Goal: Use online tool/utility: Utilize a website feature to perform a specific function

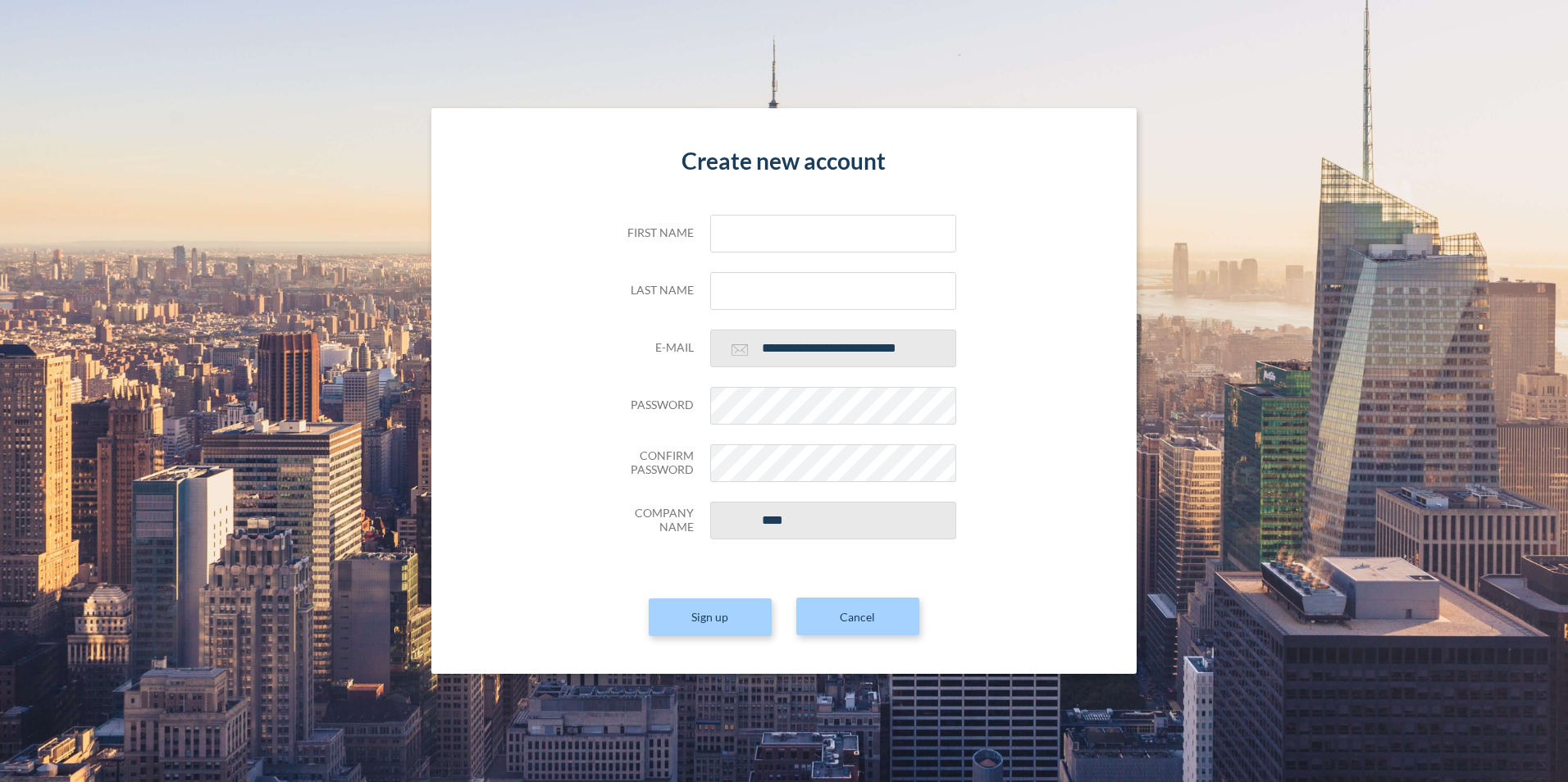
click at [1384, 298] on div "**********" at bounding box center [785, 391] width 1412 height 566
click at [777, 233] on input "text" at bounding box center [833, 233] width 246 height 38
type input "****"
type input "******"
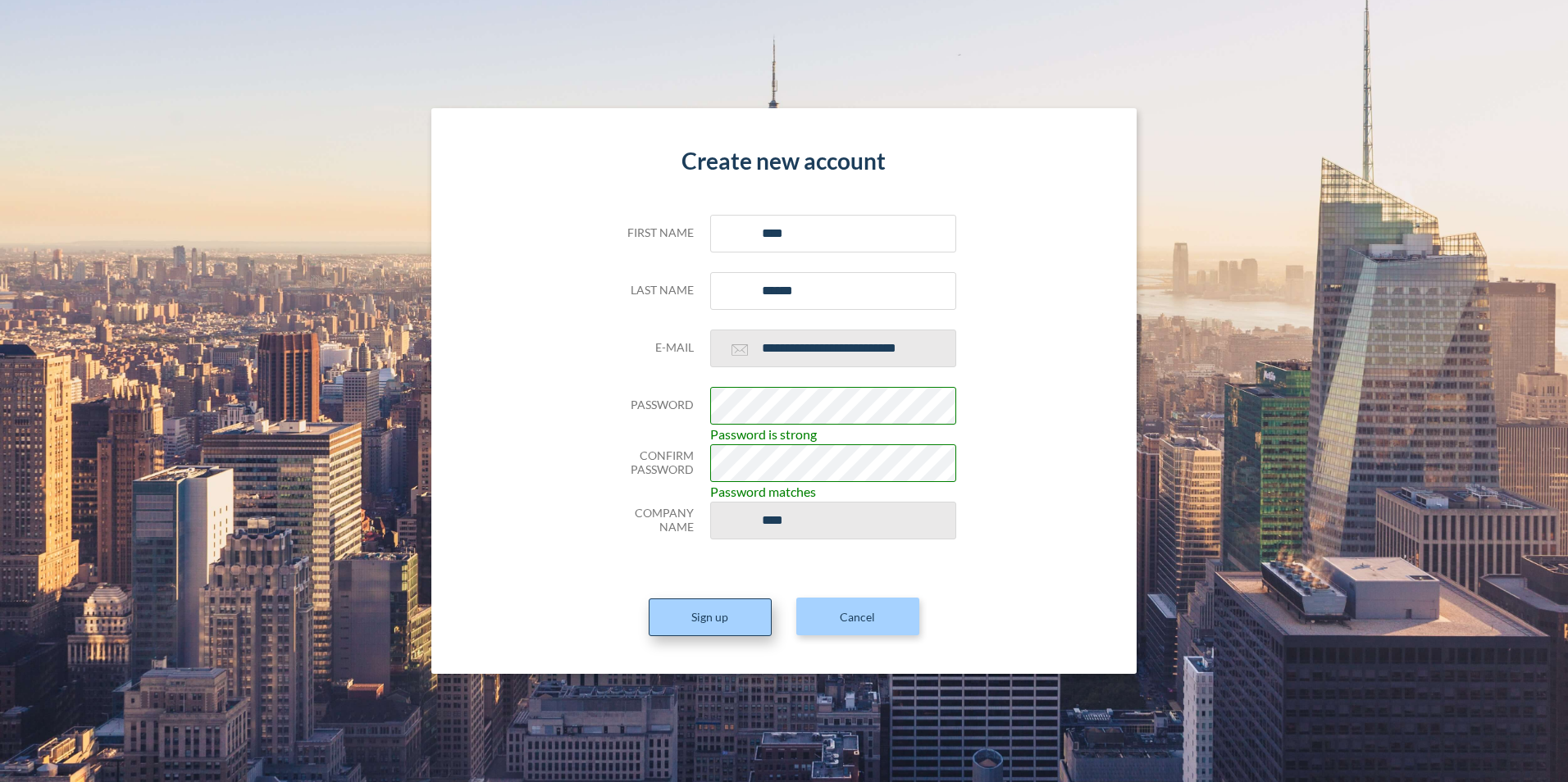
click at [719, 616] on button "Sign up" at bounding box center [710, 617] width 123 height 38
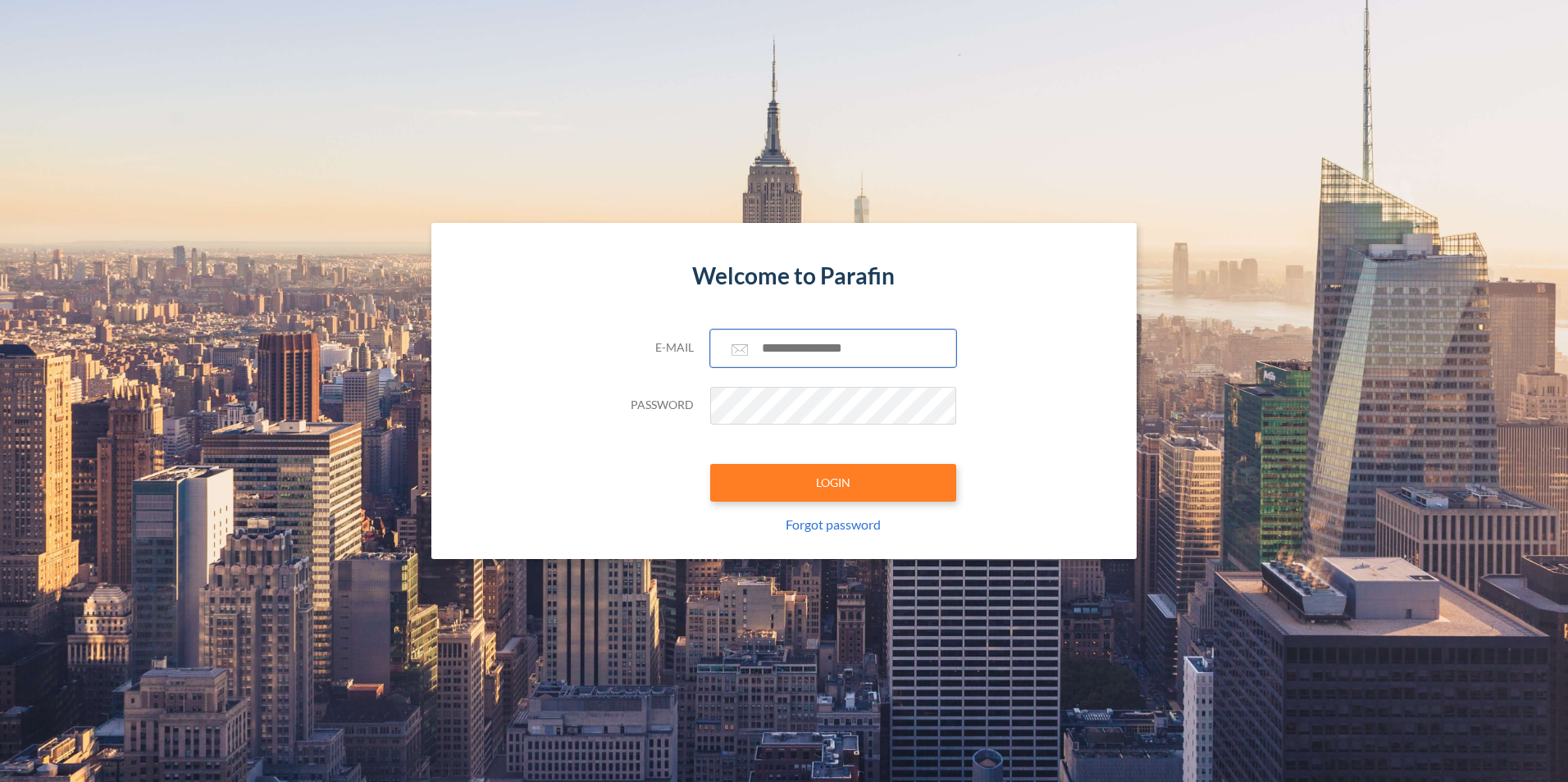
click at [805, 344] on input "text" at bounding box center [833, 348] width 246 height 38
type input "**********"
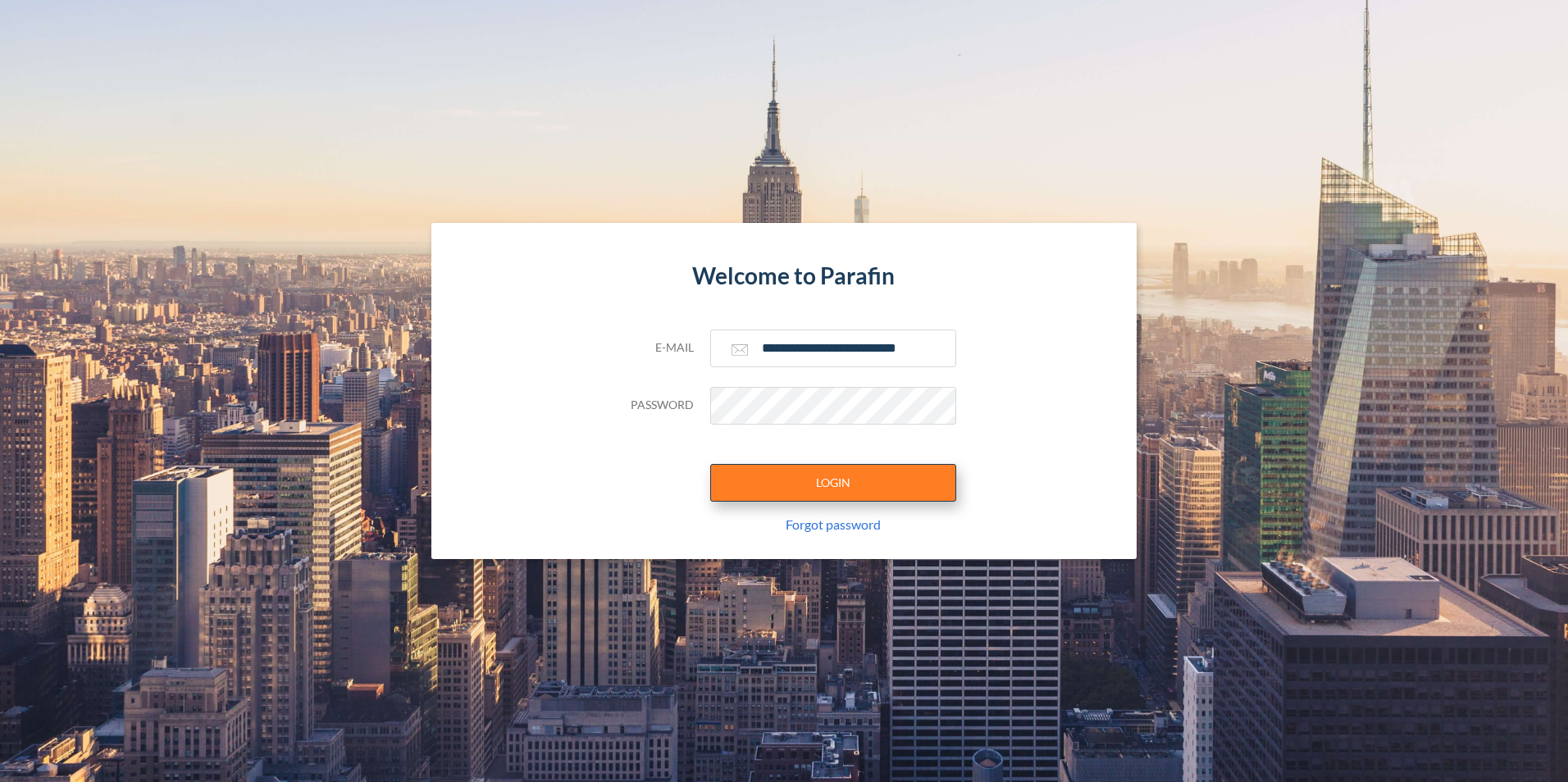
click at [848, 477] on button "LOGIN" at bounding box center [833, 483] width 246 height 38
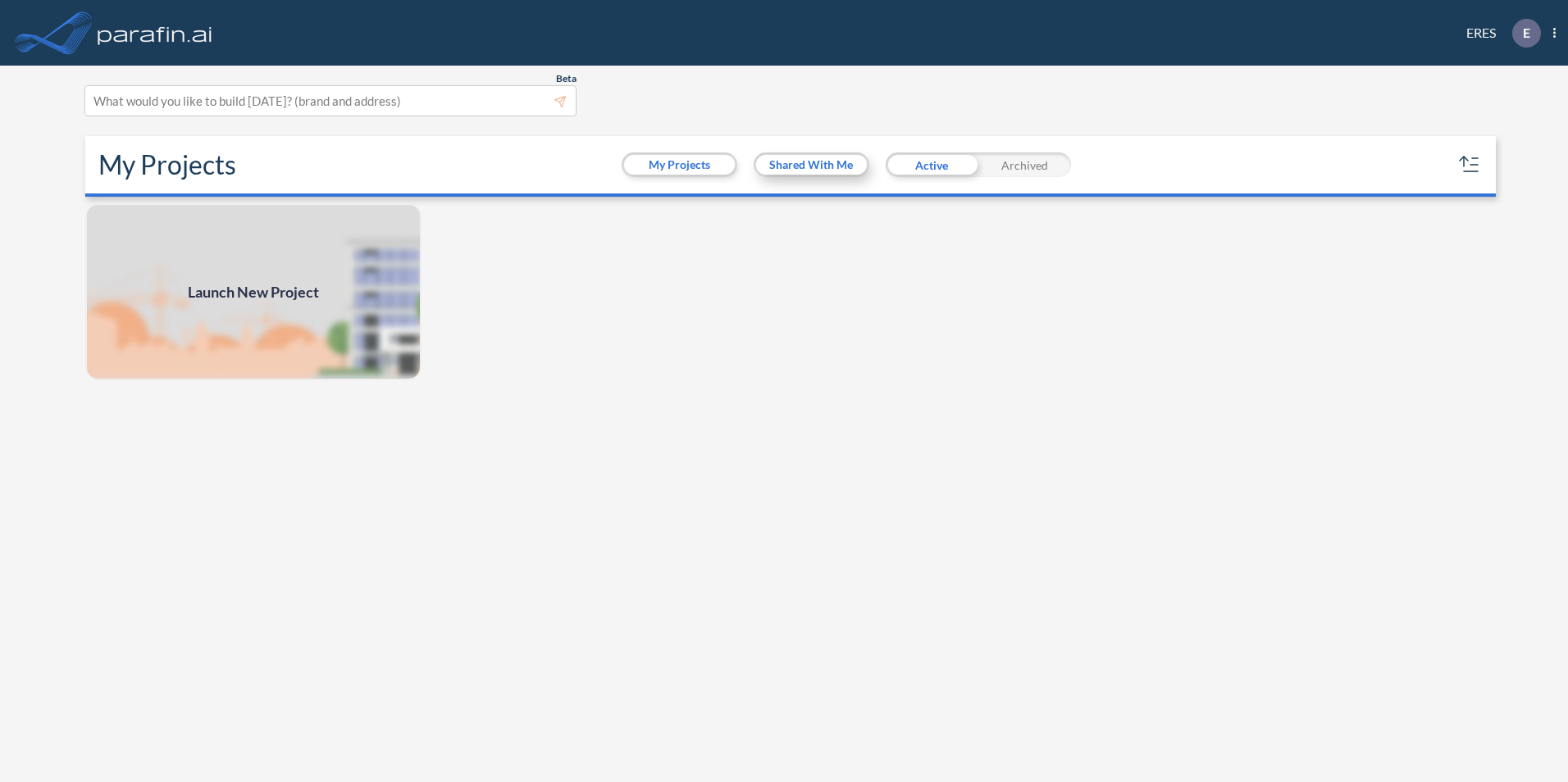
click at [846, 168] on button "Shared With Me" at bounding box center [812, 165] width 111 height 20
click at [677, 162] on button "My Projects" at bounding box center [680, 165] width 111 height 20
click at [1020, 159] on div "Archived" at bounding box center [1025, 165] width 92 height 24
click at [937, 163] on div "Active" at bounding box center [932, 165] width 92 height 24
click at [526, 104] on div at bounding box center [330, 102] width 474 height 23
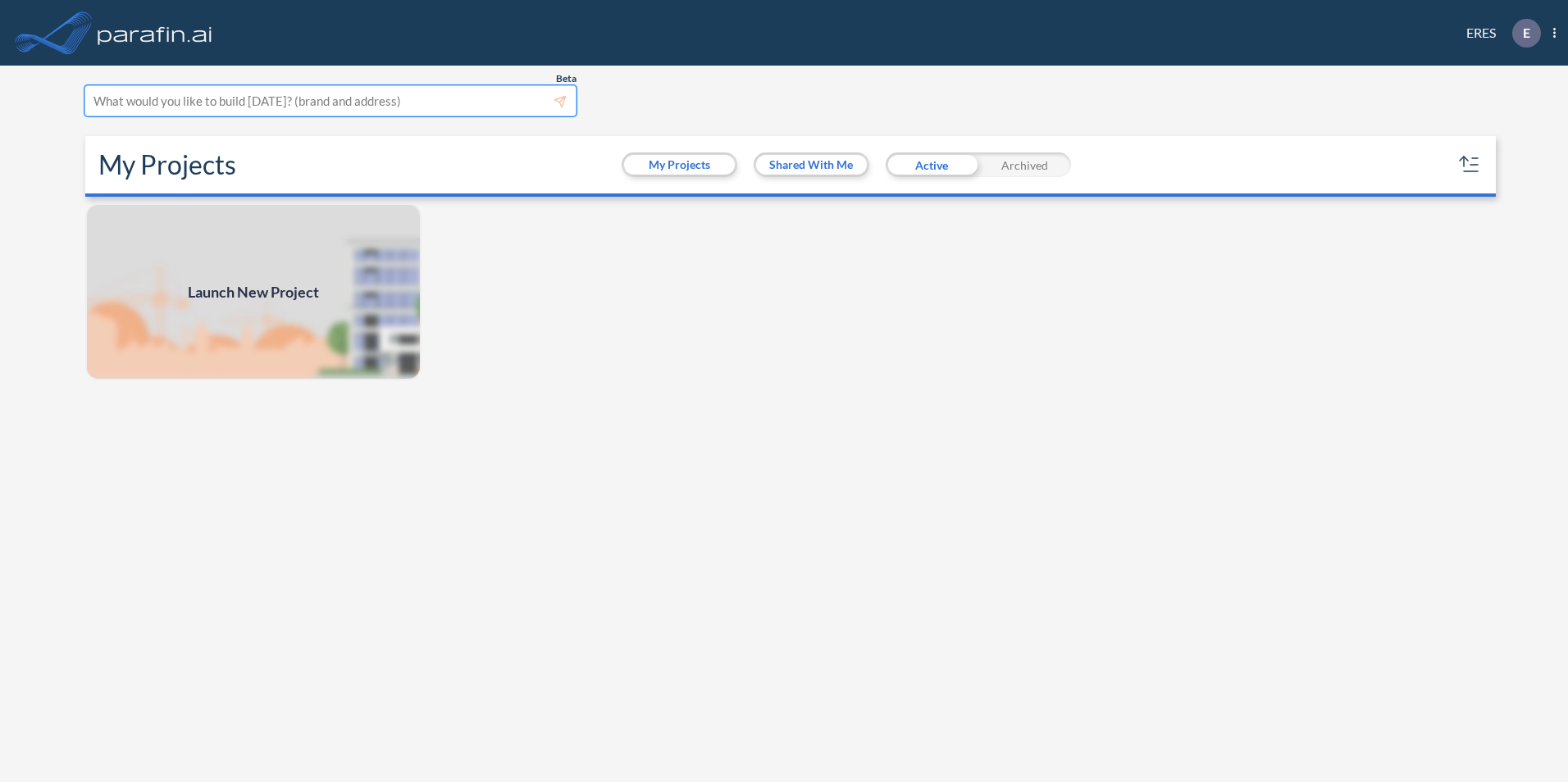
click at [526, 99] on div at bounding box center [330, 102] width 474 height 23
click at [562, 99] on div at bounding box center [330, 102] width 474 height 23
click at [270, 329] on img at bounding box center [253, 292] width 336 height 177
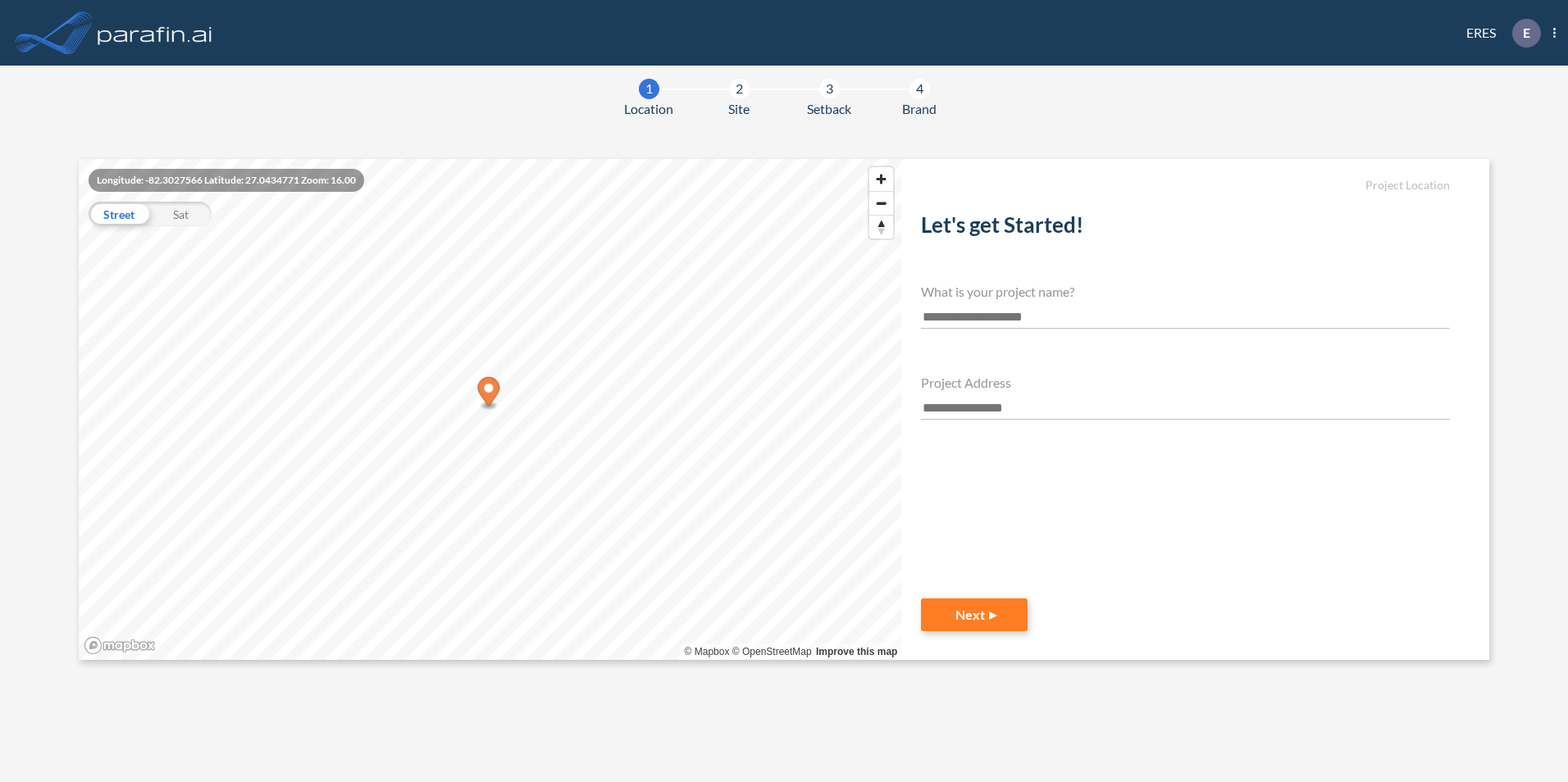
drag, startPoint x: 500, startPoint y: 394, endPoint x: 490, endPoint y: 368, distance: 27.9
click at [496, 387] on icon "Map marker" at bounding box center [488, 391] width 23 height 29
click at [184, 218] on div "Sat" at bounding box center [180, 214] width 61 height 24
click at [114, 214] on div "Street" at bounding box center [119, 214] width 61 height 24
click at [995, 326] on input "text" at bounding box center [1186, 318] width 529 height 23
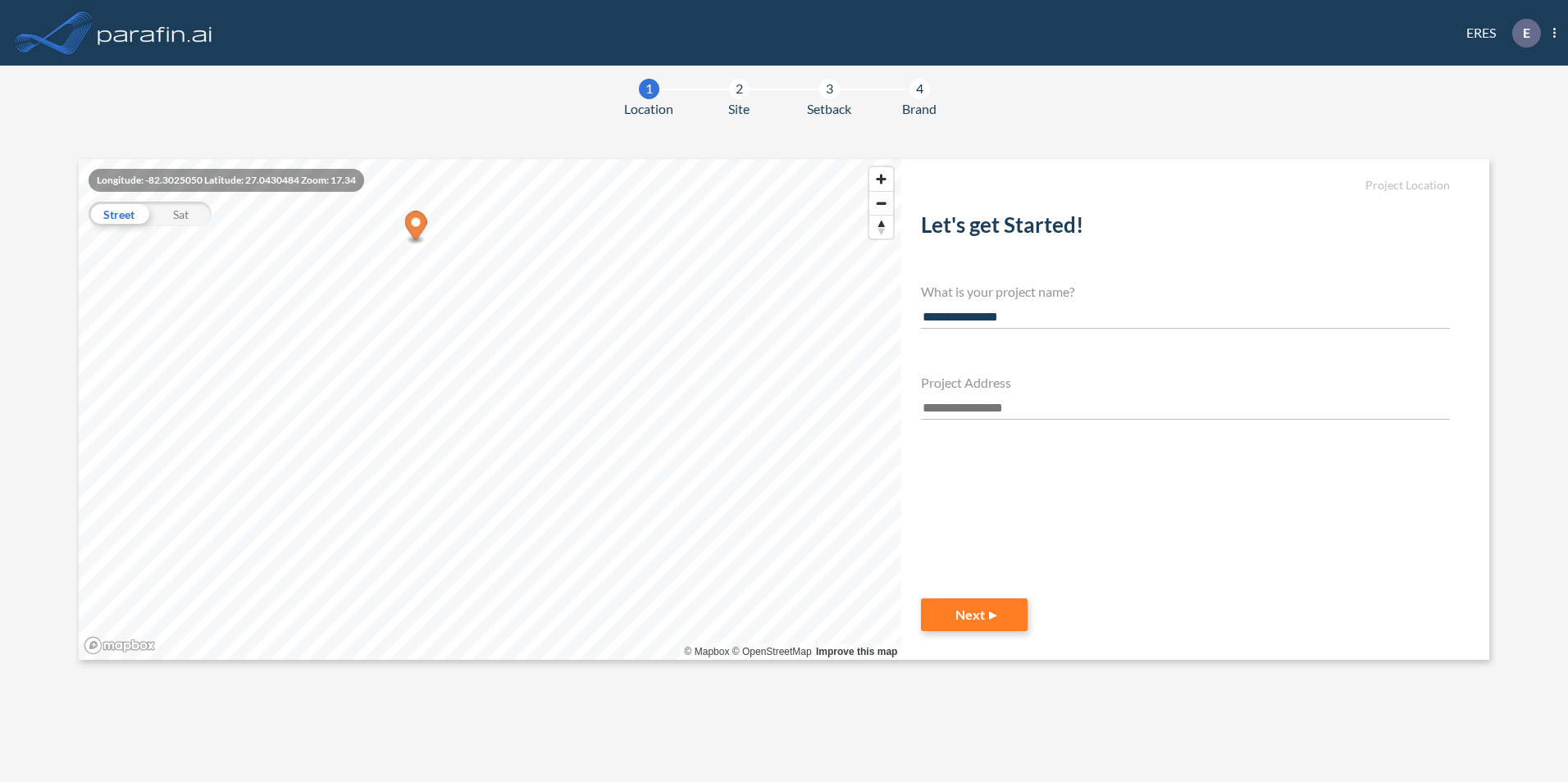
click at [985, 318] on input "**********" at bounding box center [1186, 318] width 529 height 23
type input "**********"
click at [1048, 399] on input "text" at bounding box center [1186, 409] width 529 height 23
click at [168, 208] on div "Sat" at bounding box center [180, 214] width 61 height 24
click at [1048, 408] on input "text" at bounding box center [1186, 409] width 529 height 23
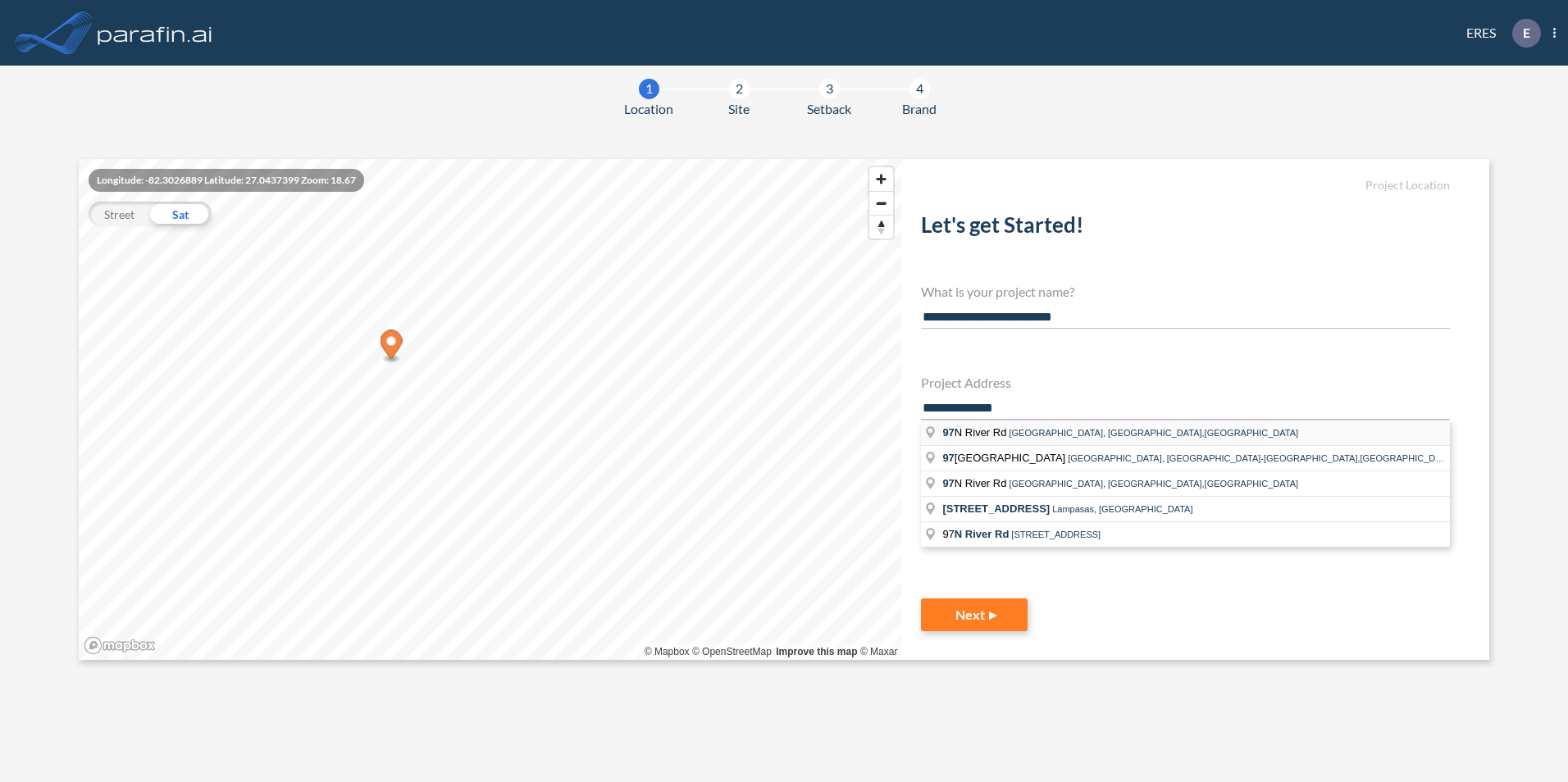
click at [1003, 431] on span "97 N River Rd" at bounding box center [975, 432] width 67 height 12
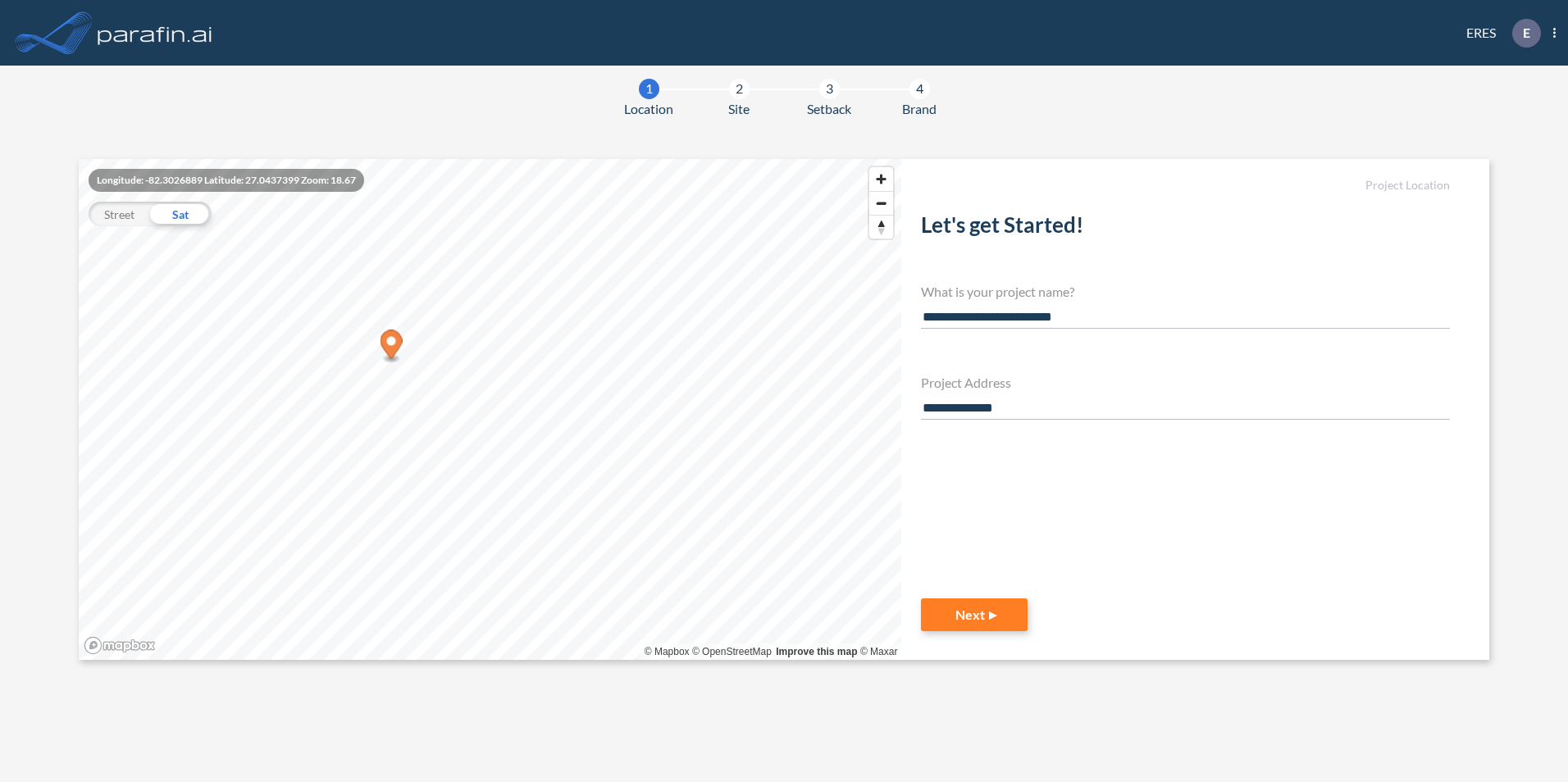
type input "**********"
click at [974, 619] on button "Next" at bounding box center [974, 614] width 106 height 33
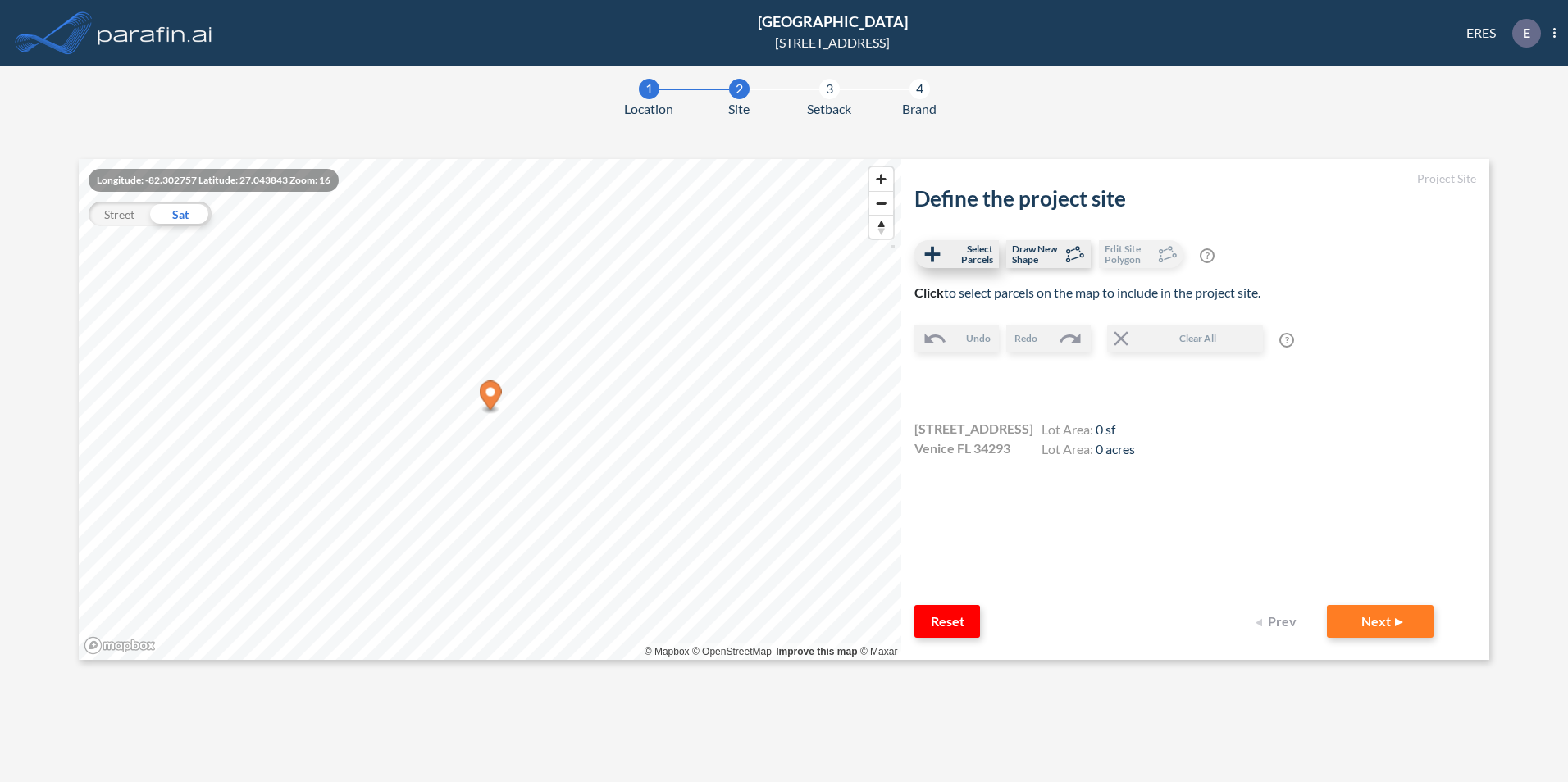
click at [974, 257] on span "Select Parcels" at bounding box center [968, 254] width 48 height 22
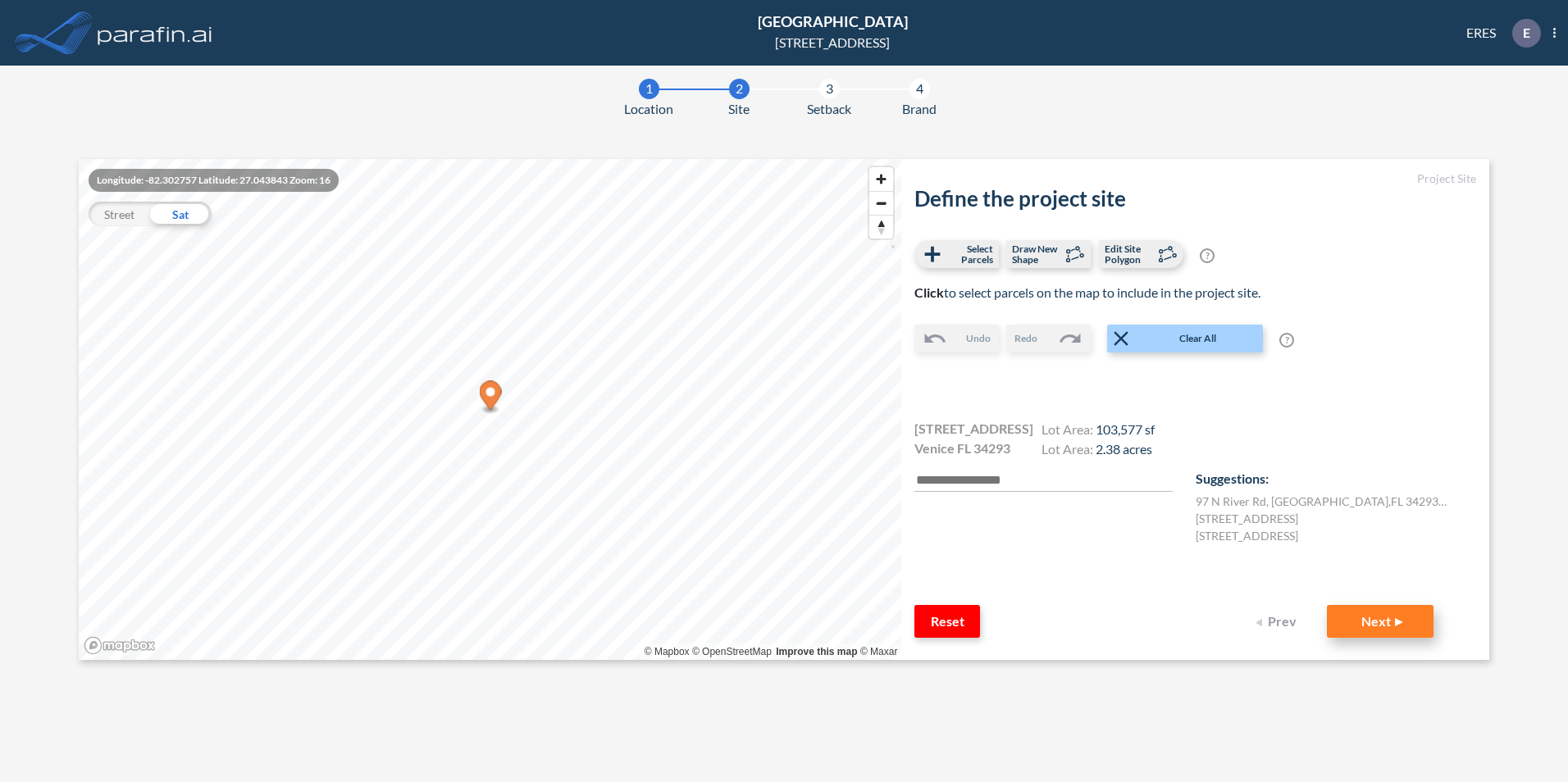
click at [1363, 621] on button "Next" at bounding box center [1380, 621] width 106 height 33
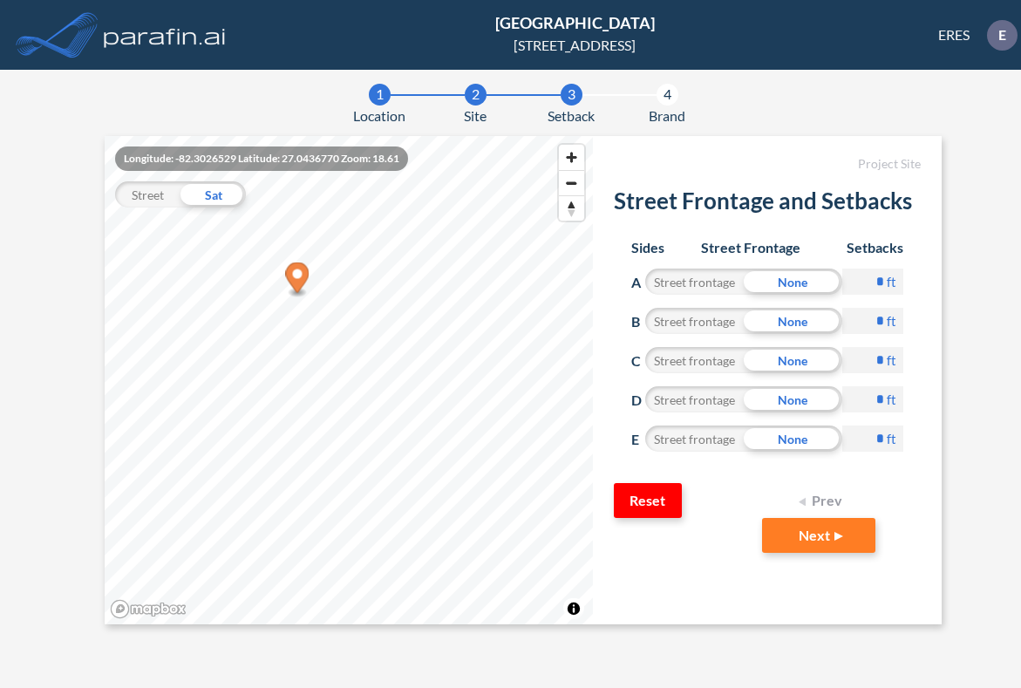
click at [867, 284] on input "*" at bounding box center [872, 281] width 61 height 26
drag, startPoint x: 867, startPoint y: 349, endPoint x: 891, endPoint y: 349, distance: 23.5
click at [891, 349] on div "* ft" at bounding box center [872, 366] width 61 height 39
type input "**"
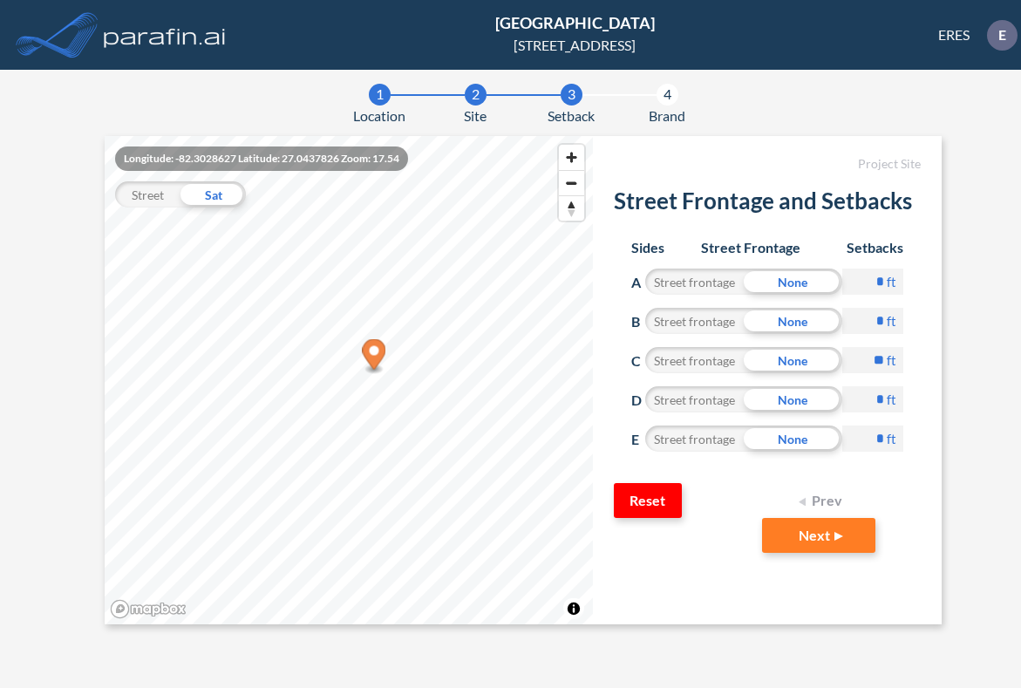
click at [883, 268] on input "*" at bounding box center [872, 281] width 61 height 26
type input "**"
drag, startPoint x: 875, startPoint y: 309, endPoint x: 907, endPoint y: 278, distance: 44.4
click at [900, 283] on div "Sides Street Frontage Setbacks A Street frontage None ** ft B Street frontage N…" at bounding box center [767, 351] width 307 height 261
type input "**"
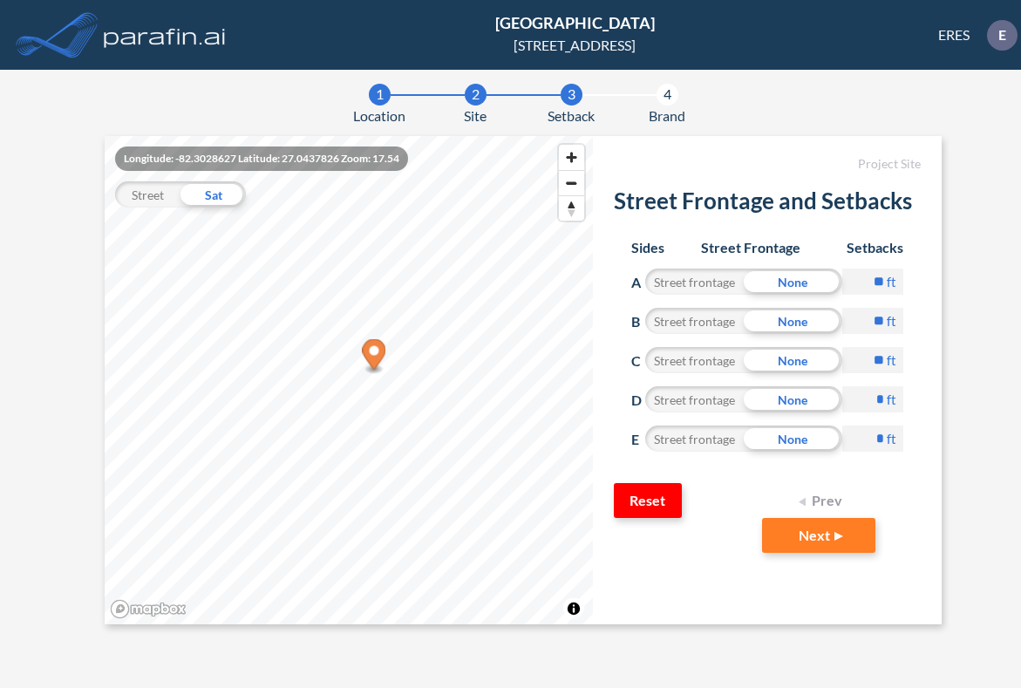
drag, startPoint x: 871, startPoint y: 389, endPoint x: 884, endPoint y: 389, distance: 13.1
click at [884, 389] on input "*" at bounding box center [872, 399] width 61 height 26
type input "**"
drag, startPoint x: 873, startPoint y: 429, endPoint x: 885, endPoint y: 429, distance: 12.2
click at [885, 429] on input "*" at bounding box center [872, 438] width 61 height 26
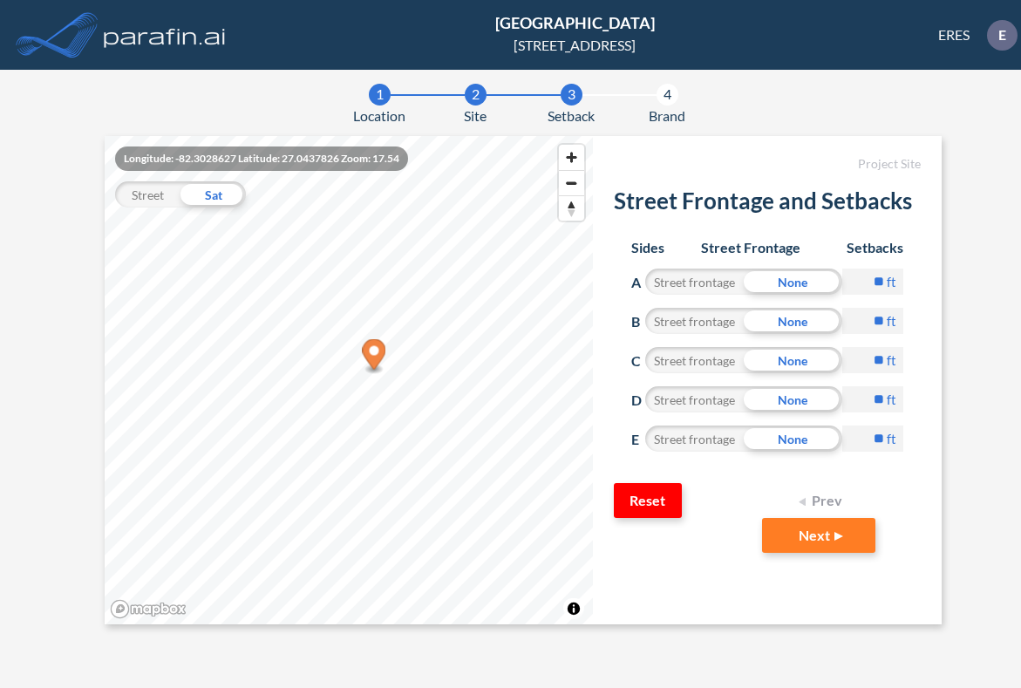
type input "**"
click at [865, 386] on input "**" at bounding box center [872, 399] width 61 height 26
click at [814, 518] on button "Next" at bounding box center [818, 535] width 113 height 35
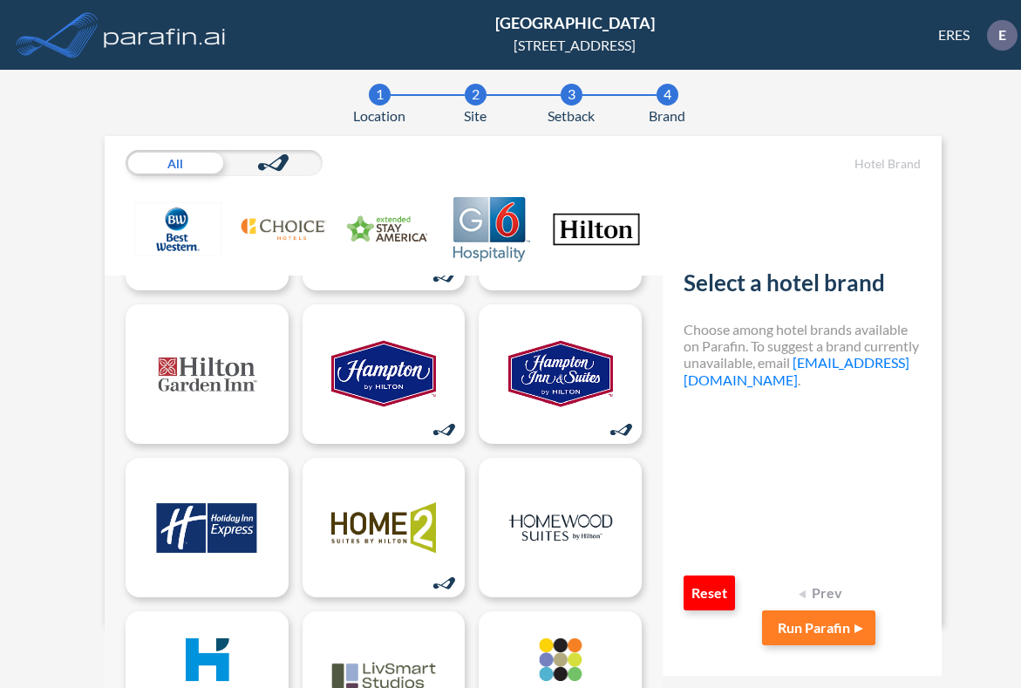
scroll to position [641, 0]
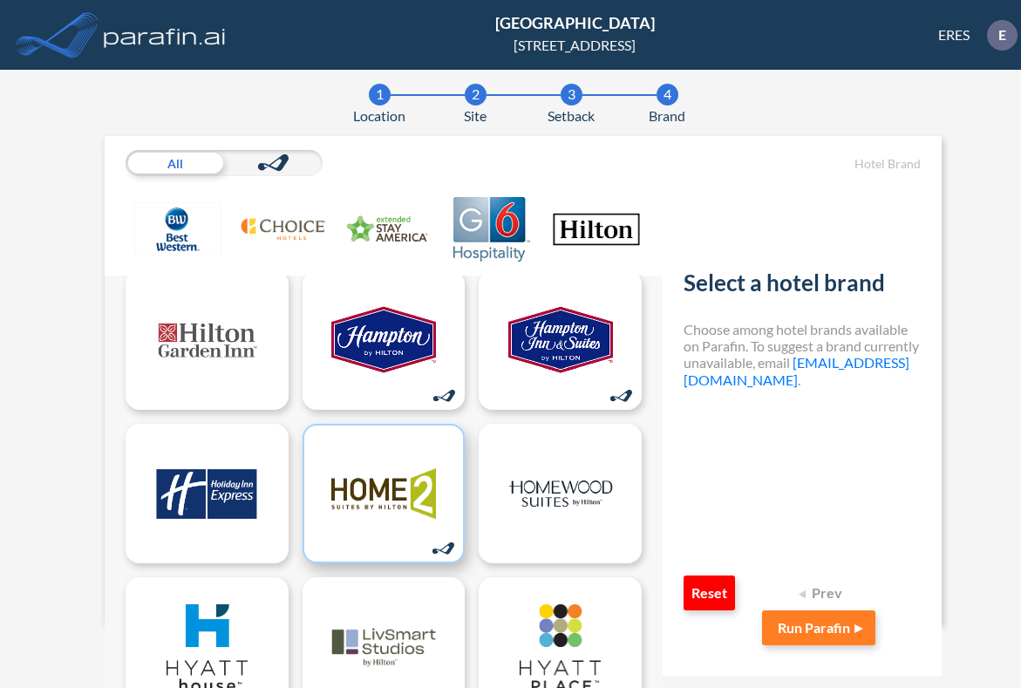
click at [377, 484] on img at bounding box center [383, 493] width 105 height 87
click at [381, 478] on img at bounding box center [383, 493] width 105 height 87
click at [810, 630] on button "Run Parafin" at bounding box center [818, 627] width 113 height 35
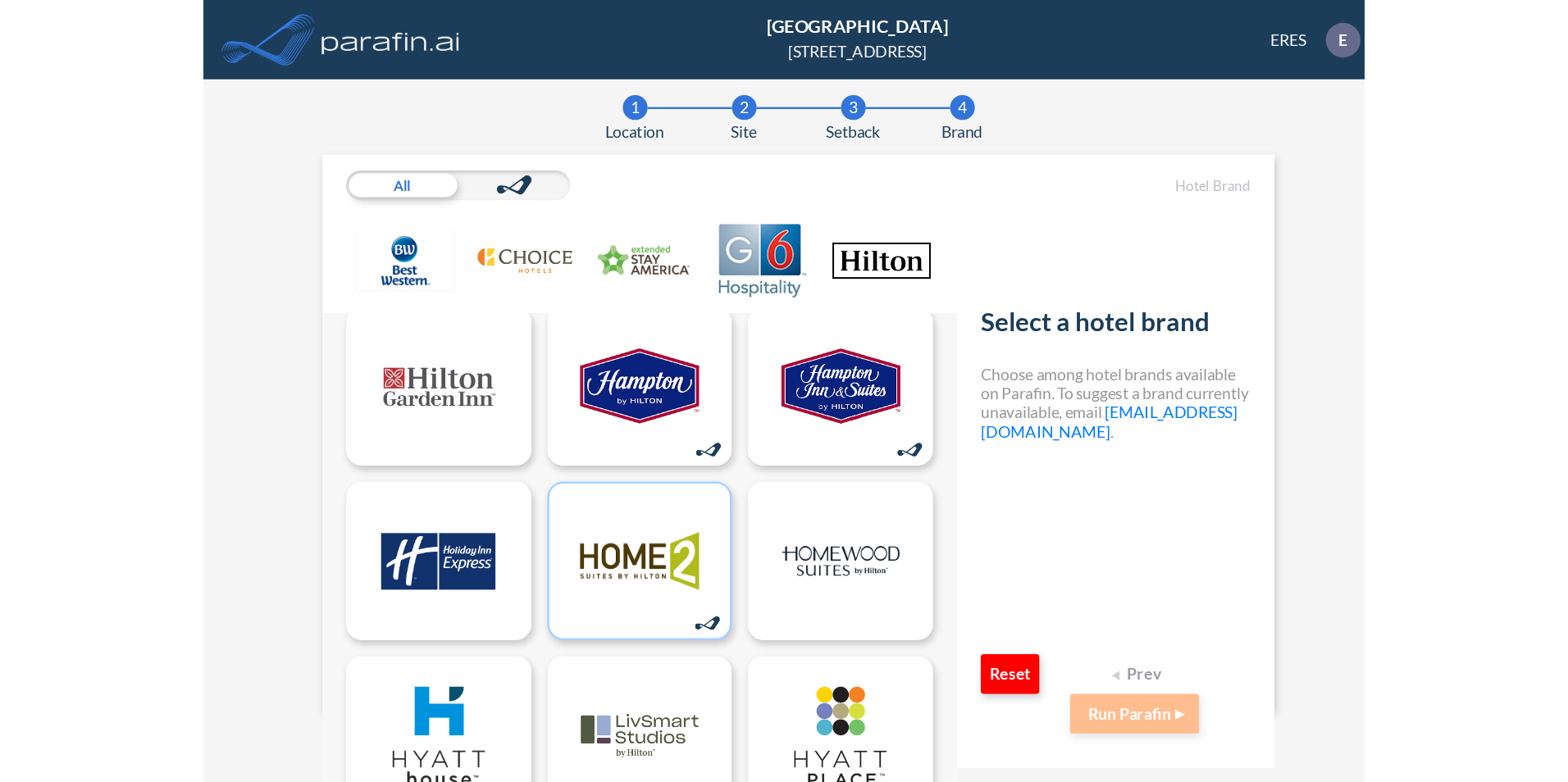
scroll to position [0, 0]
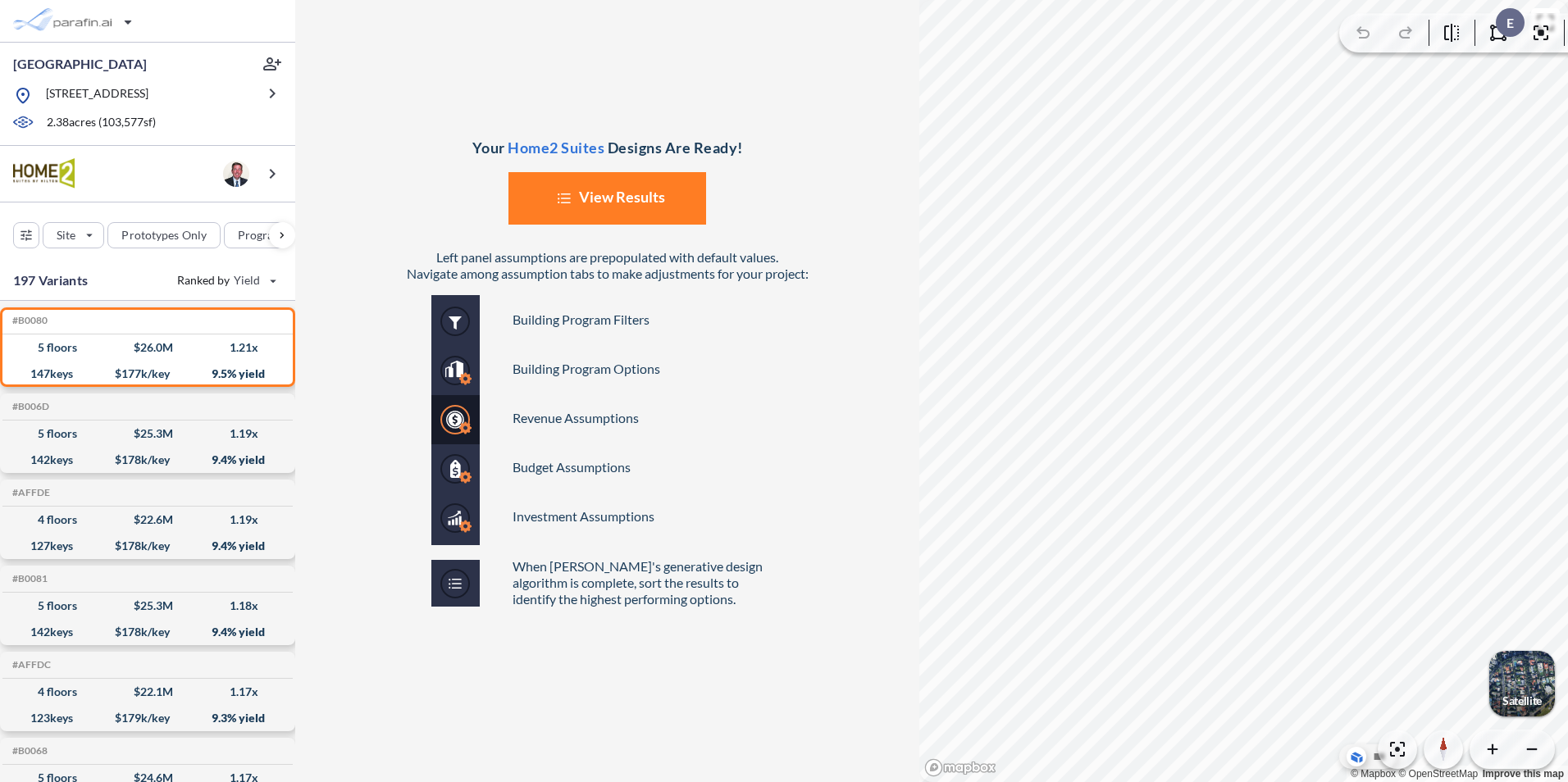
click at [815, 399] on section "Your Home2 Suites Designs Are Ready! List Created with Sketch. View Results Lef…" at bounding box center [932, 391] width 1273 height 782
click at [1369, 27] on icon "button" at bounding box center [1363, 32] width 20 height 20
click at [631, 199] on button "List Created with Sketch. View Results" at bounding box center [607, 199] width 198 height 53
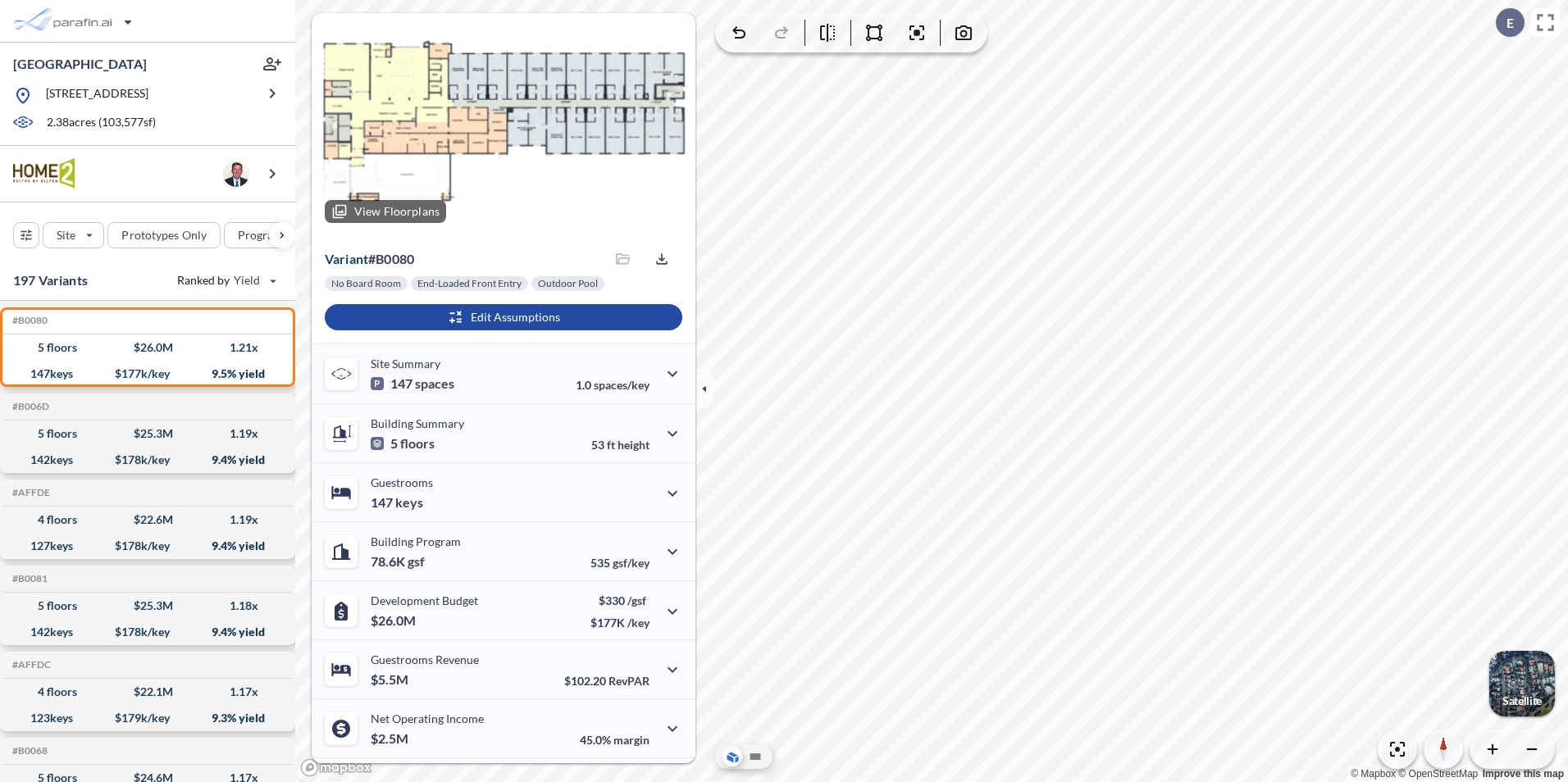
click at [410, 210] on p "View Floorplans" at bounding box center [396, 212] width 86 height 13
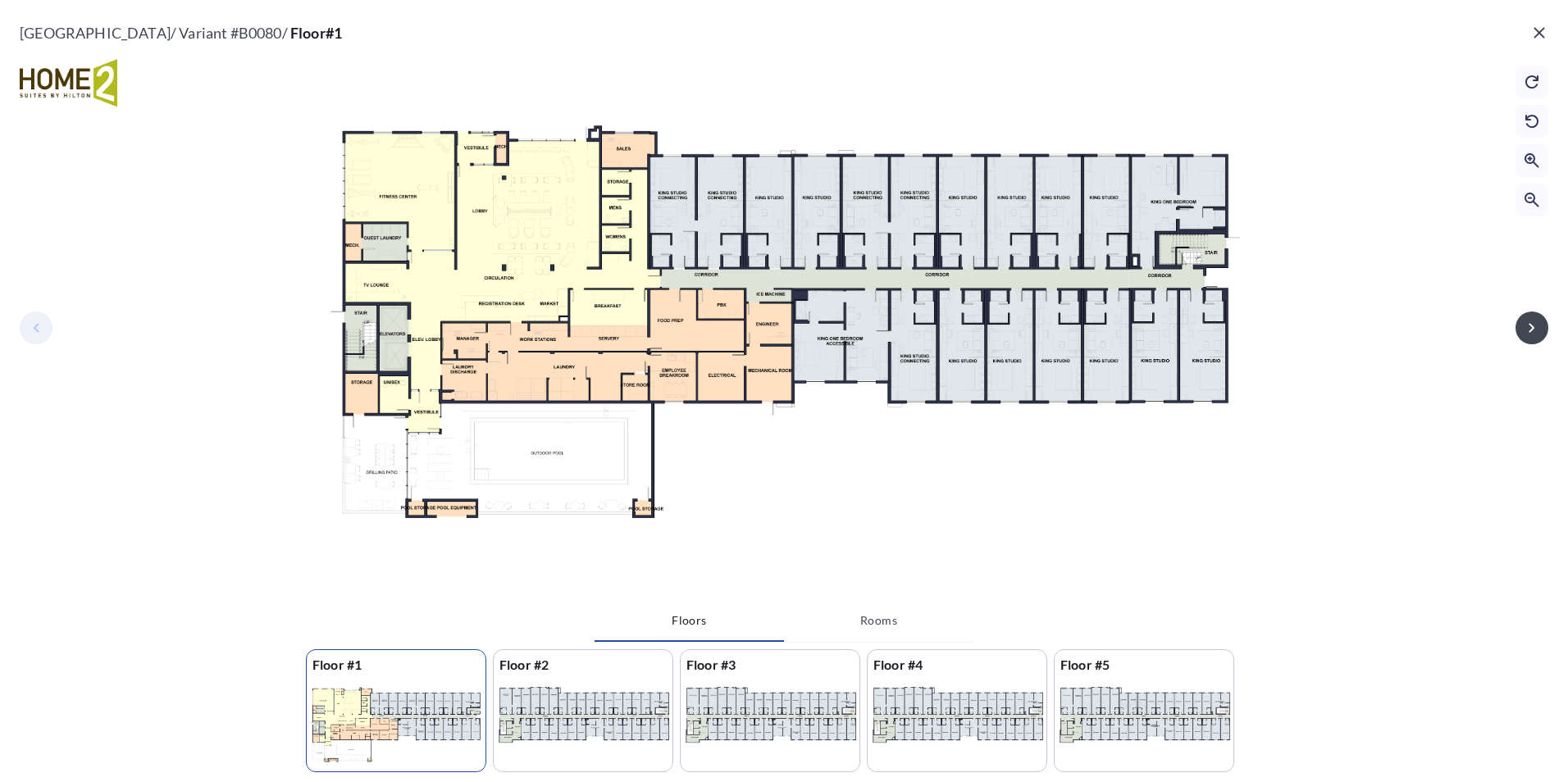
click at [877, 618] on button "Rooms" at bounding box center [878, 621] width 189 height 40
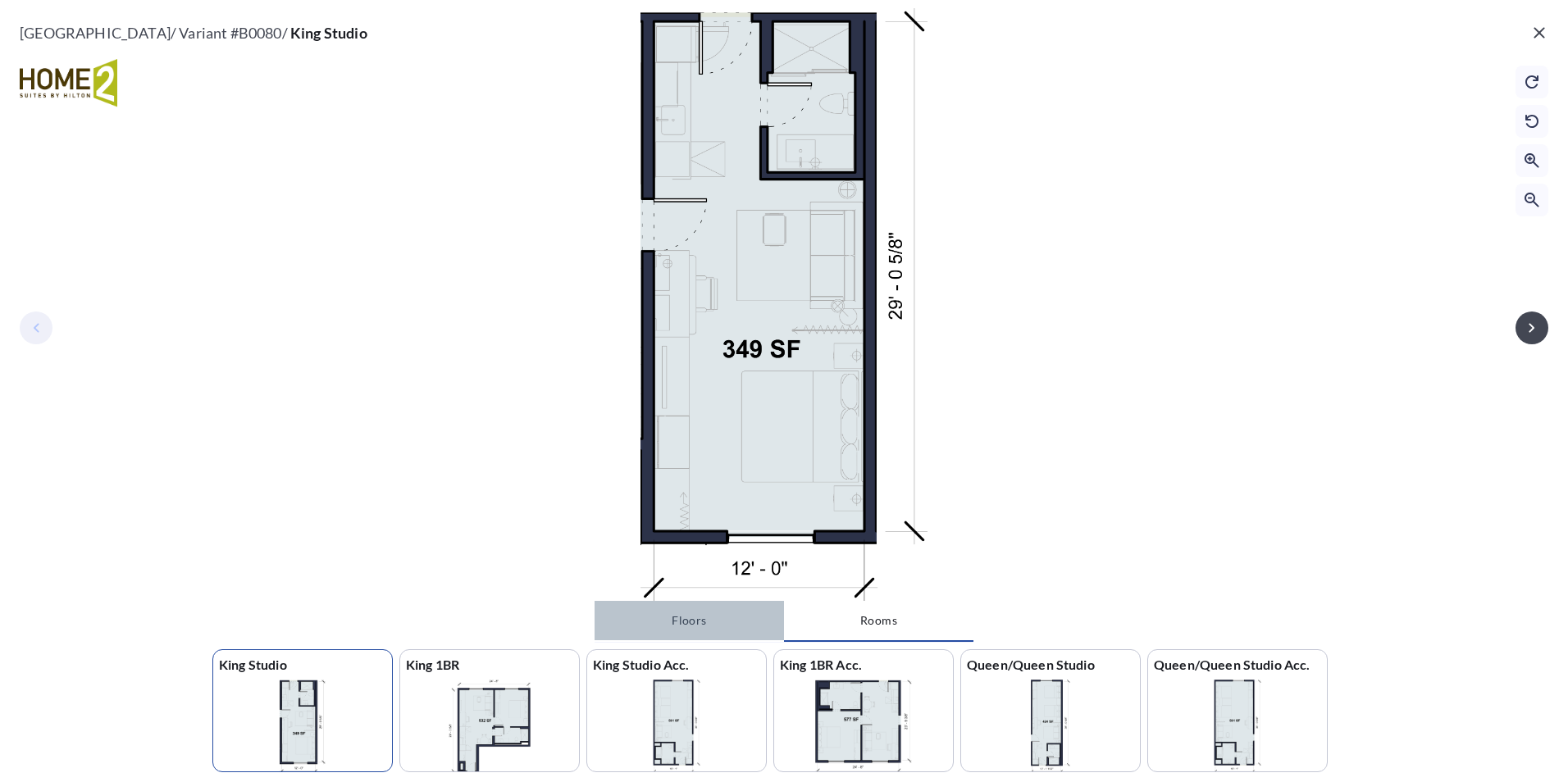
click at [671, 622] on button "Floors" at bounding box center [689, 621] width 189 height 40
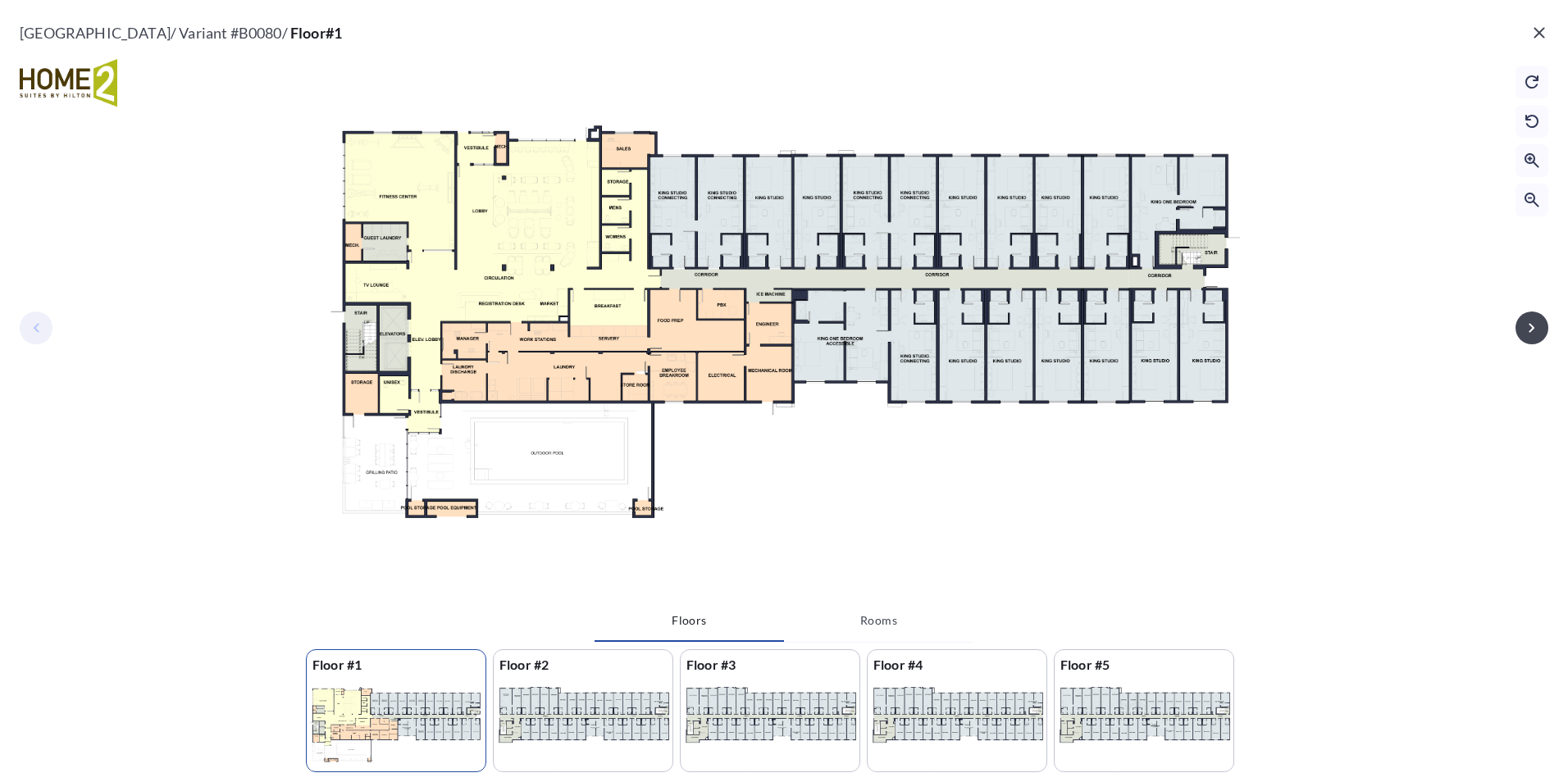
click at [637, 304] on div at bounding box center [784, 305] width 943 height 593
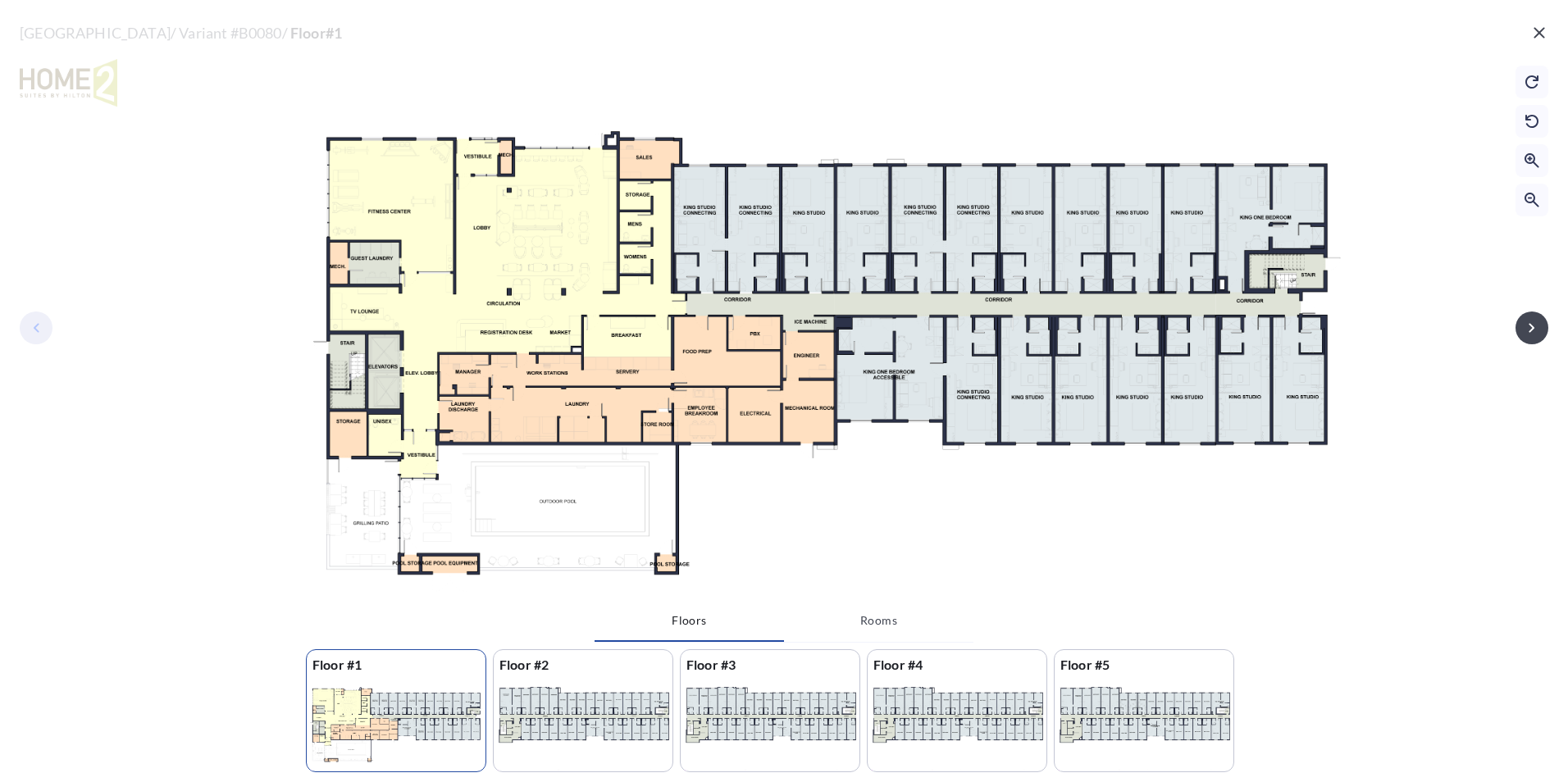
drag, startPoint x: 539, startPoint y: 338, endPoint x: 535, endPoint y: 403, distance: 65.1
click at [535, 403] on div at bounding box center [825, 333] width 1066 height 670
drag, startPoint x: 364, startPoint y: 209, endPoint x: 282, endPoint y: 238, distance: 87.0
click at [282, 238] on div at bounding box center [825, 335] width 1654 height 670
click at [1541, 29] on icon "button" at bounding box center [1539, 32] width 20 height 20
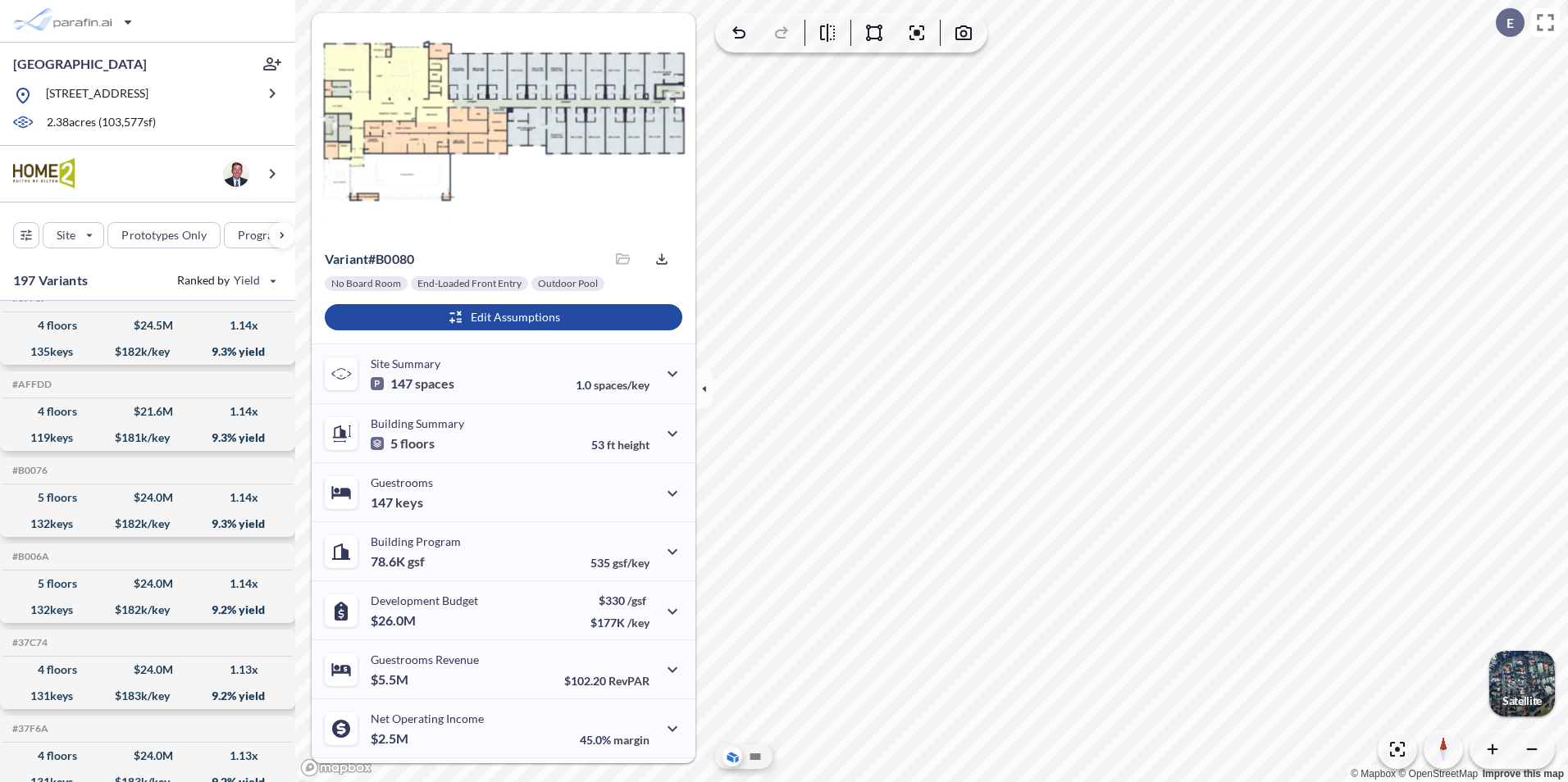
scroll to position [1066, 0]
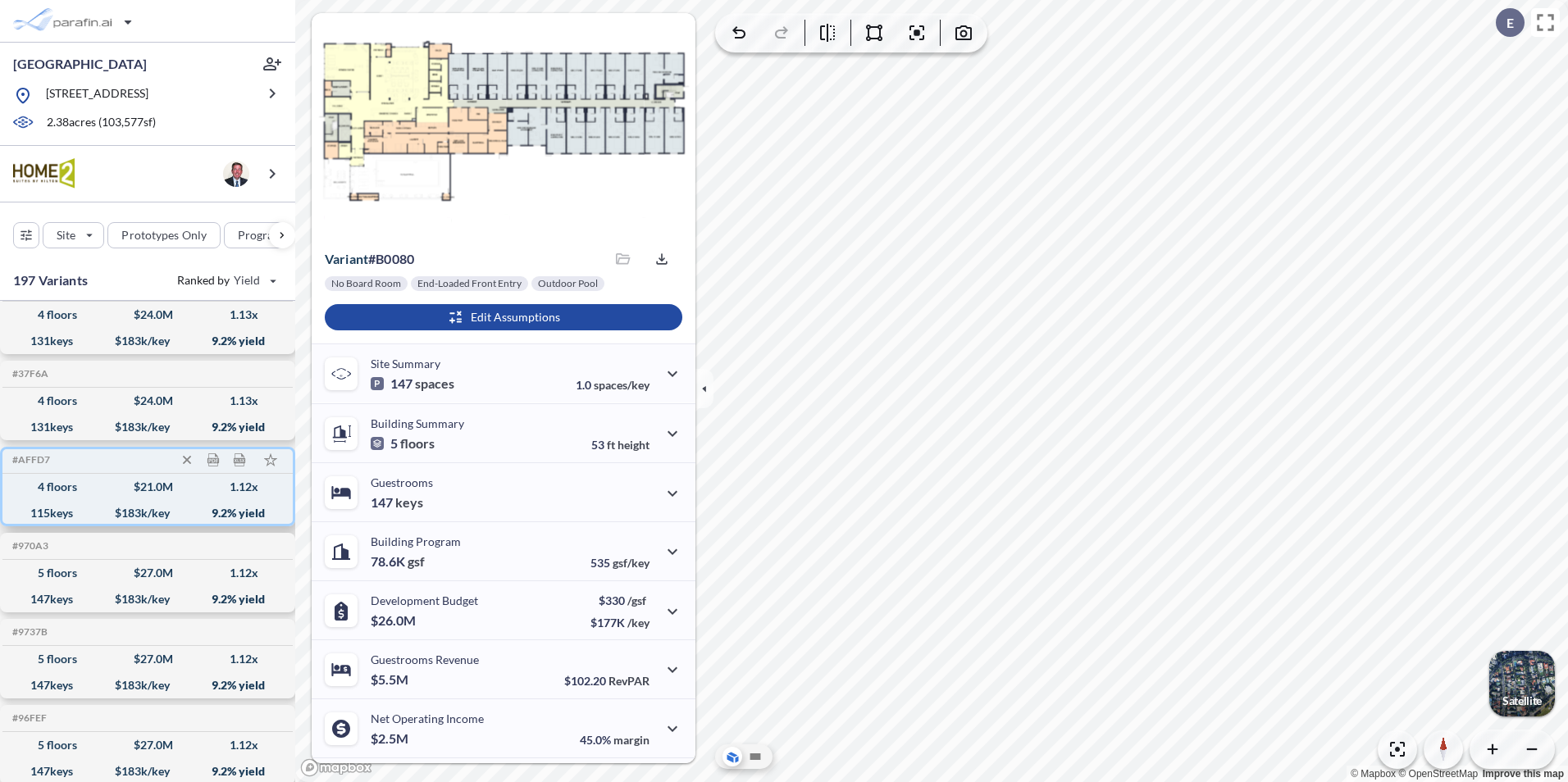
click at [94, 480] on div "4 floors $ 21.0 M 1.12 x" at bounding box center [148, 487] width 278 height 26
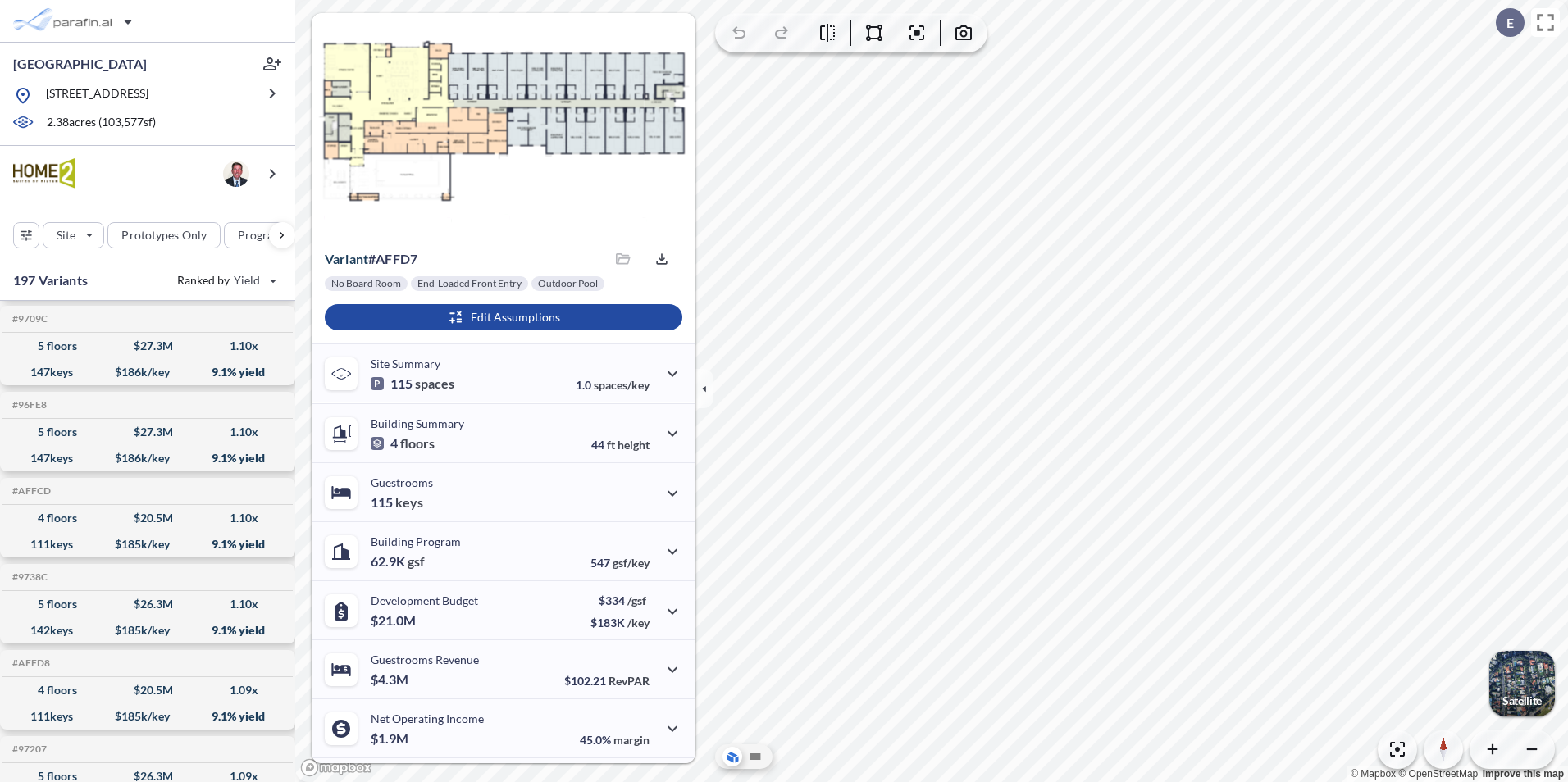
scroll to position [3199, 0]
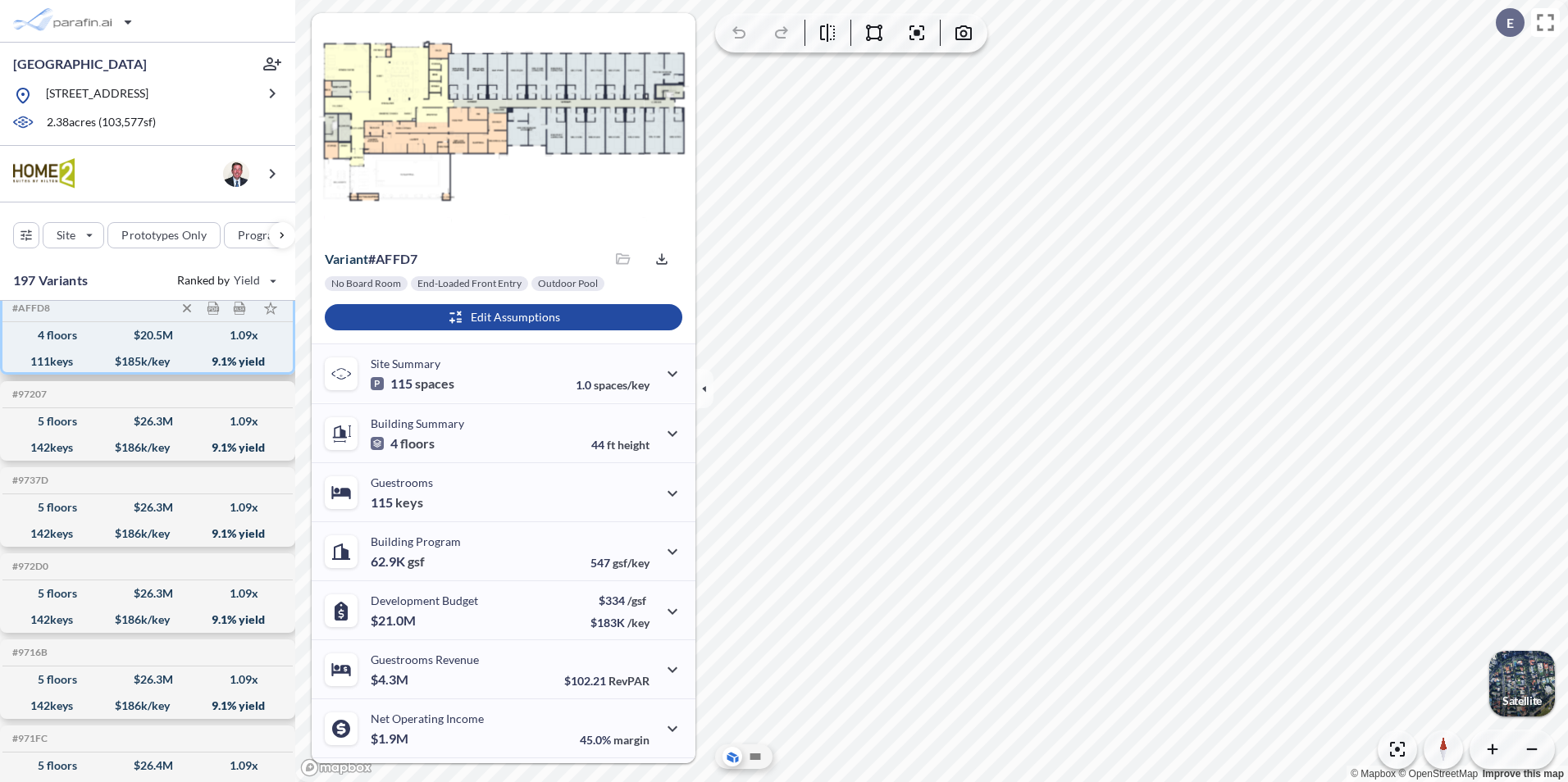
click at [124, 332] on div "4 floors $ 20.5 M 1.09 x" at bounding box center [148, 335] width 278 height 26
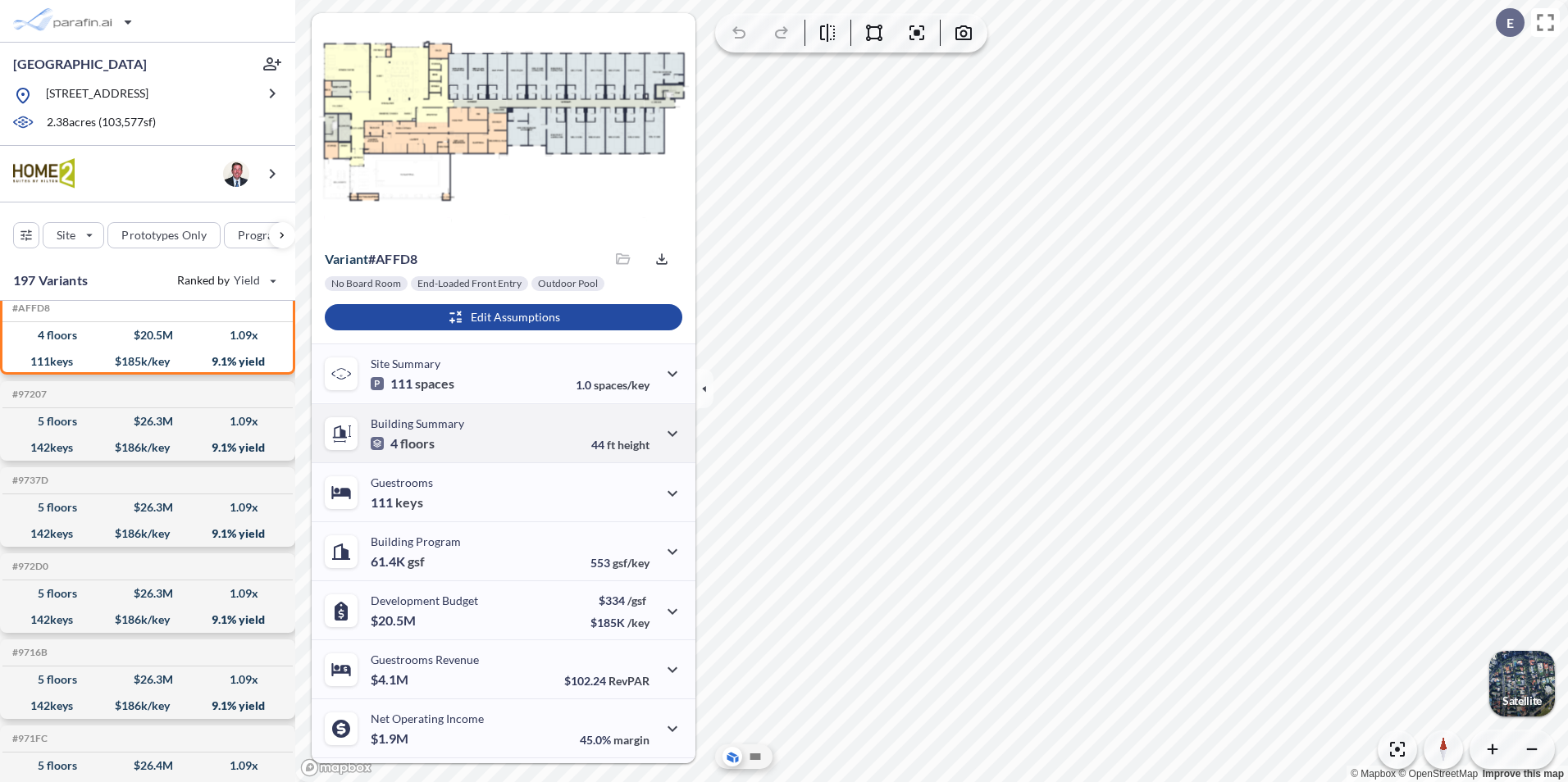
click at [434, 423] on p "Building Summary" at bounding box center [417, 423] width 93 height 14
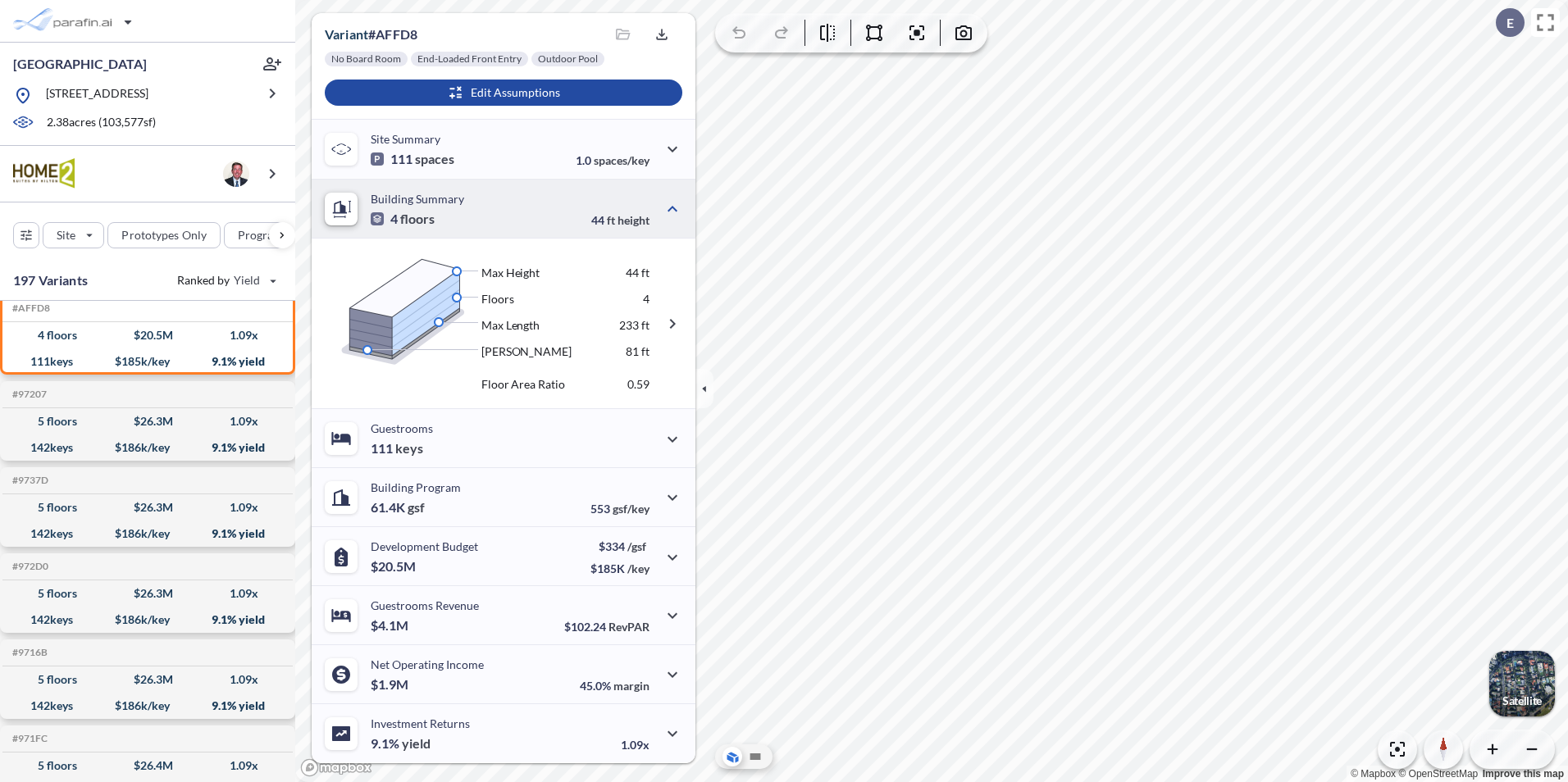
click at [426, 310] on img at bounding box center [405, 311] width 146 height 106
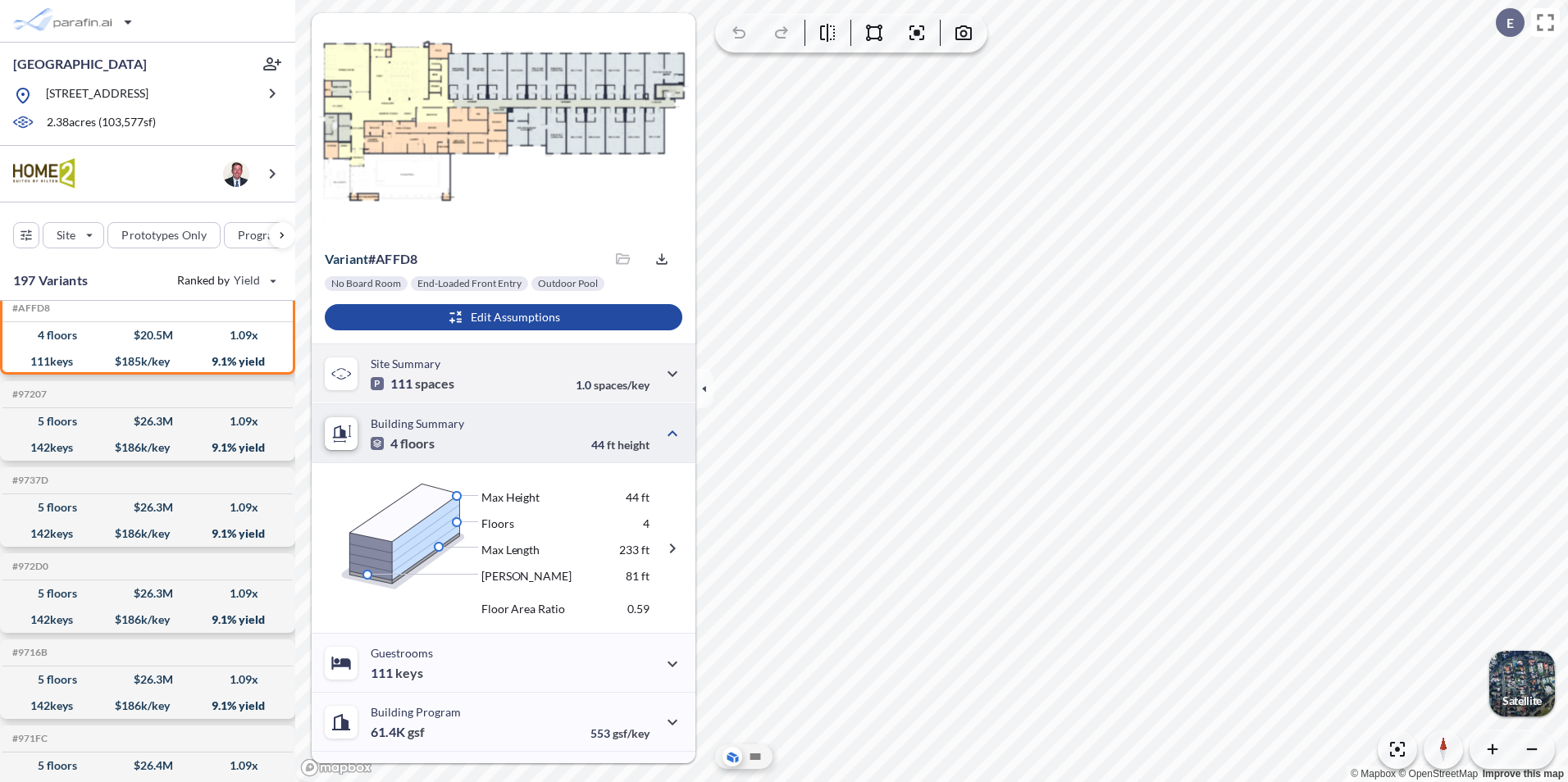
click at [344, 371] on icon at bounding box center [341, 374] width 19 height 13
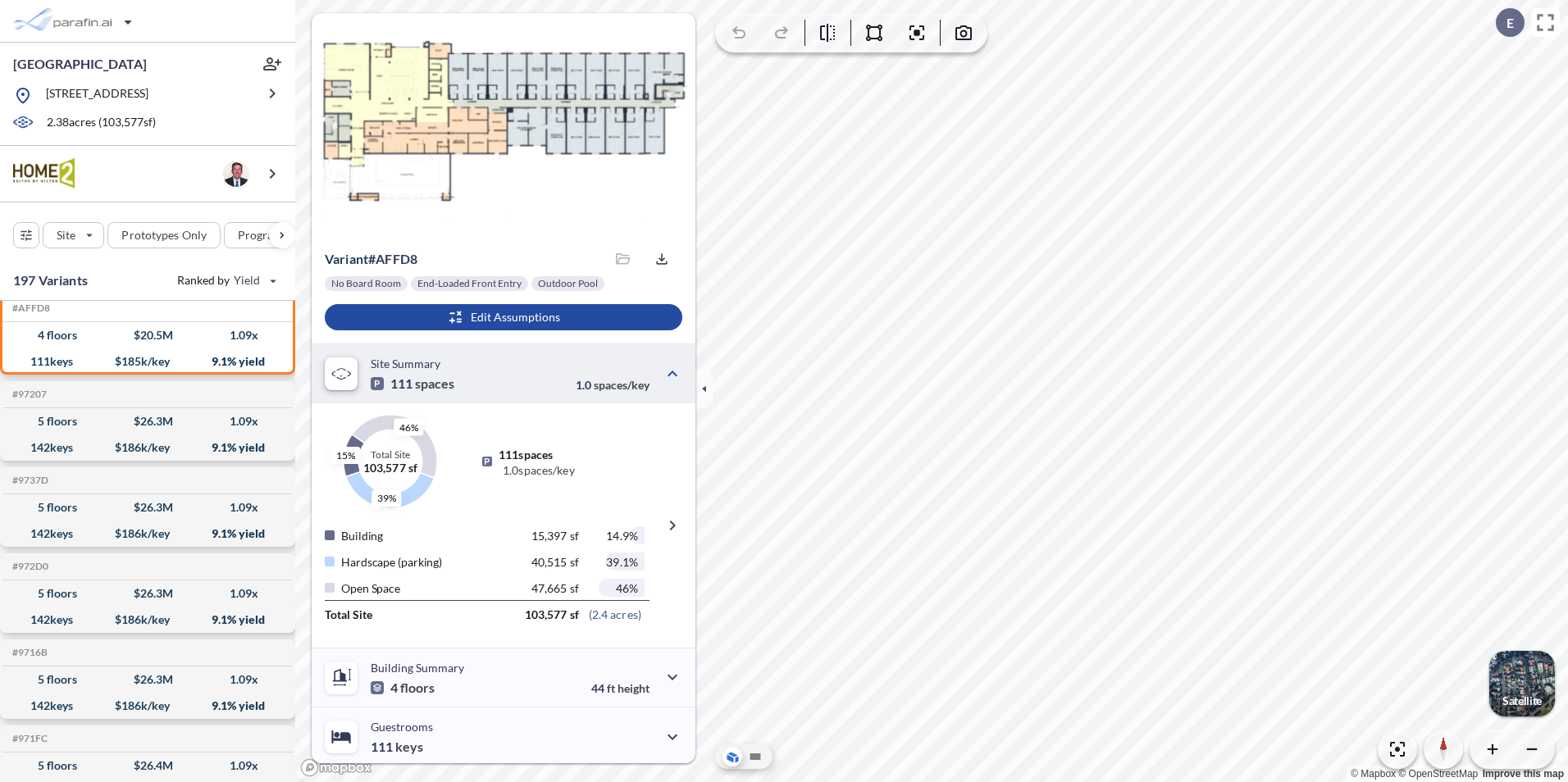
click at [344, 371] on icon at bounding box center [341, 374] width 19 height 13
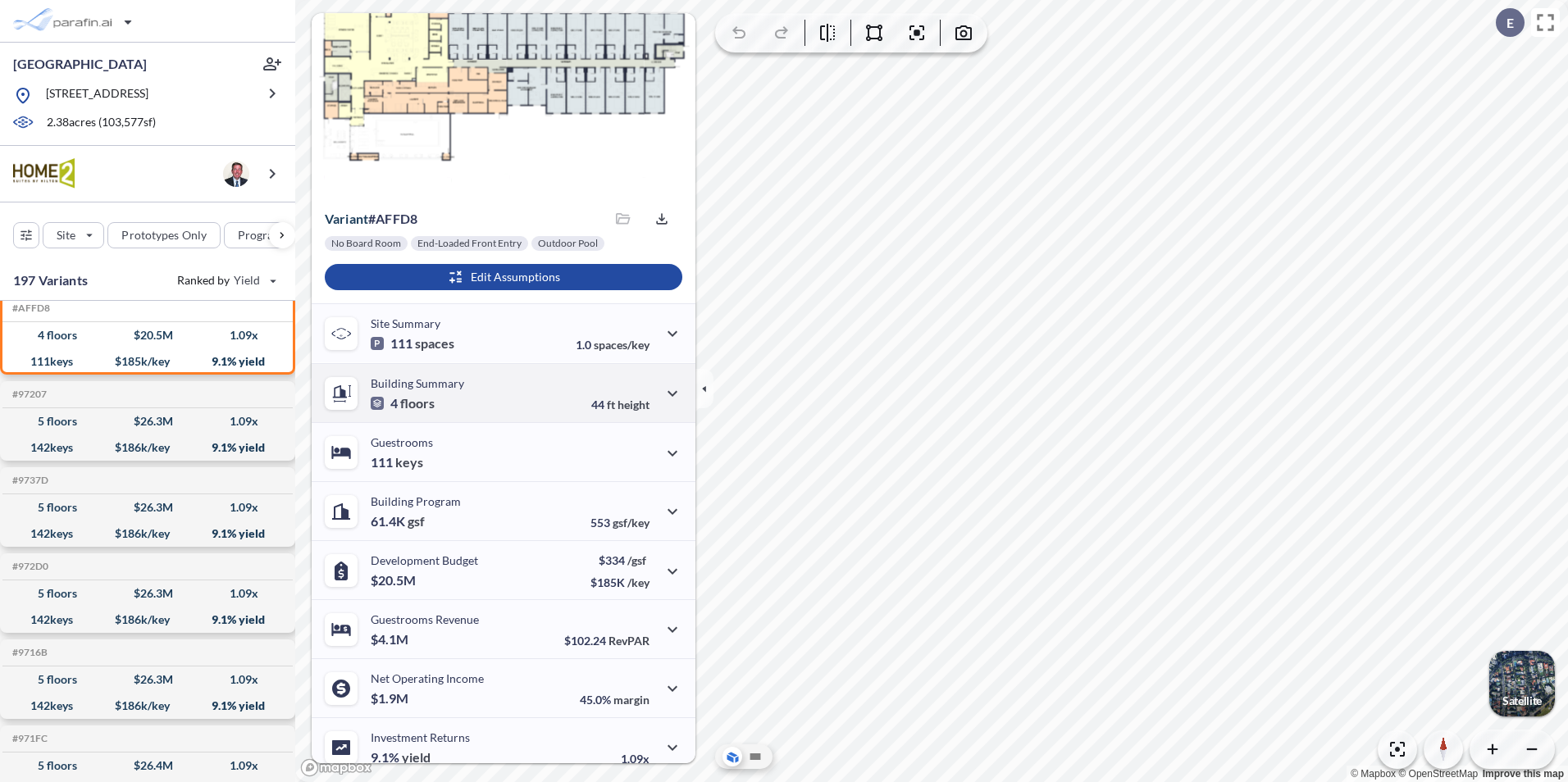
scroll to position [55, 0]
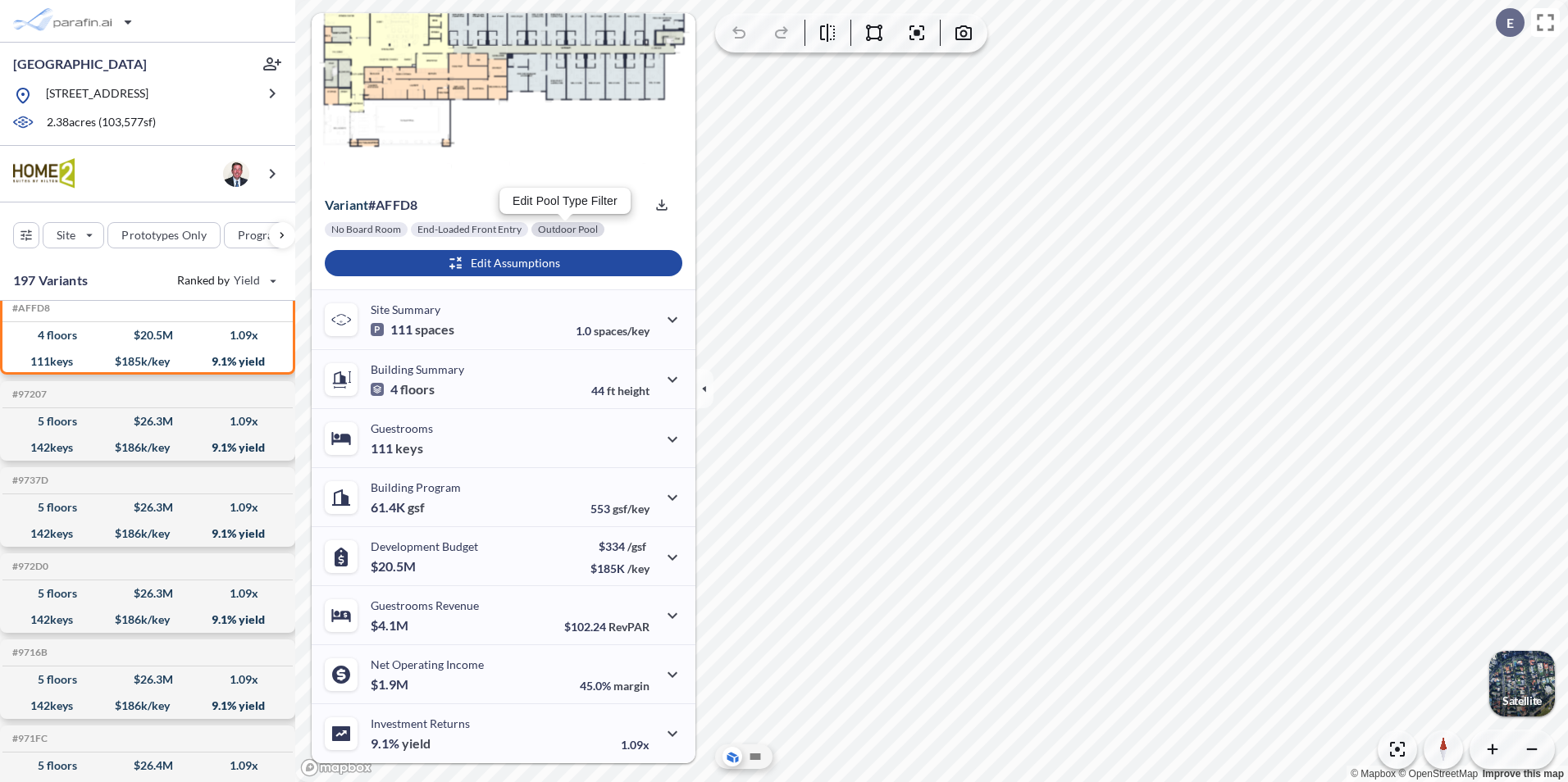
click at [546, 224] on div at bounding box center [568, 230] width 73 height 15
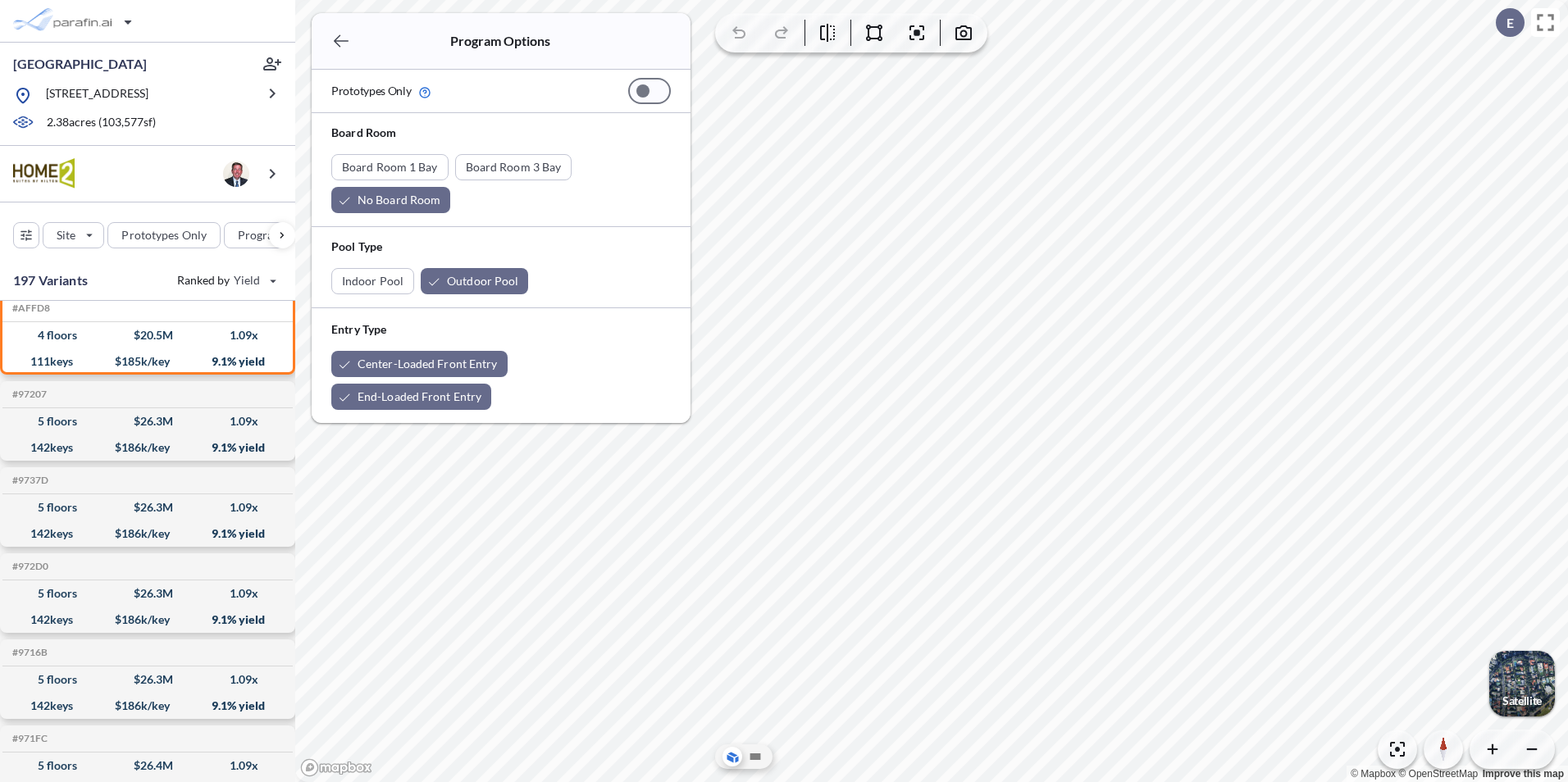
click at [343, 40] on icon "button" at bounding box center [341, 40] width 20 height 20
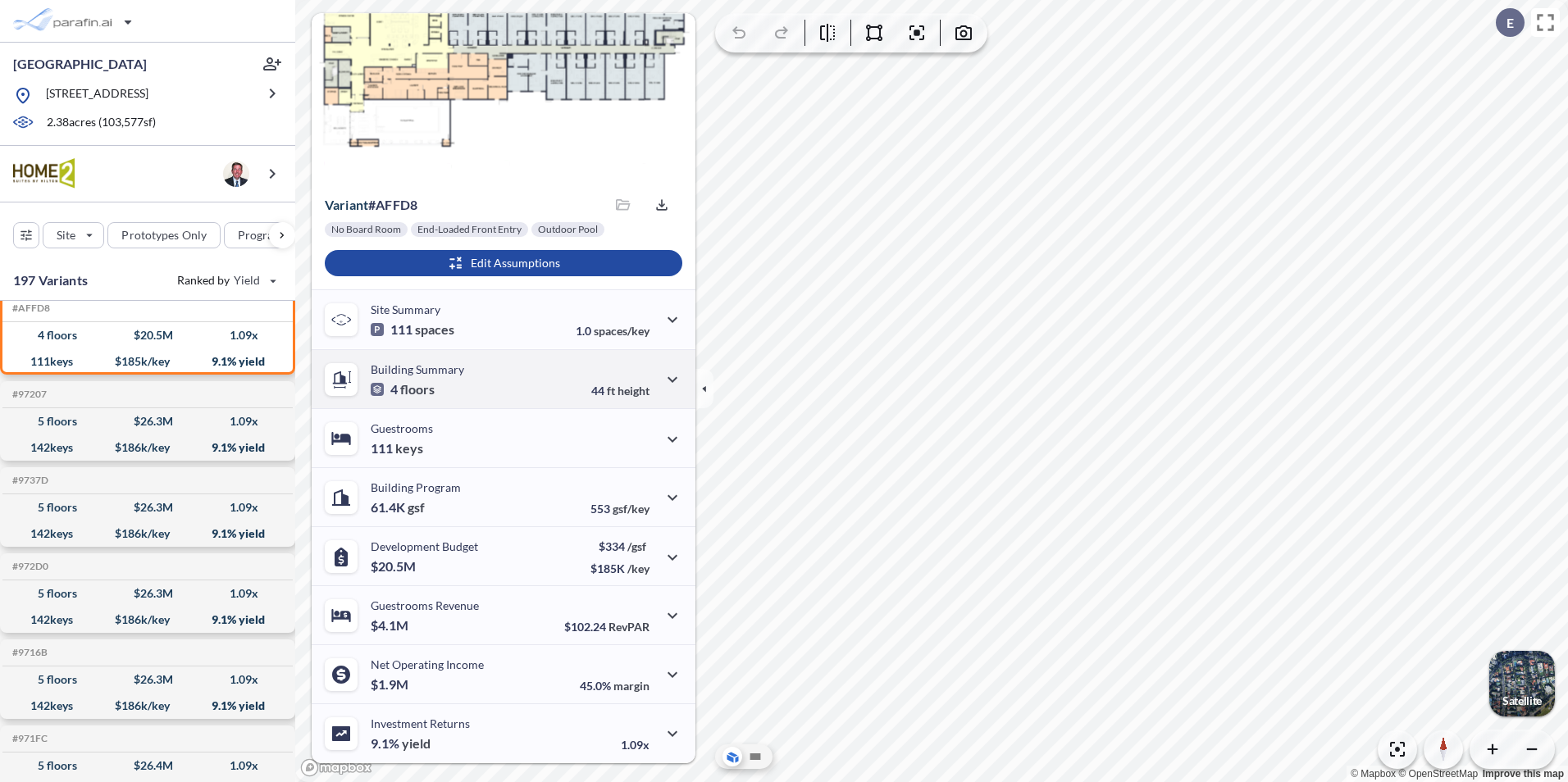
click at [433, 385] on span "floors" at bounding box center [417, 389] width 35 height 16
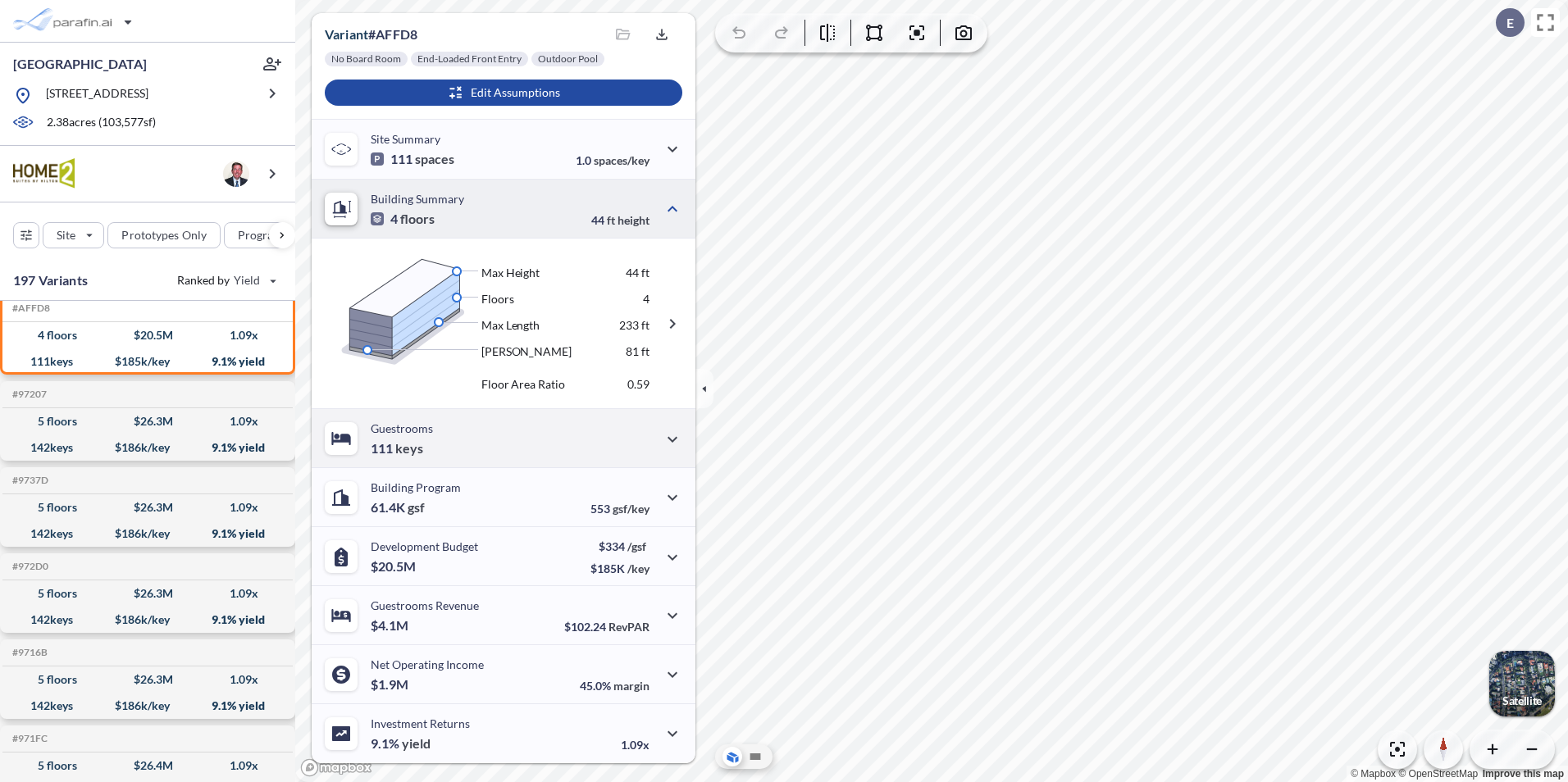
scroll to position [0, 0]
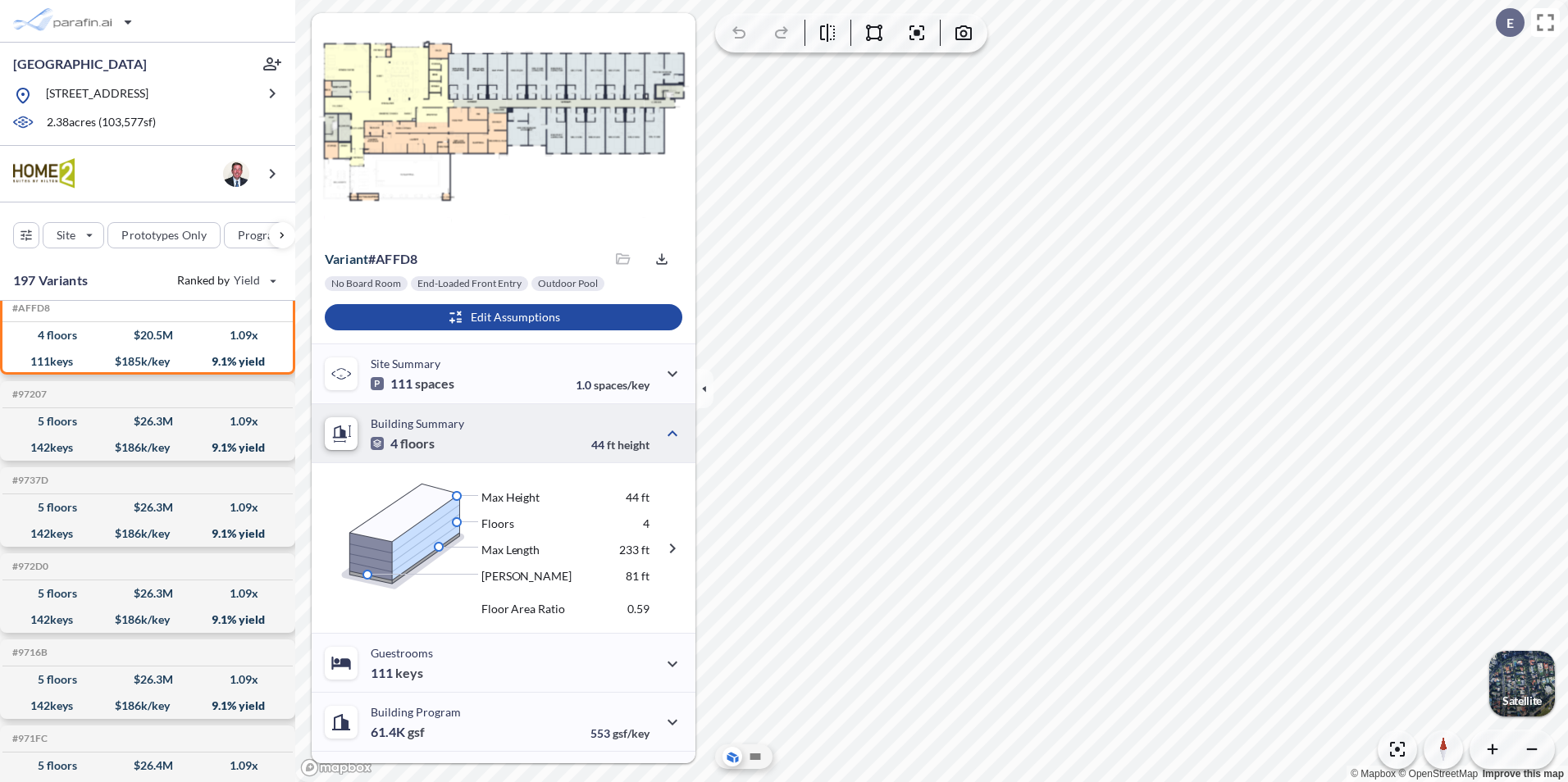
click at [1547, 699] on div "button" at bounding box center [1523, 684] width 66 height 66
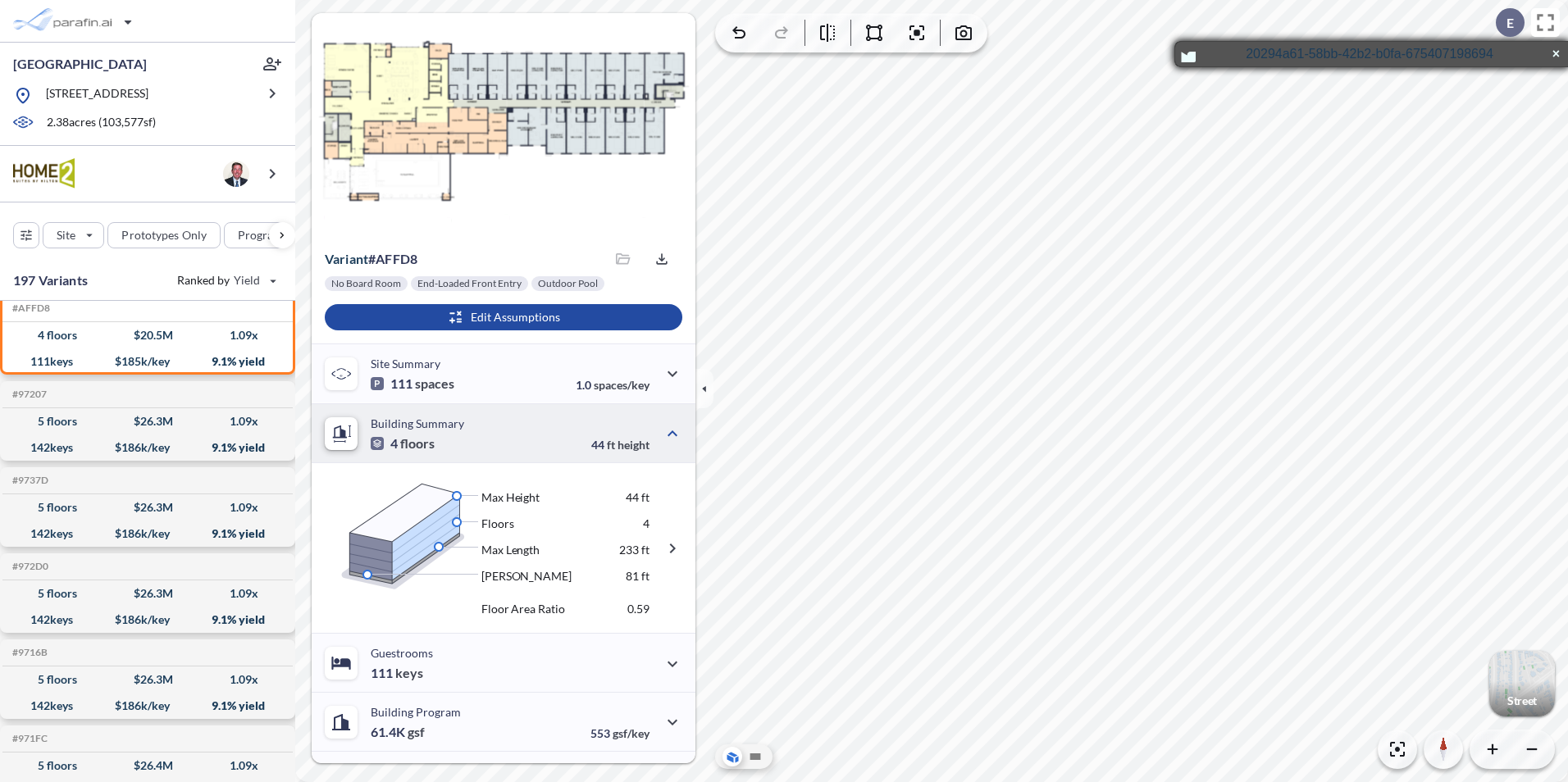
click at [1505, 680] on div "button" at bounding box center [1523, 684] width 66 height 66
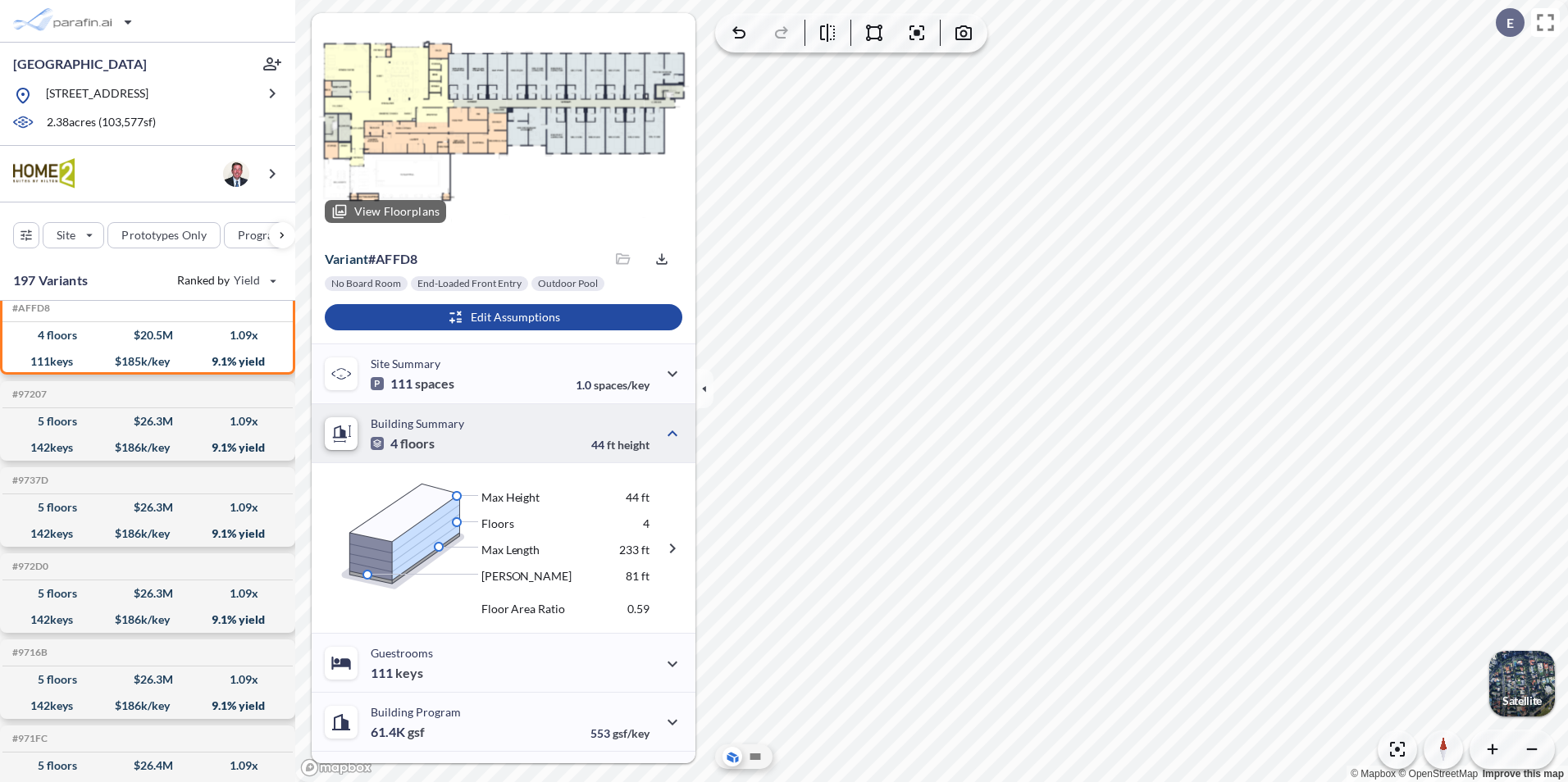
click at [392, 207] on p "View Floorplans" at bounding box center [396, 212] width 86 height 13
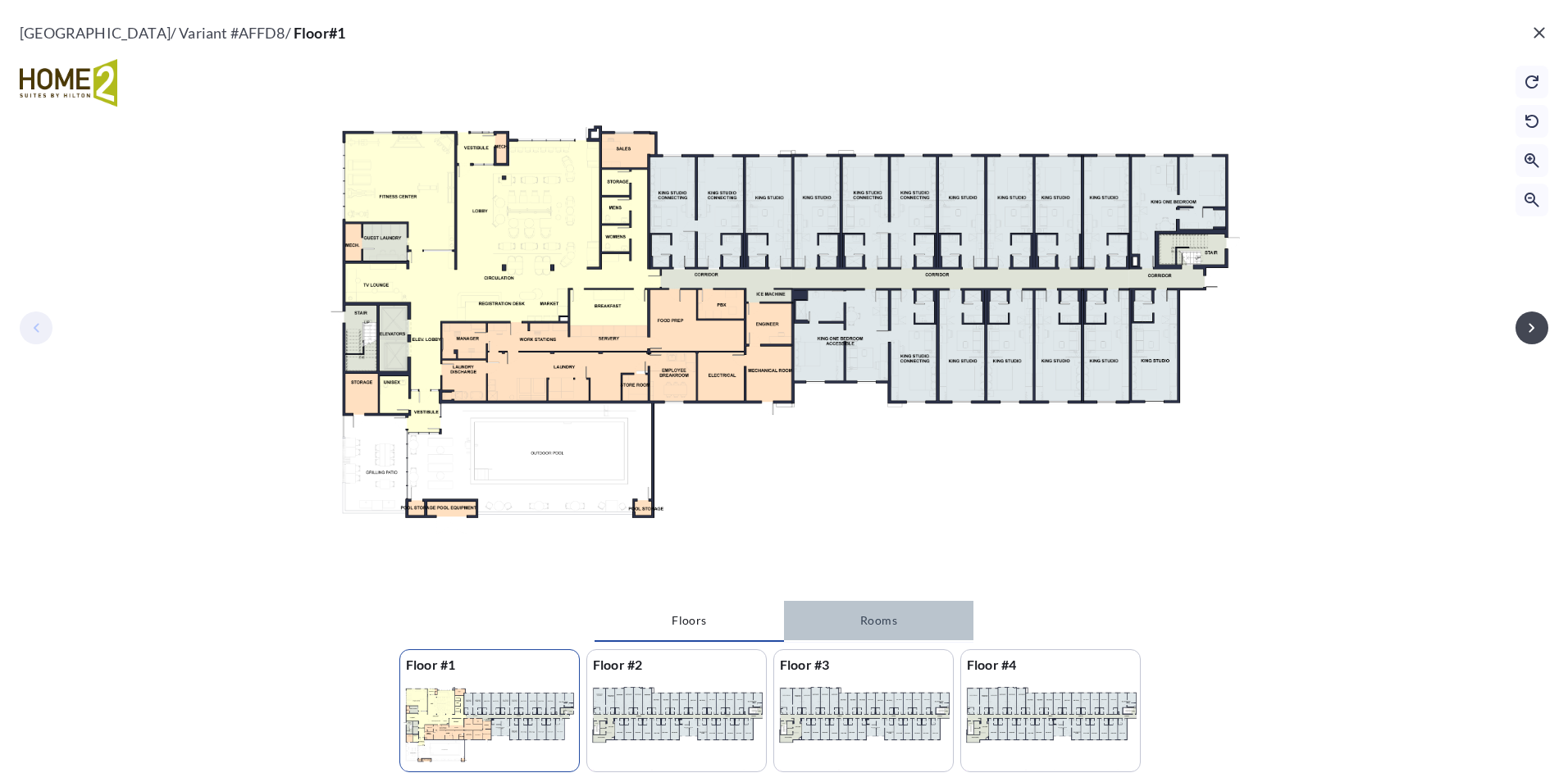
click at [910, 618] on button "Rooms" at bounding box center [878, 621] width 189 height 40
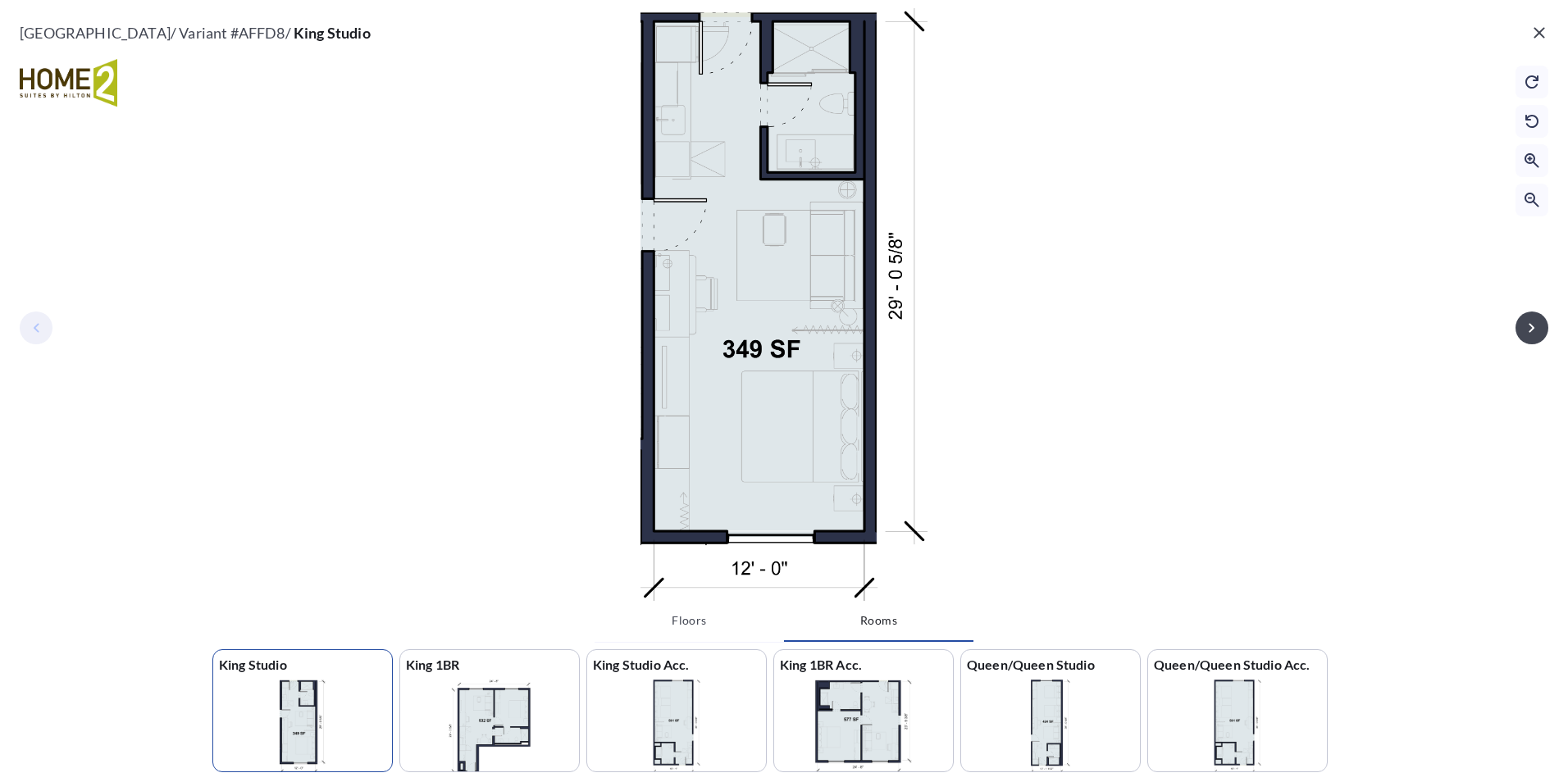
click at [725, 705] on div at bounding box center [677, 726] width 179 height 93
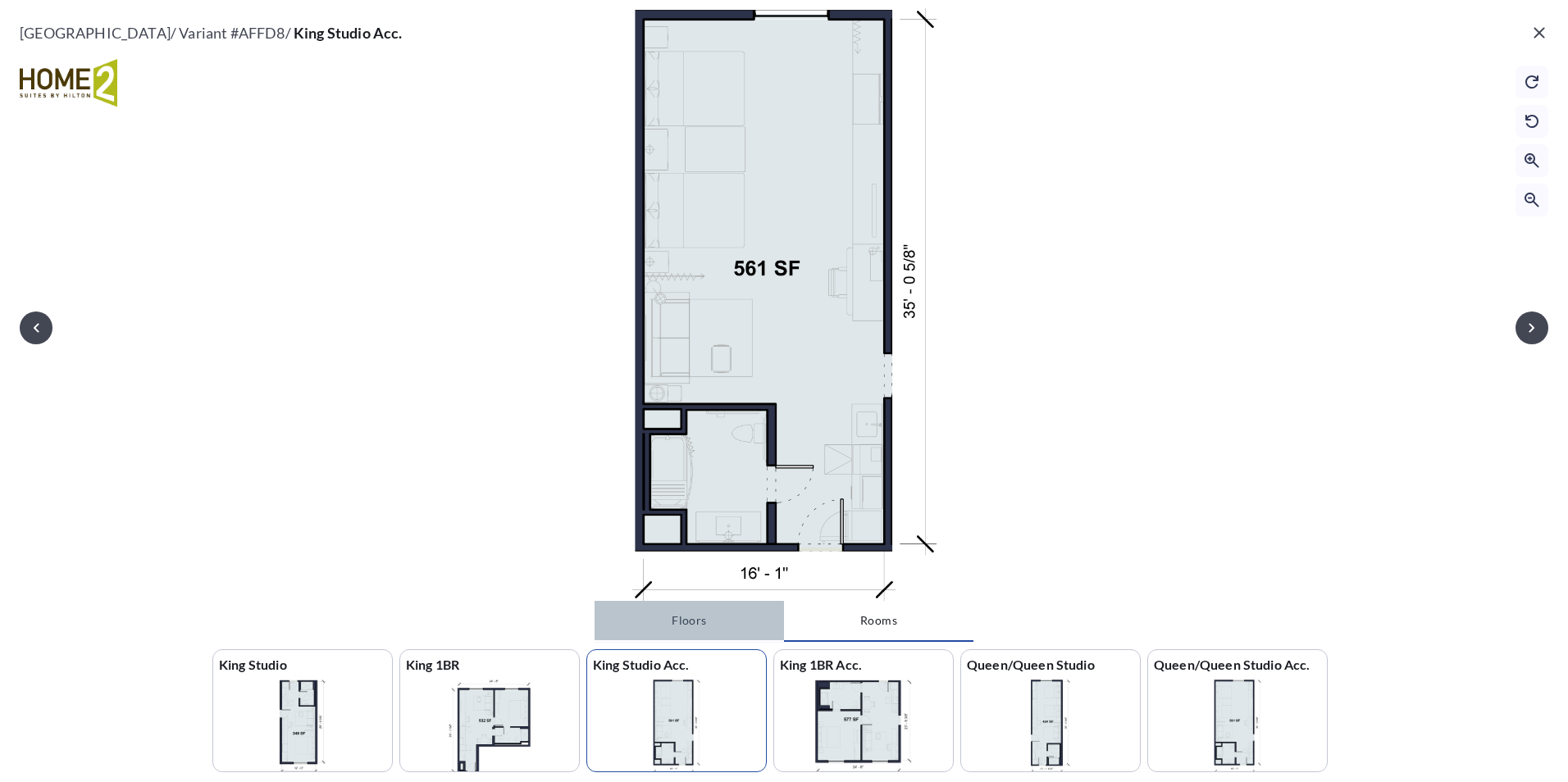
click at [688, 629] on button "Floors" at bounding box center [689, 621] width 189 height 40
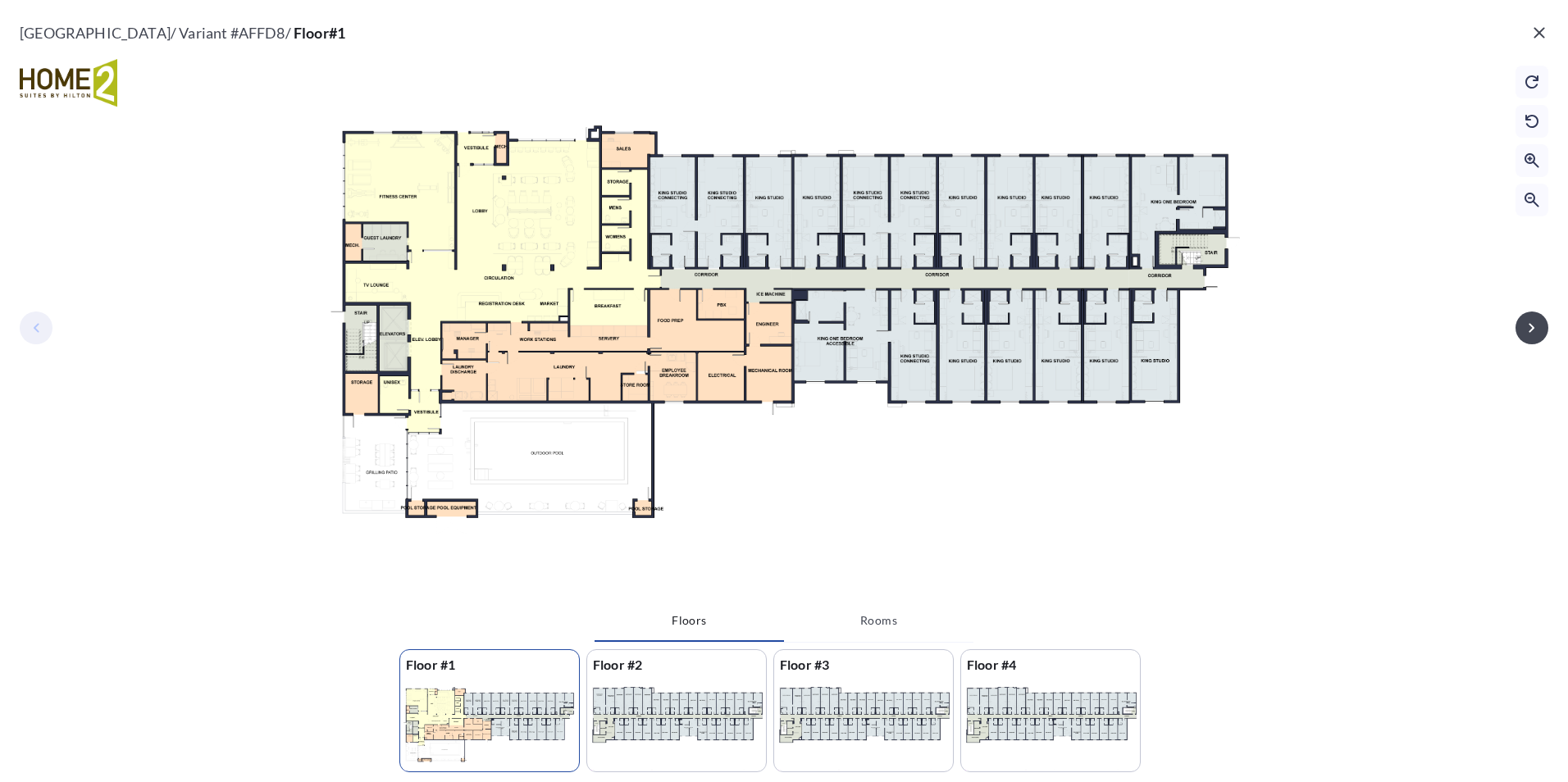
click at [987, 678] on p "Floor #4" at bounding box center [1050, 664] width 179 height 29
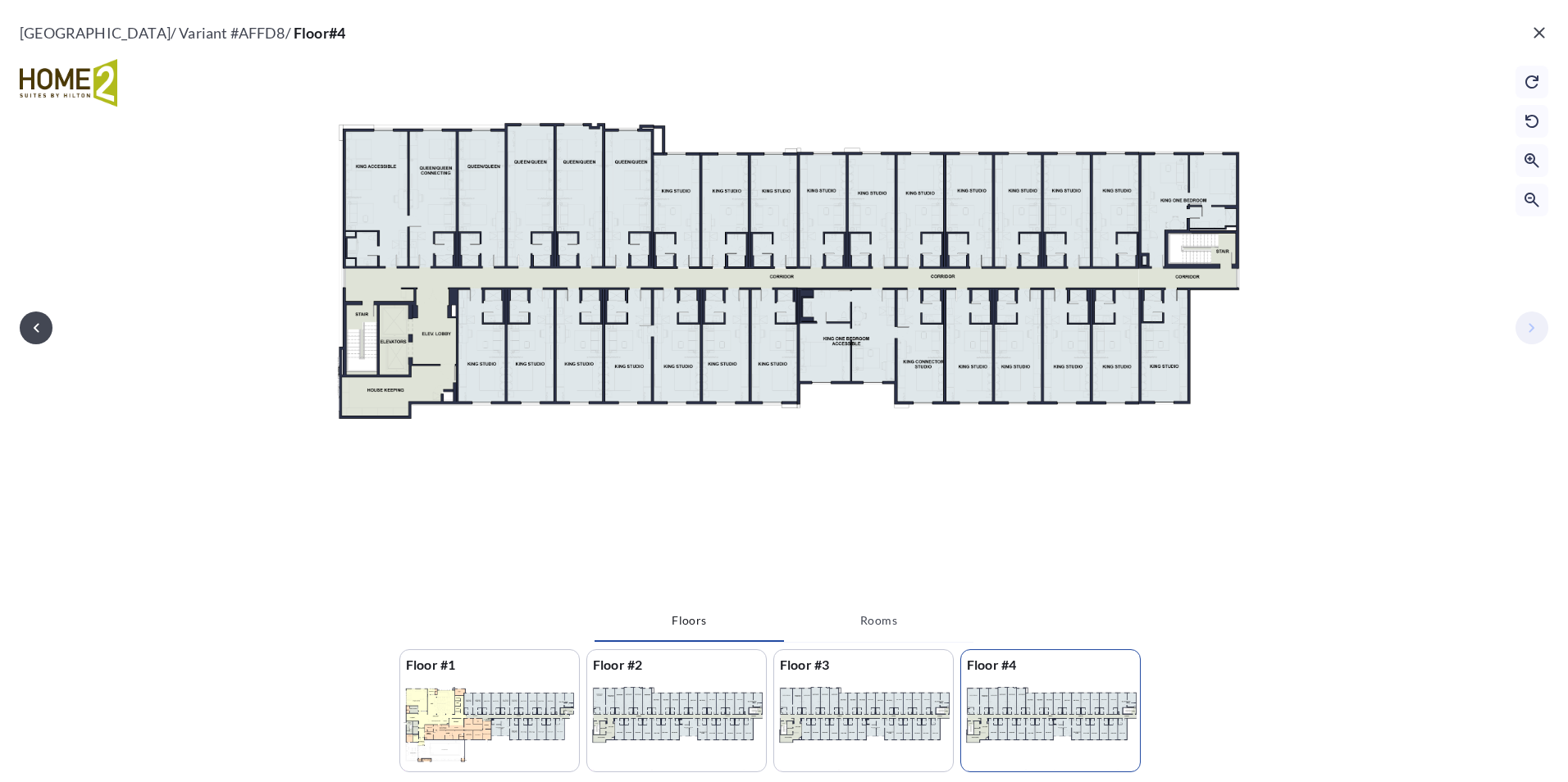
click at [477, 694] on div at bounding box center [489, 726] width 179 height 93
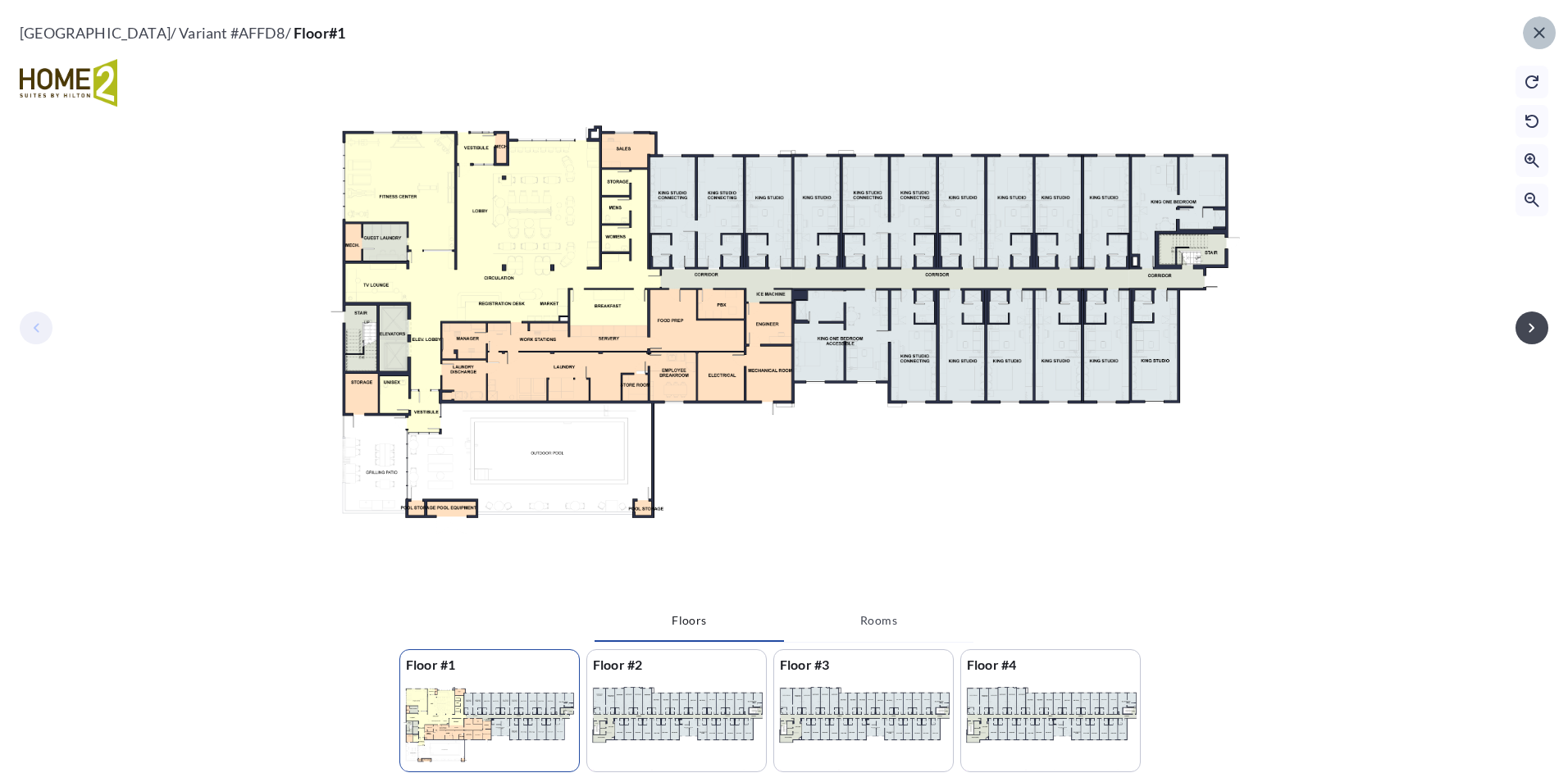
click at [1544, 36] on icon "button" at bounding box center [1539, 32] width 20 height 20
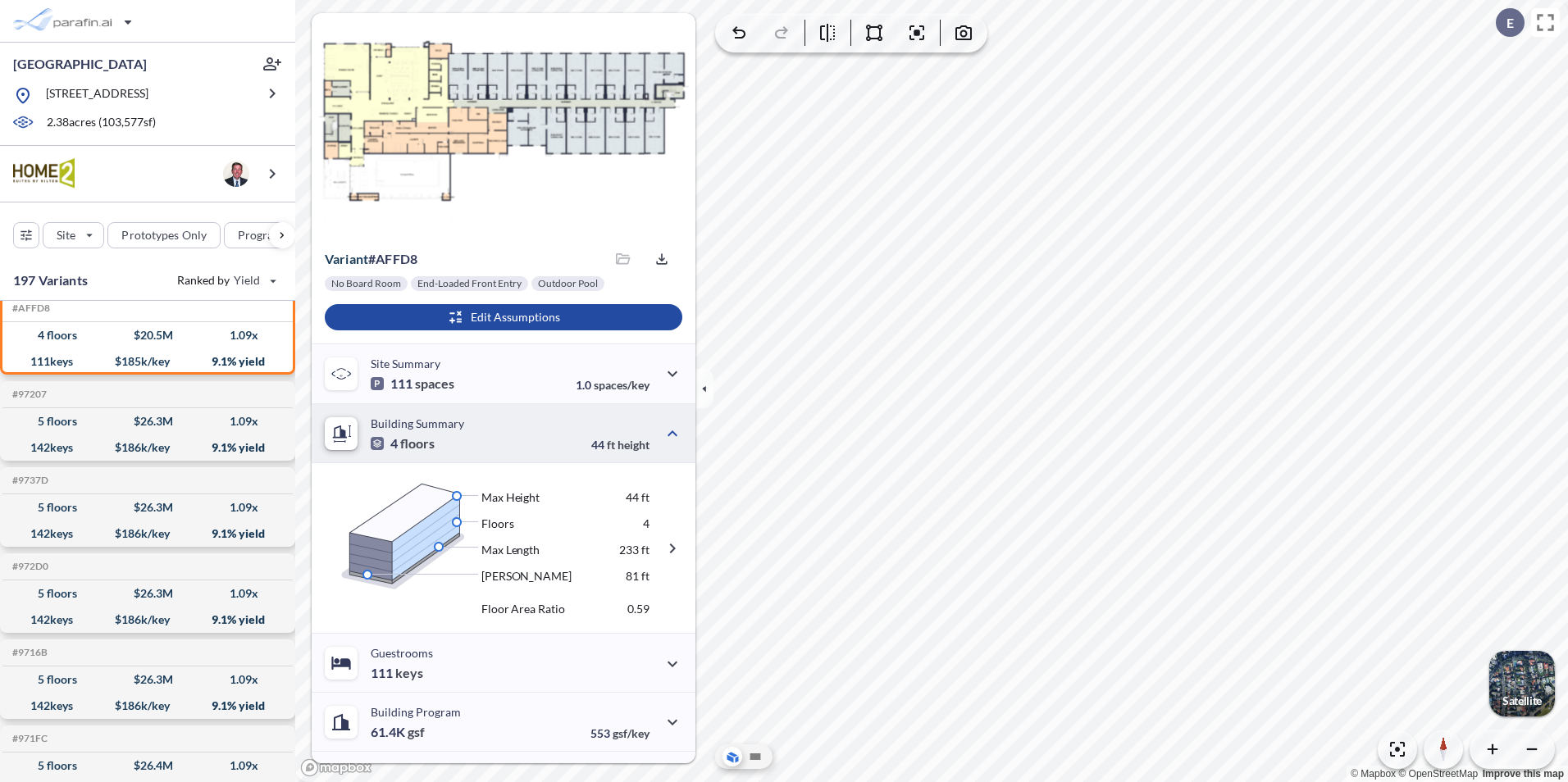
click at [376, 446] on icon at bounding box center [377, 443] width 8 height 8
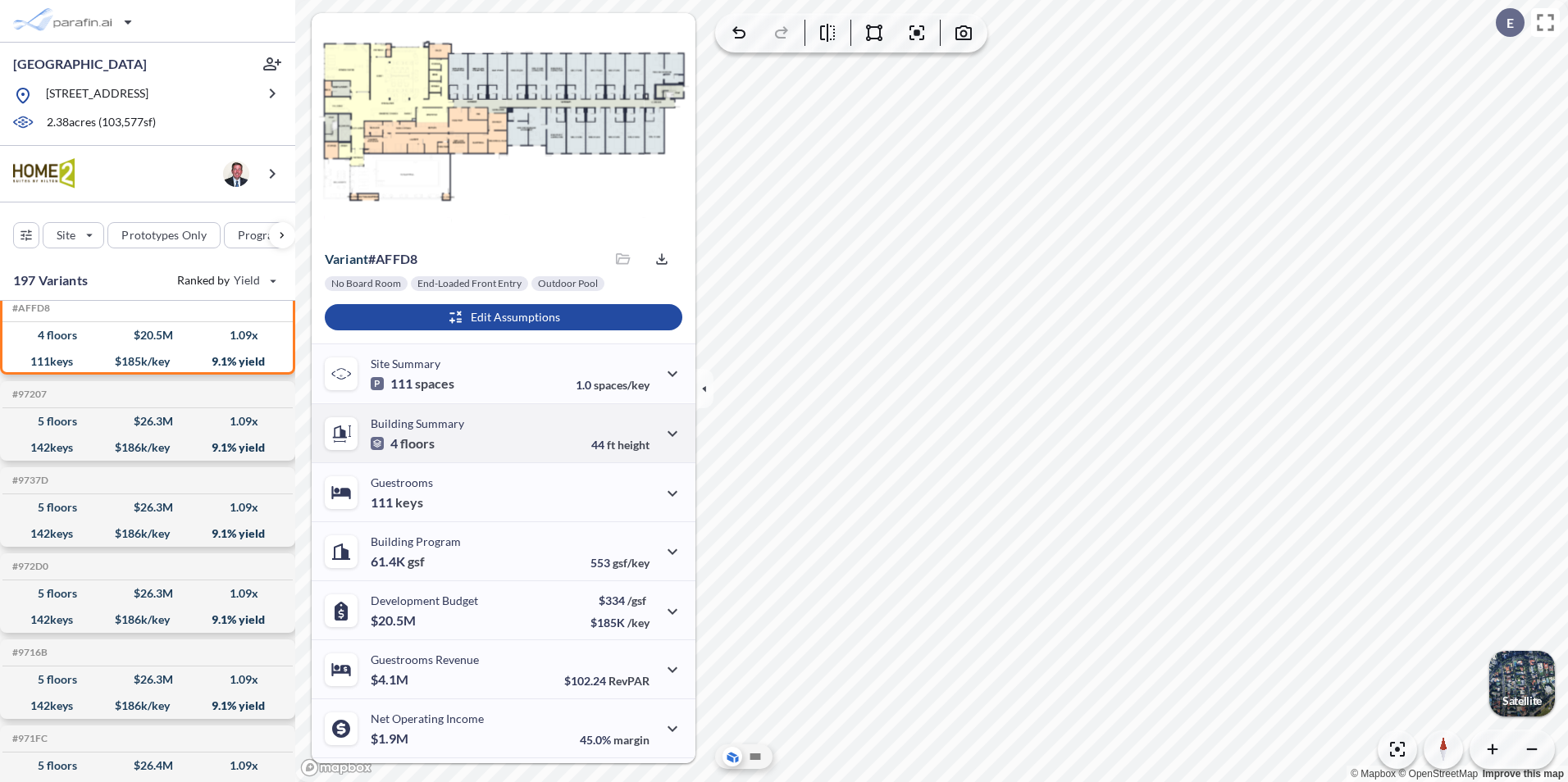
click at [376, 446] on icon at bounding box center [377, 443] width 8 height 8
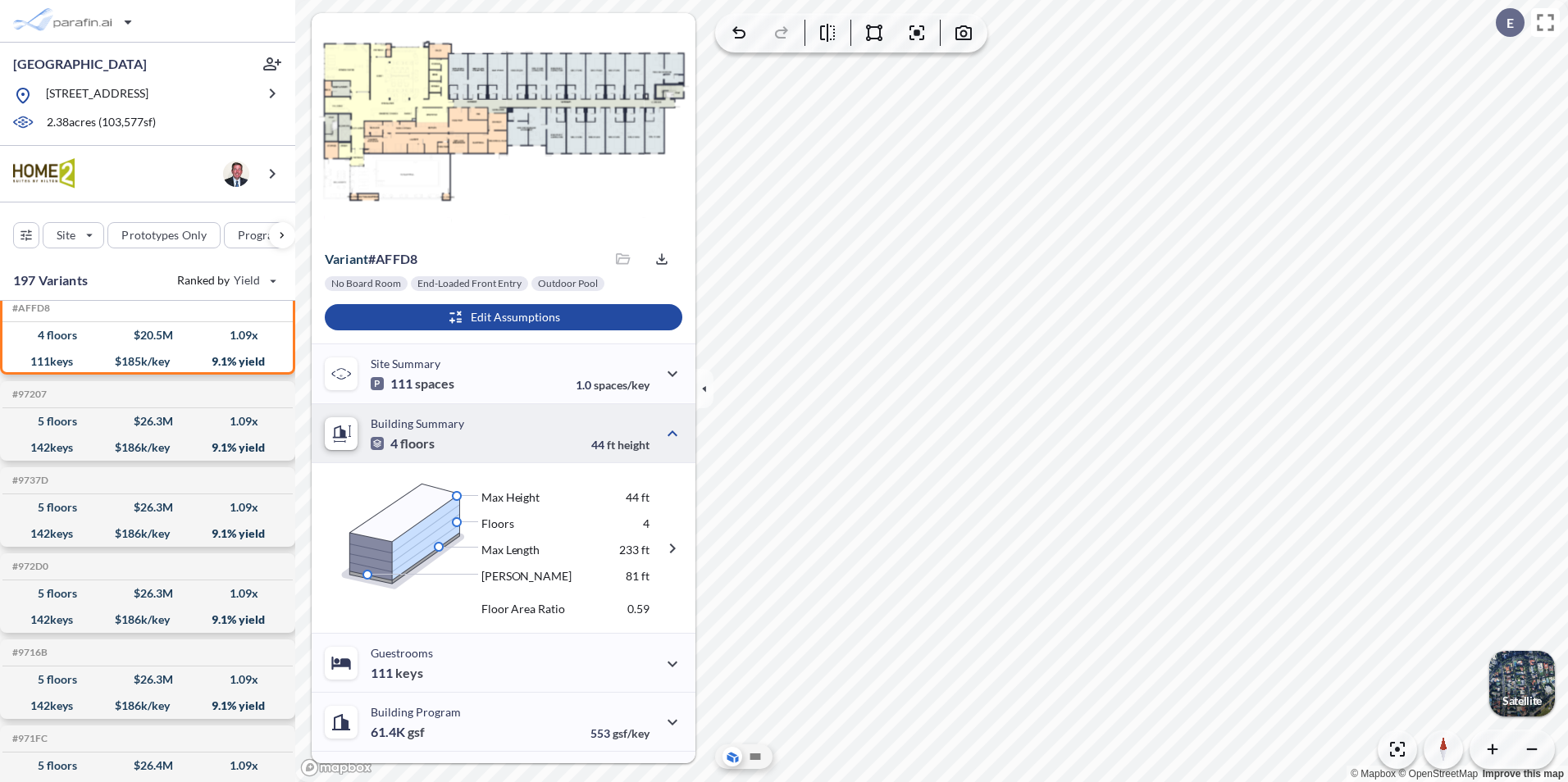
click at [334, 434] on icon at bounding box center [339, 430] width 14 height 12
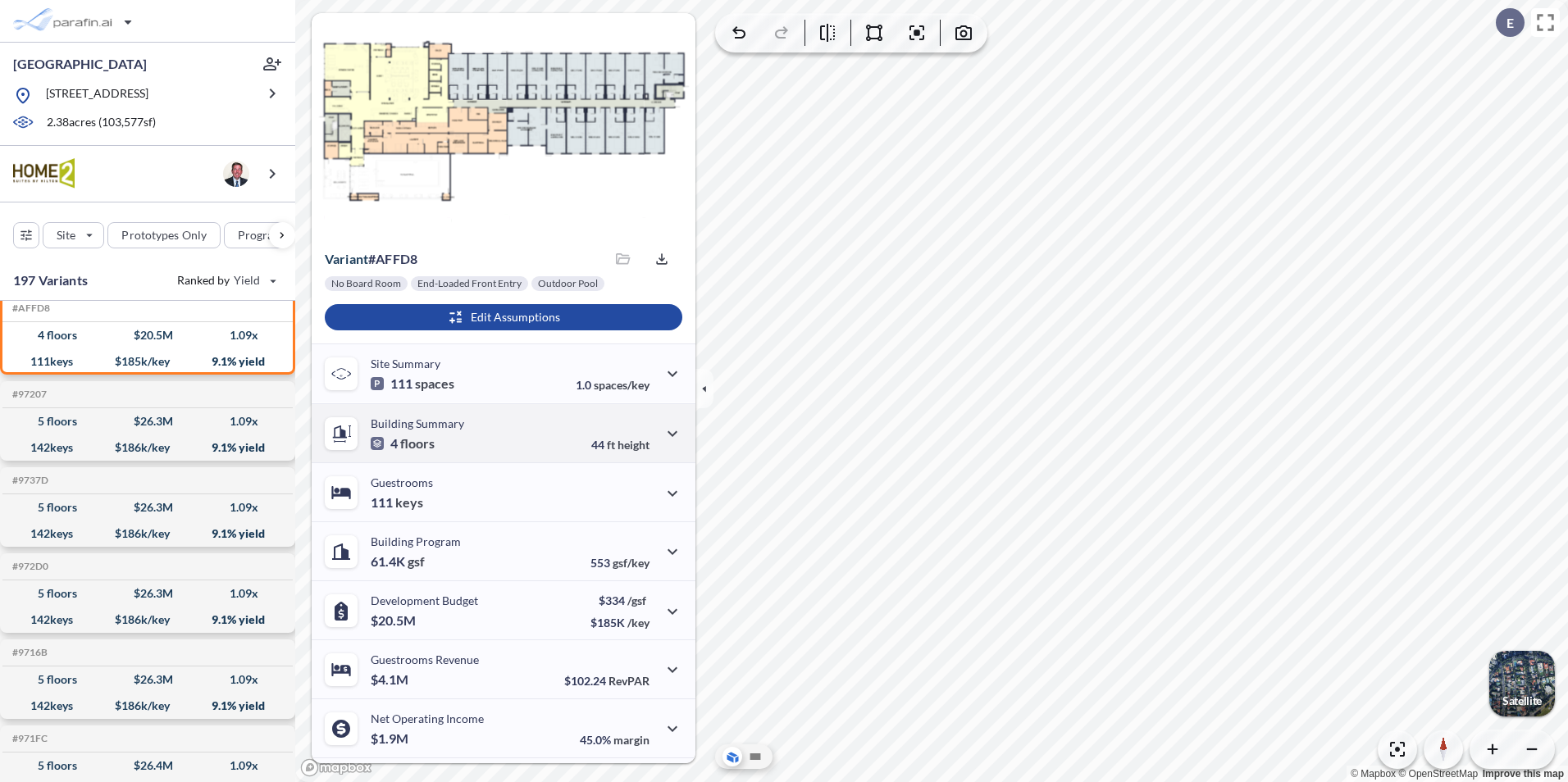
click at [334, 434] on icon at bounding box center [339, 430] width 14 height 12
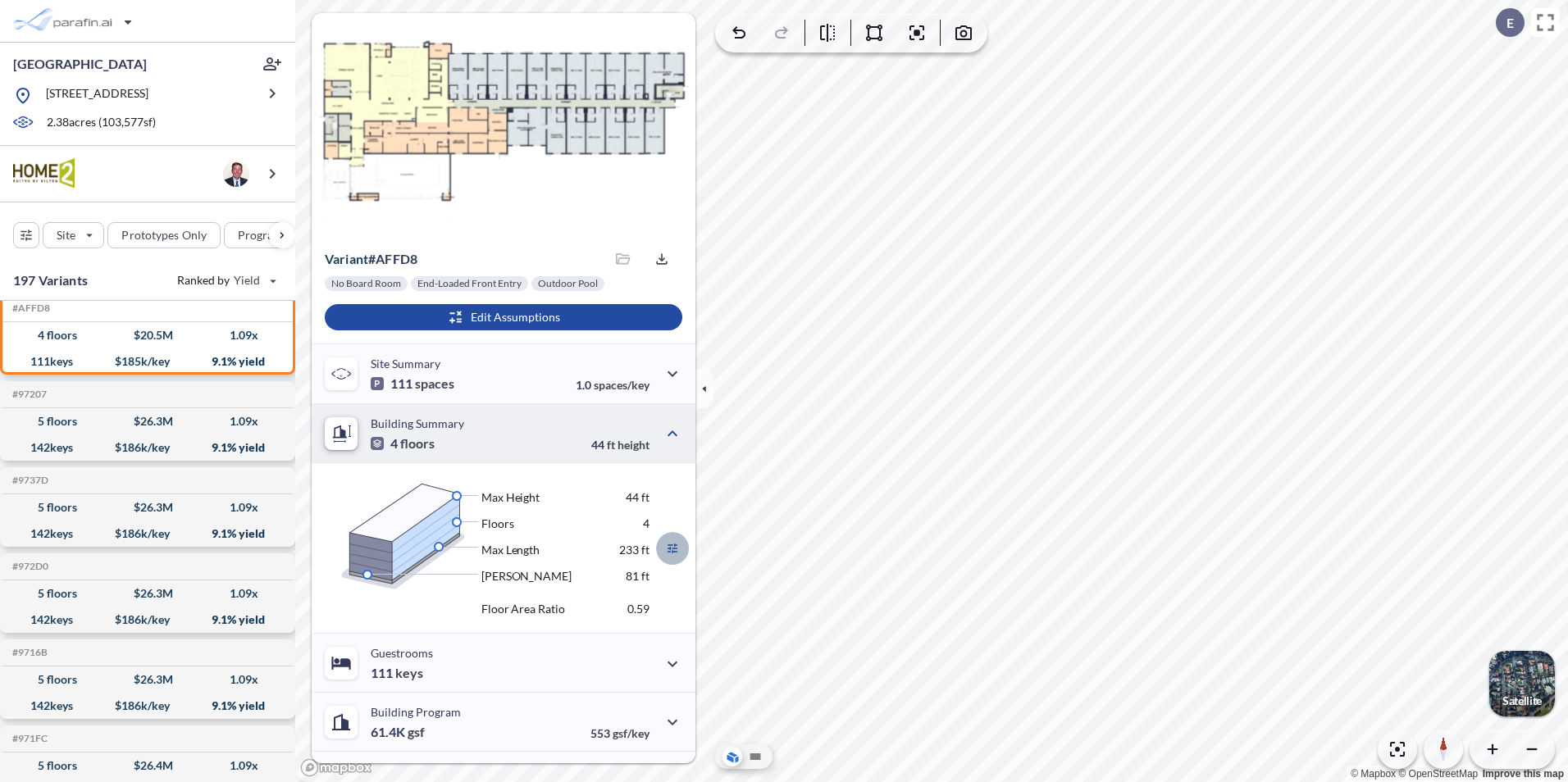
click at [670, 554] on icon "button" at bounding box center [672, 549] width 20 height 20
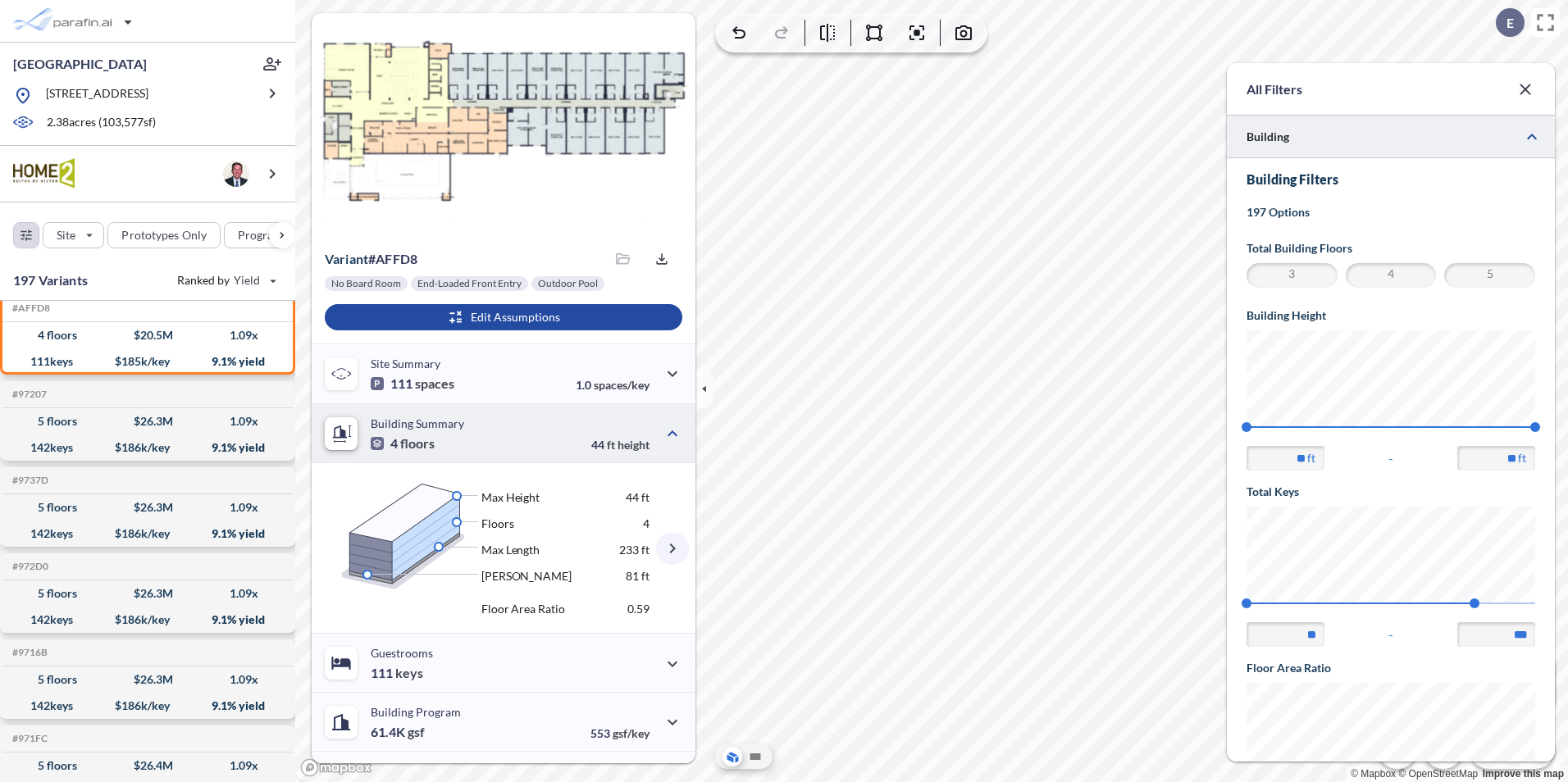
click at [1299, 271] on span "3" at bounding box center [1292, 275] width 87 height 20
click at [1385, 275] on span "4" at bounding box center [1392, 275] width 87 height 20
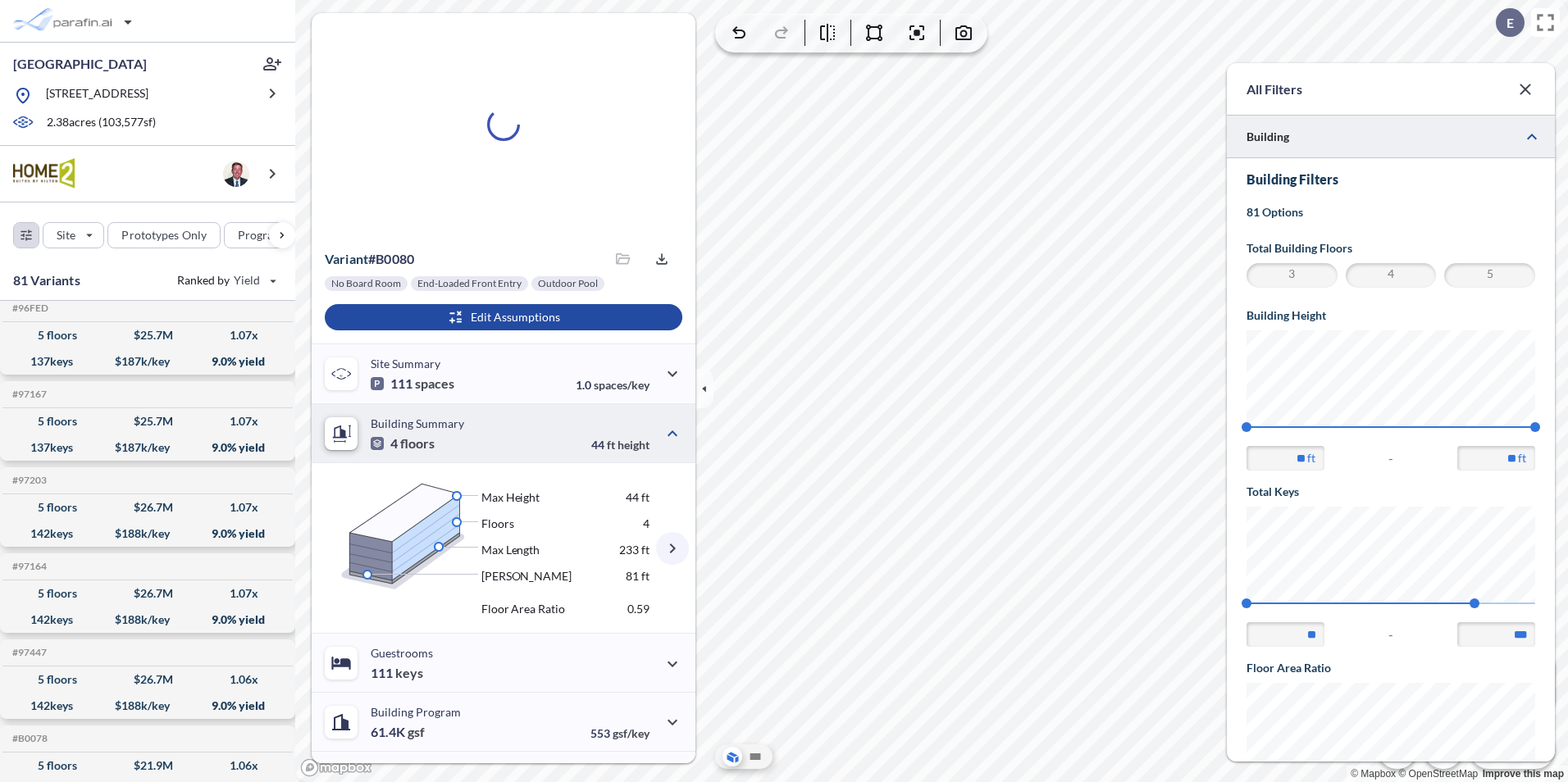
scroll to position [1821, 0]
click at [1319, 275] on span "3" at bounding box center [1292, 275] width 87 height 20
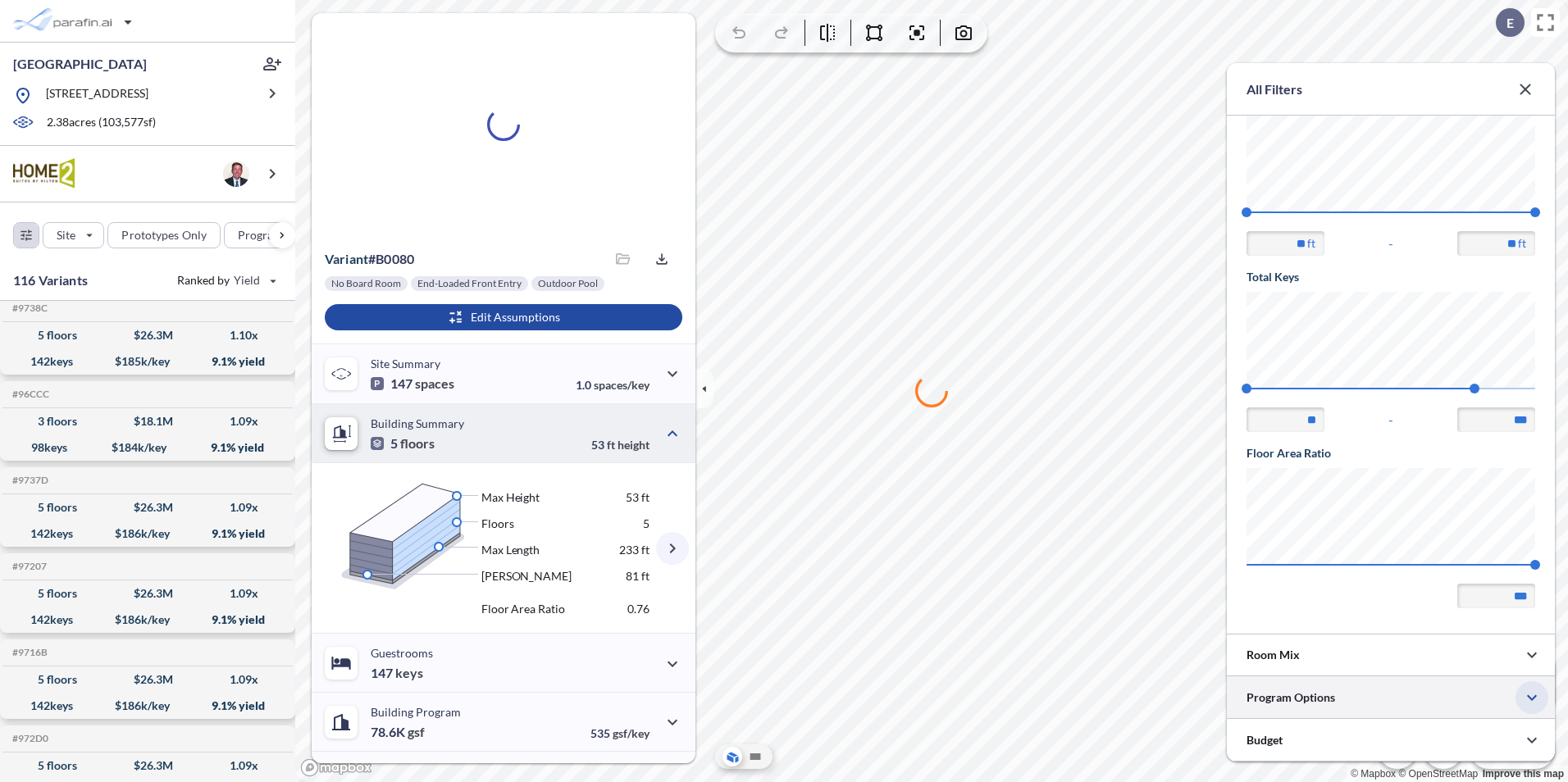
click at [1538, 691] on icon "button" at bounding box center [1531, 697] width 20 height 20
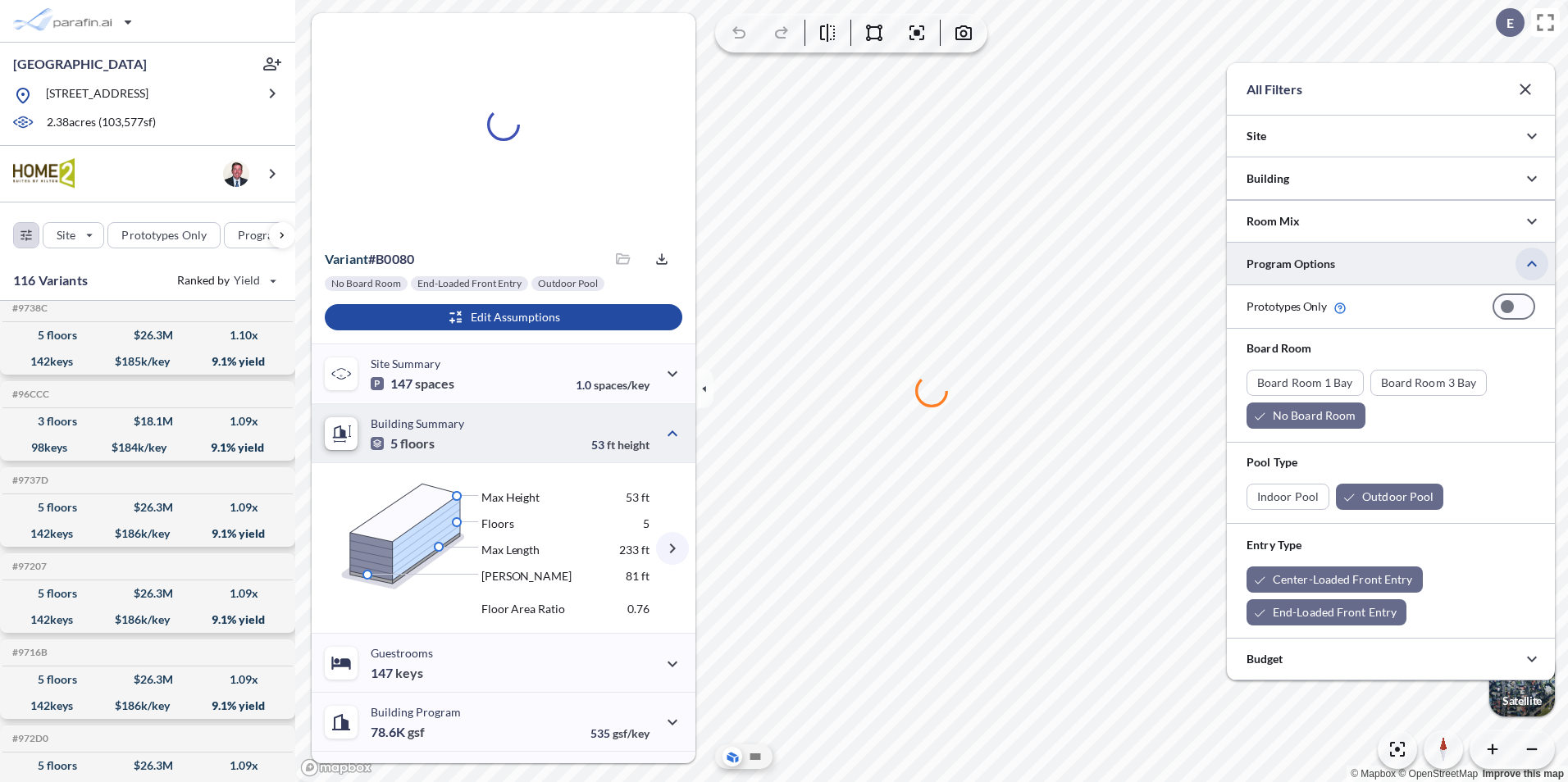
scroll to position [54, 328]
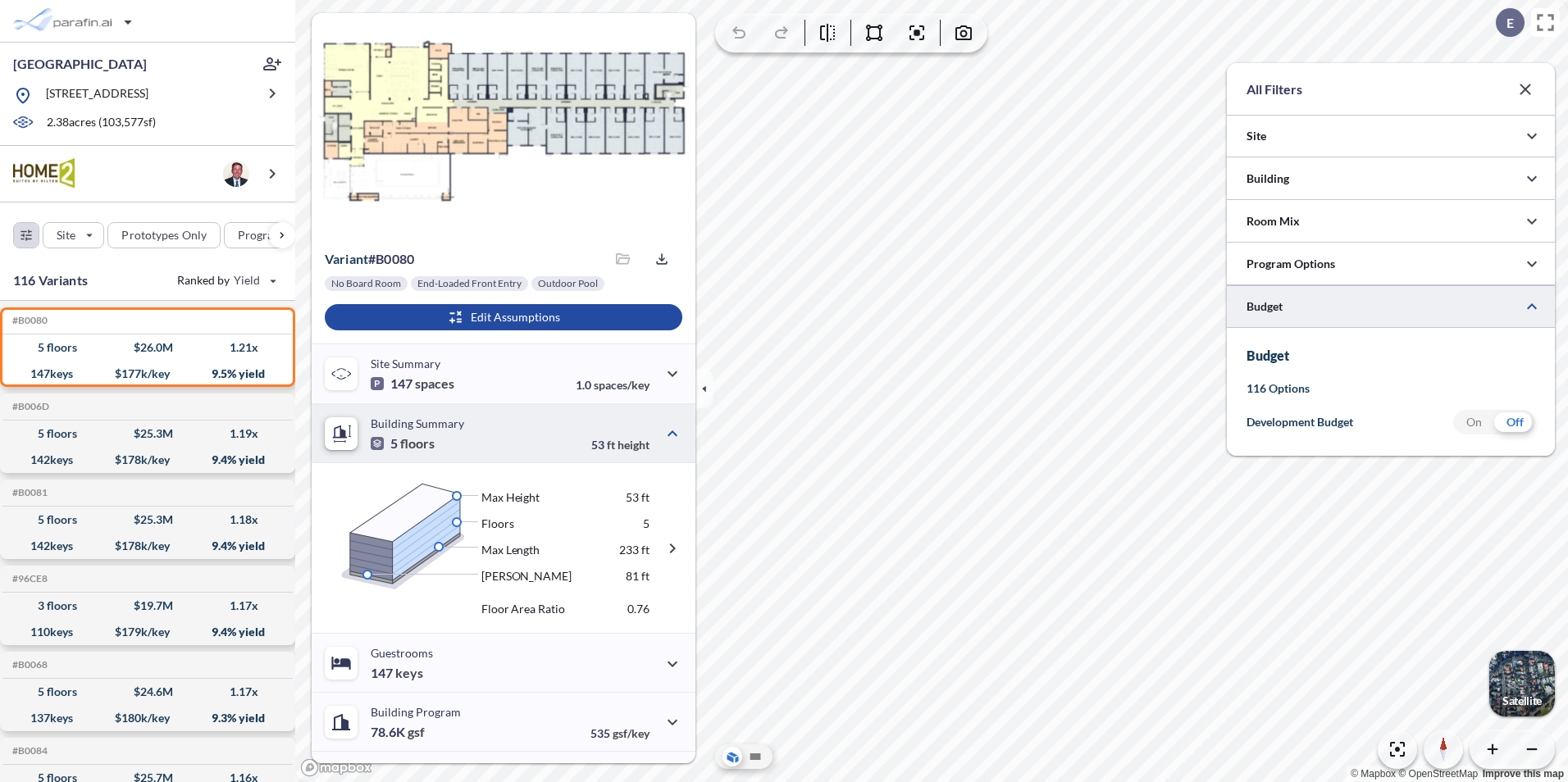
scroll to position [820097, 819892]
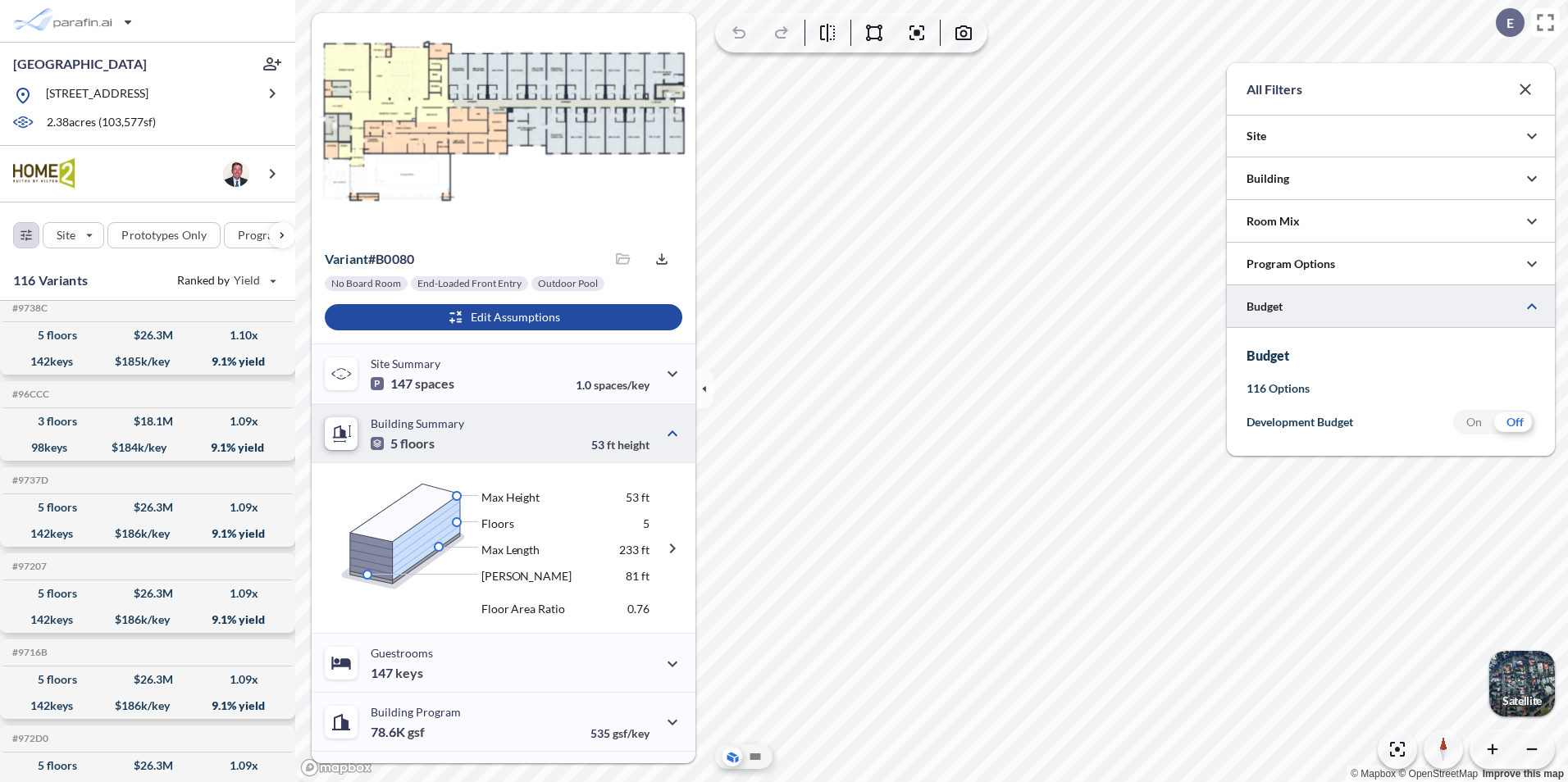
click at [1488, 424] on div "On" at bounding box center [1474, 423] width 41 height 24
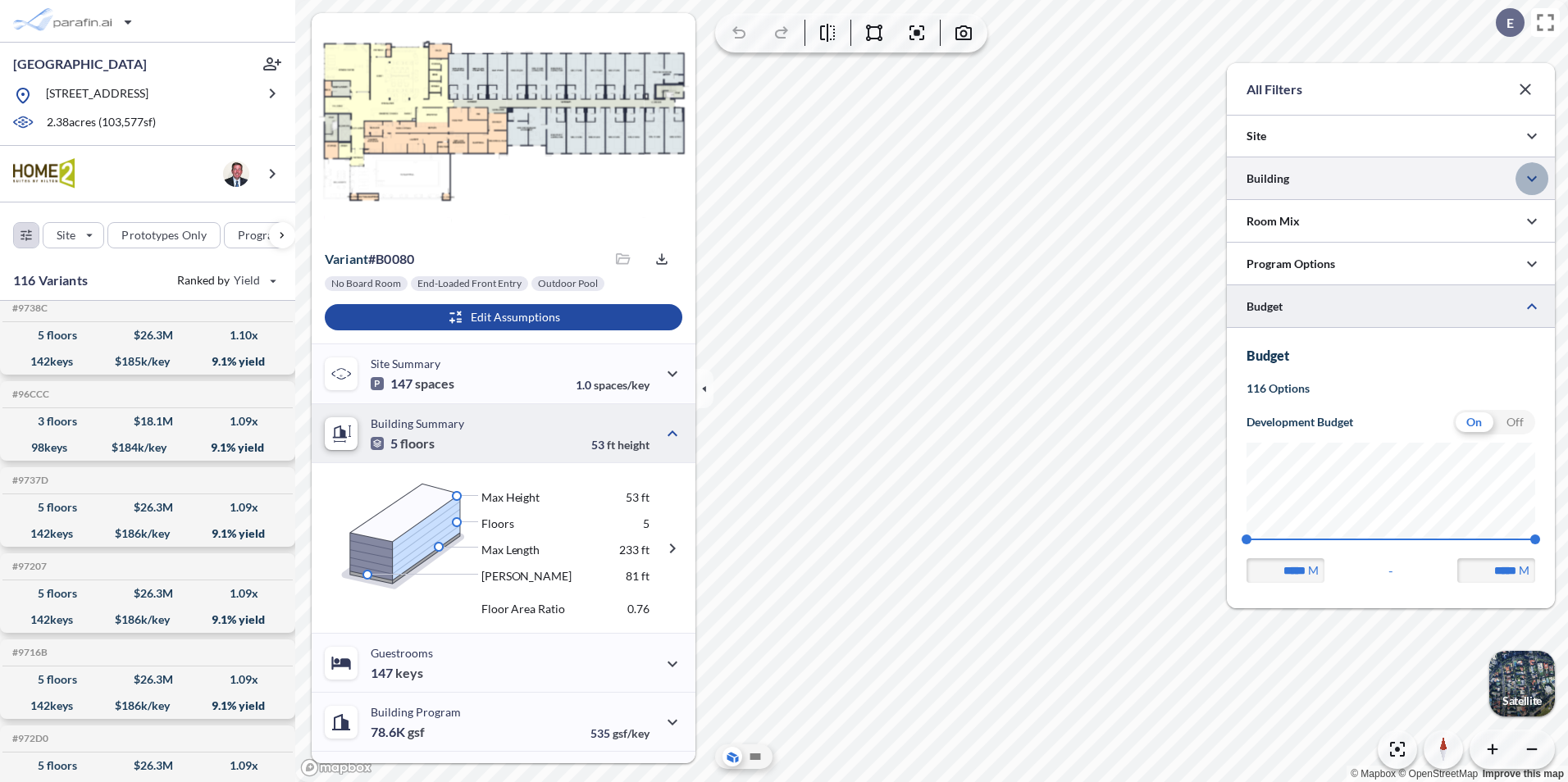
click at [1527, 178] on icon "button" at bounding box center [1531, 179] width 20 height 20
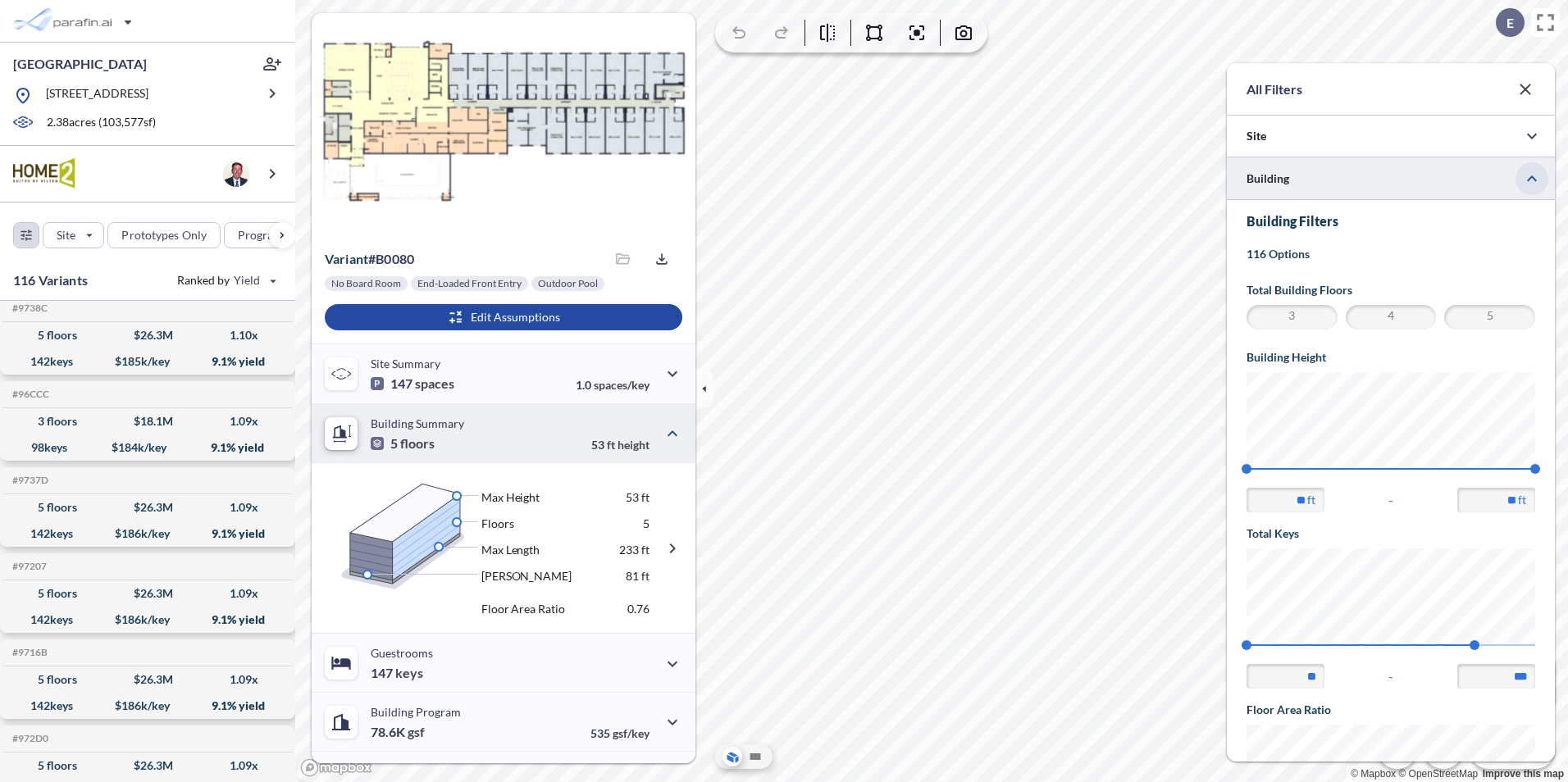
scroll to position [0, 0]
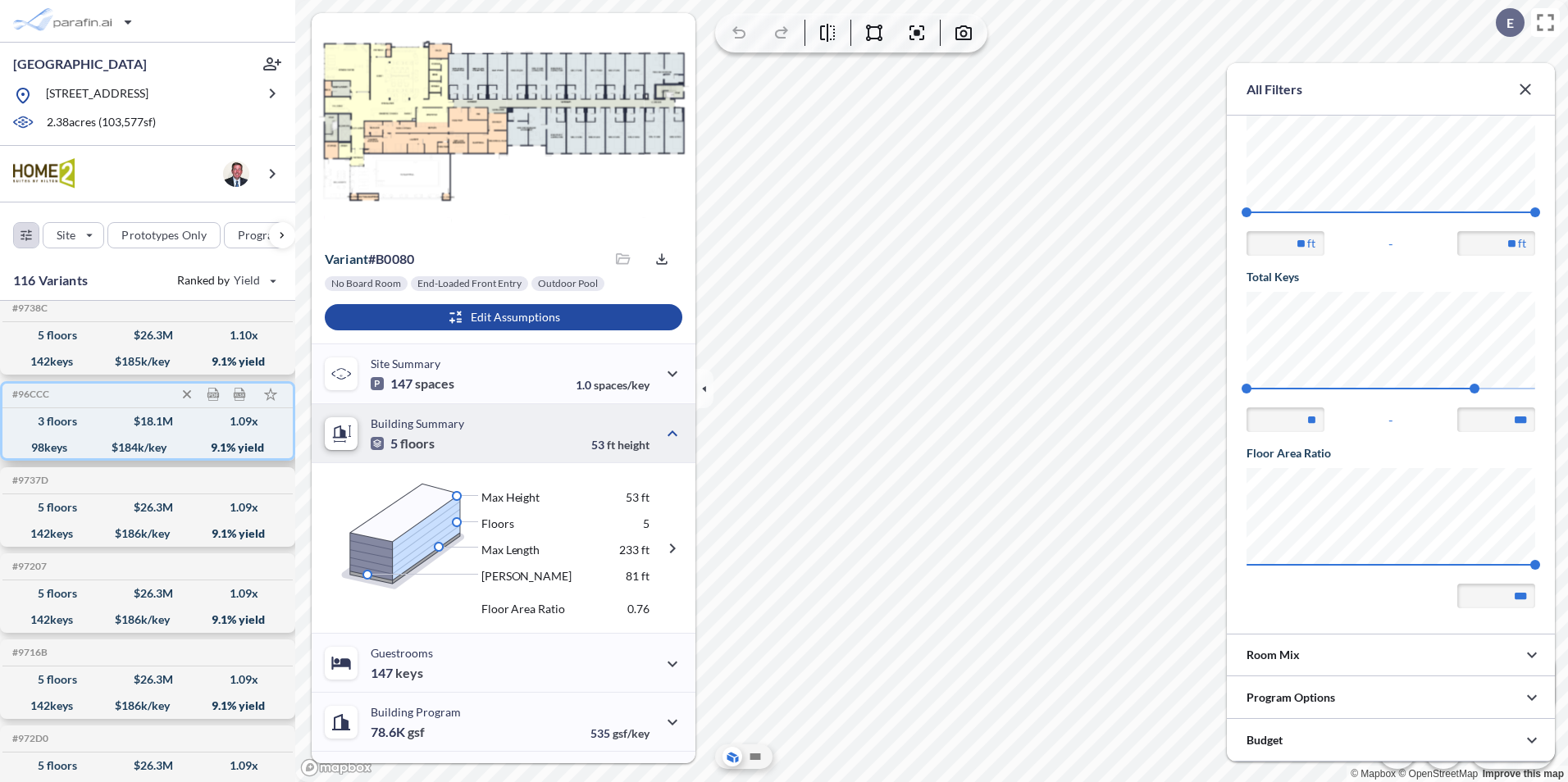
click at [53, 422] on div "3 floors" at bounding box center [57, 422] width 40 height 0
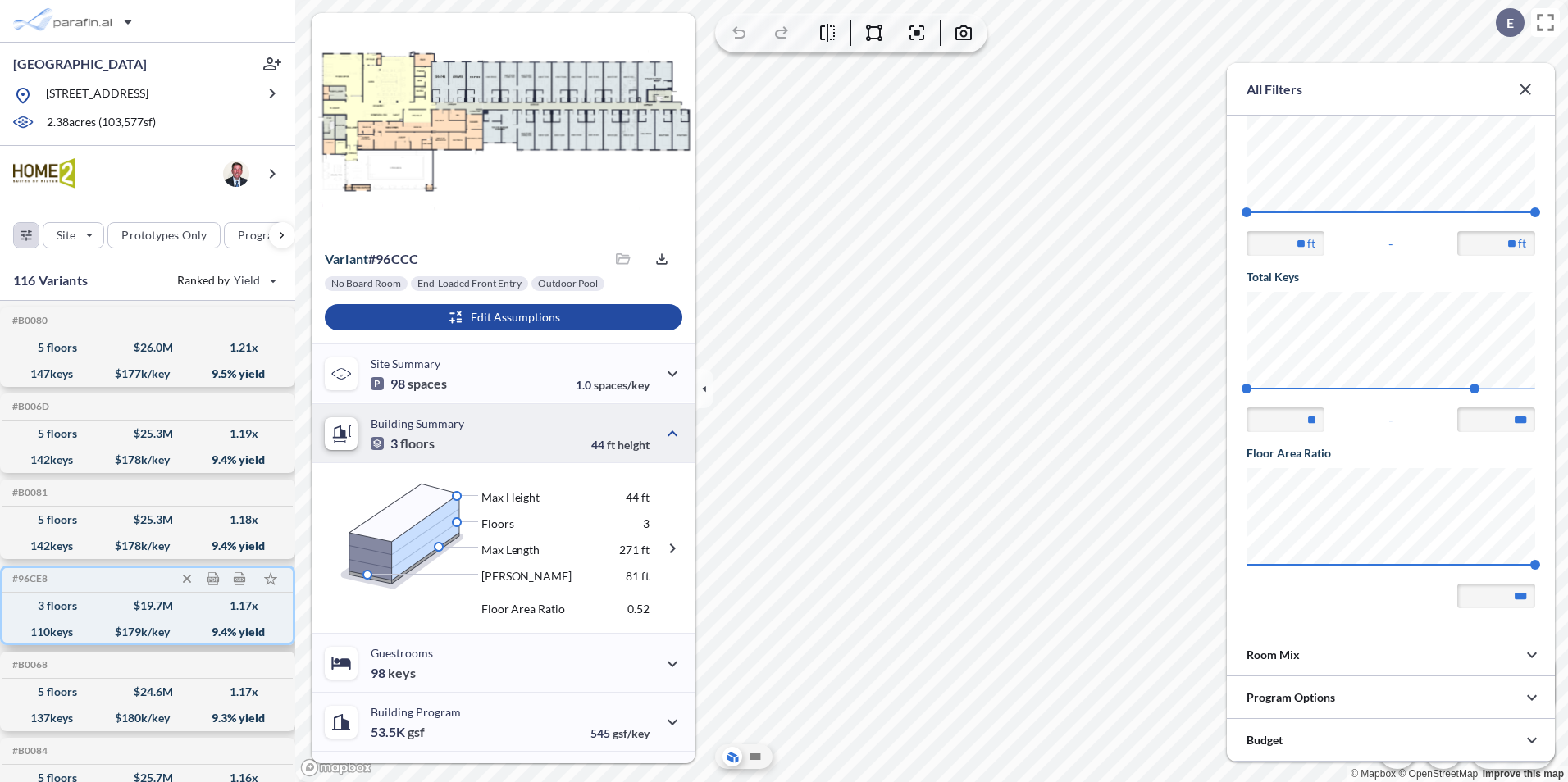
click at [139, 606] on div "$ 19.7 M" at bounding box center [153, 606] width 40 height 0
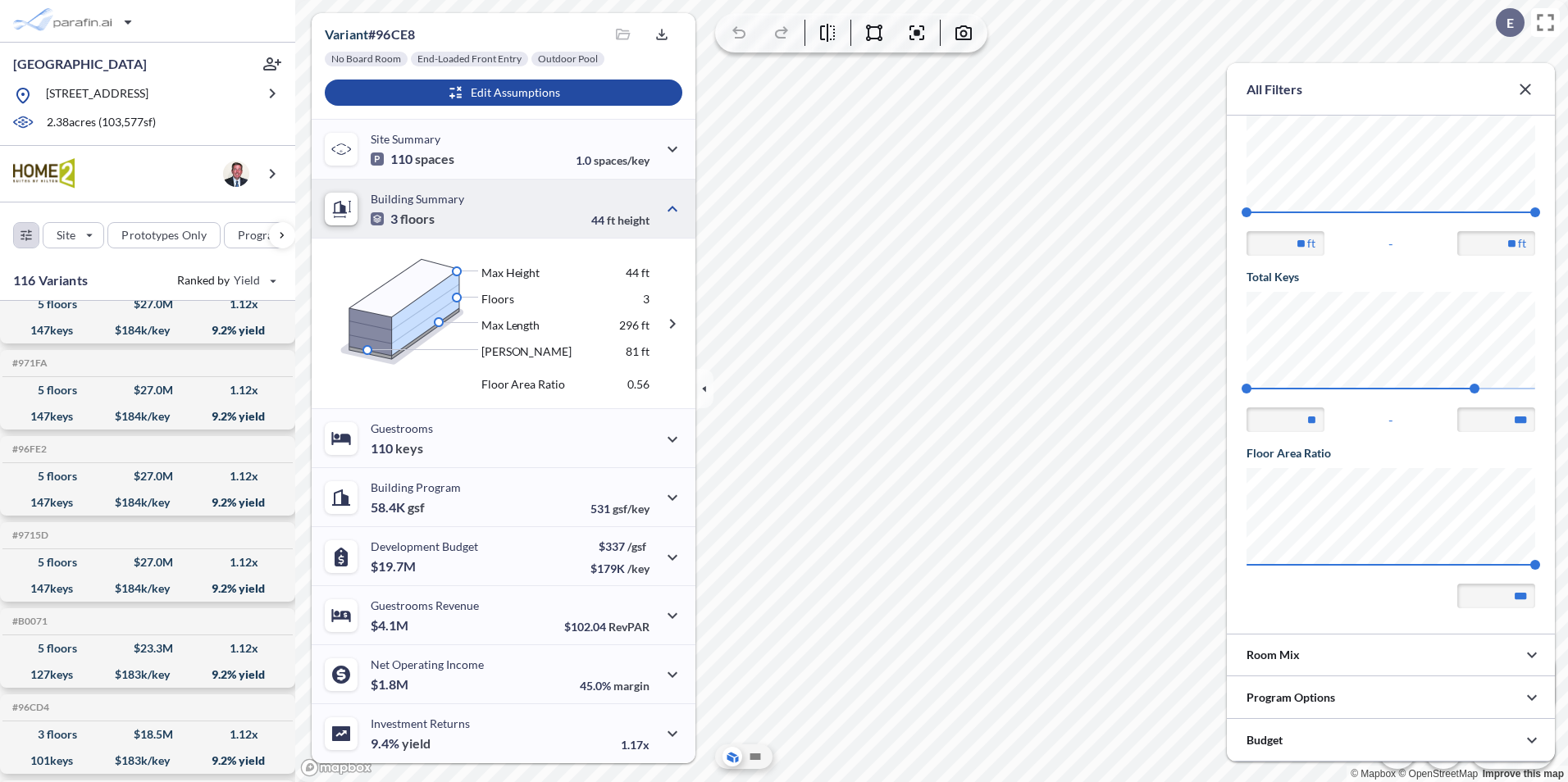
scroll to position [1778, 0]
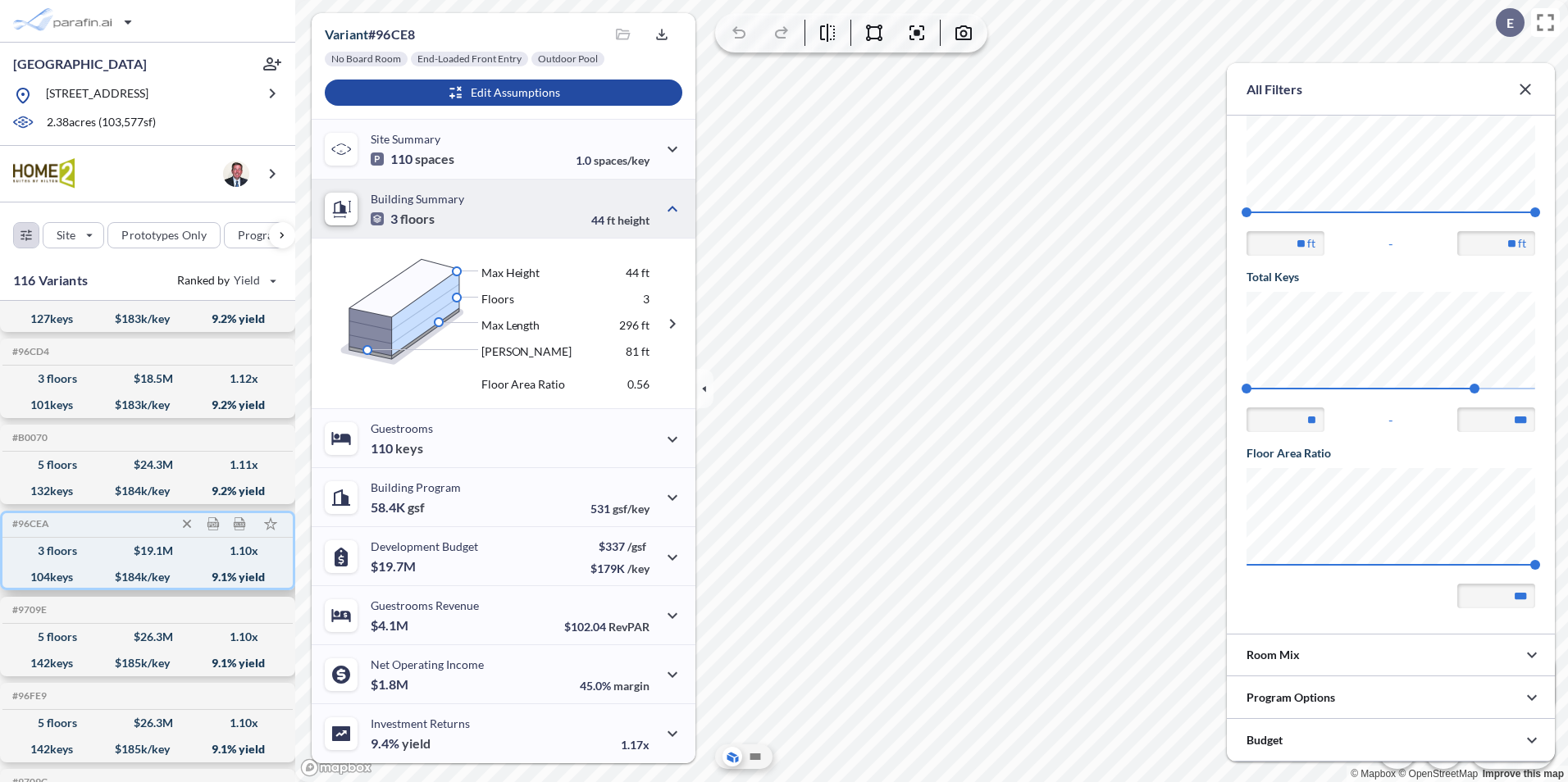
click at [150, 551] on div "$ 19.1 M" at bounding box center [153, 551] width 40 height 0
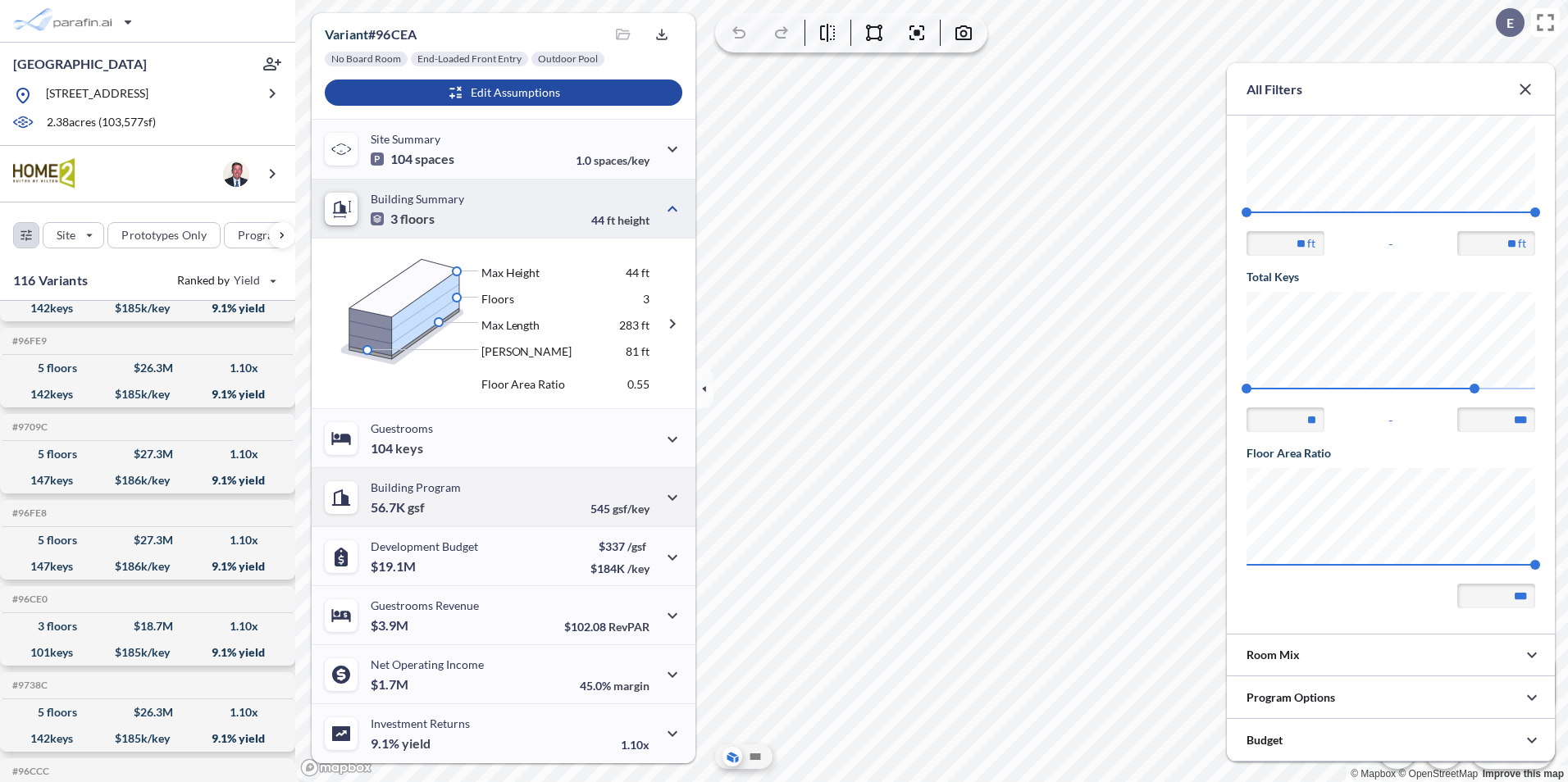
scroll to position [0, 0]
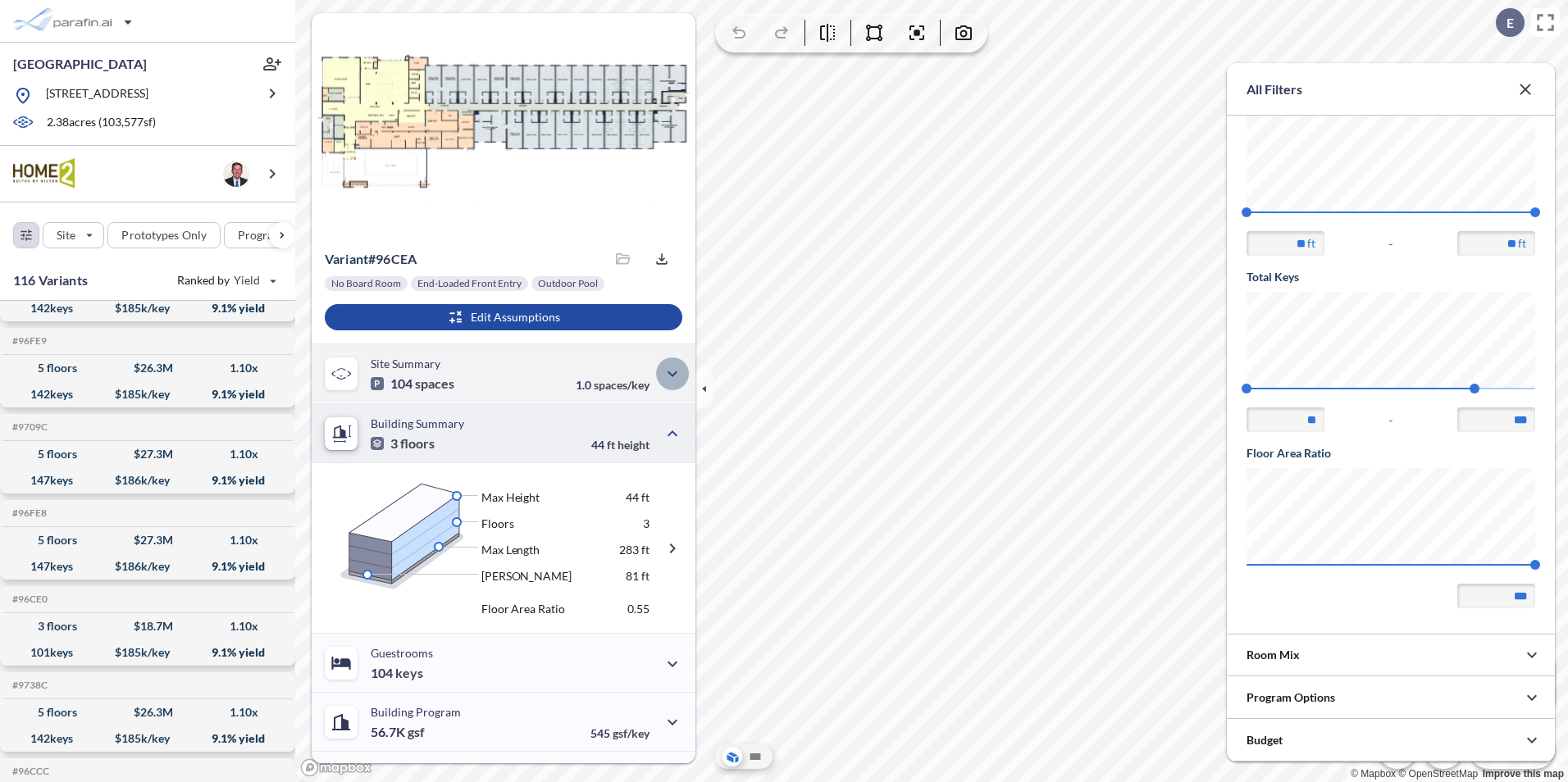
click at [672, 375] on icon "button" at bounding box center [672, 374] width 20 height 20
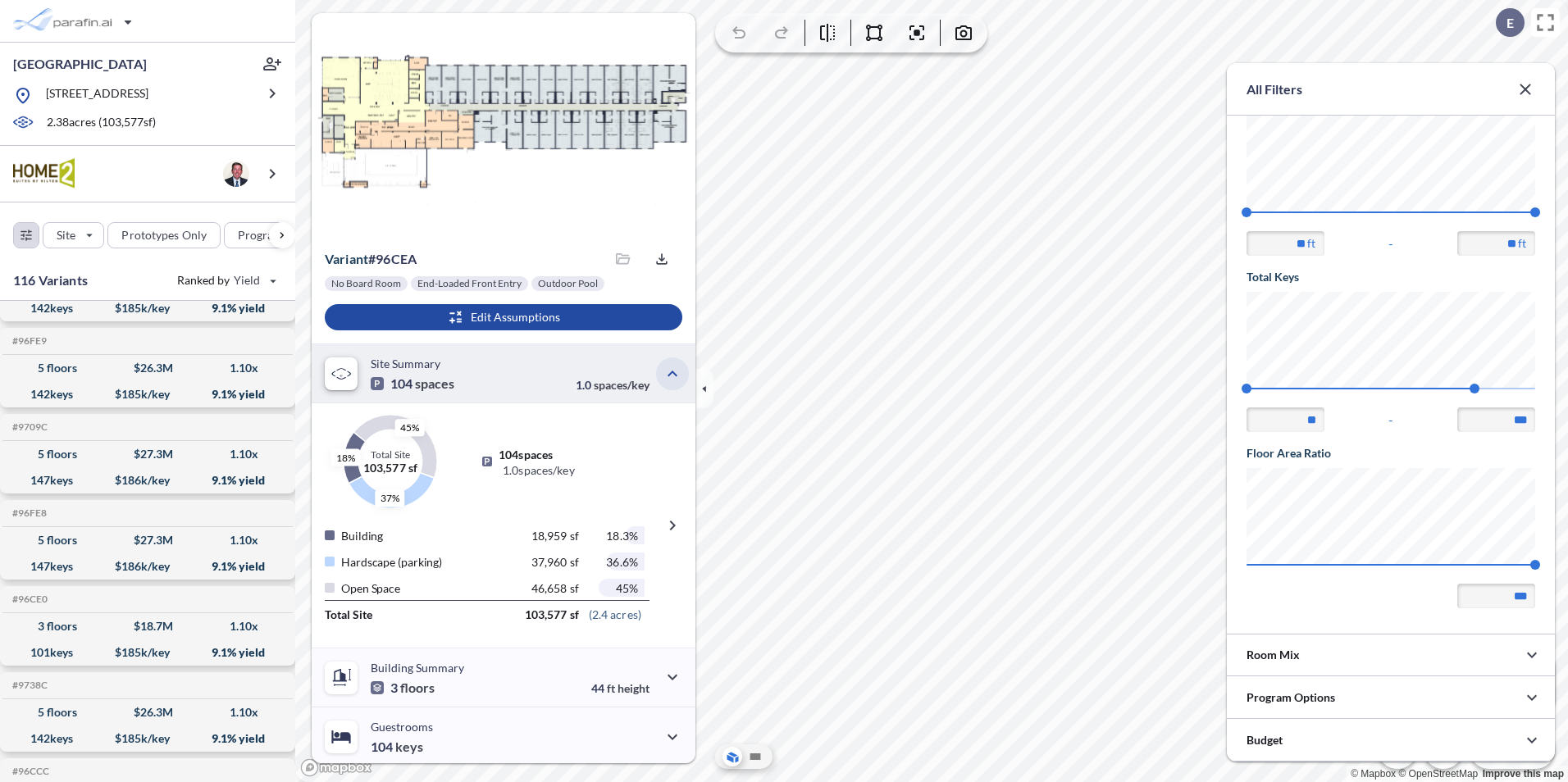
click at [672, 375] on icon "button" at bounding box center [672, 374] width 9 height 6
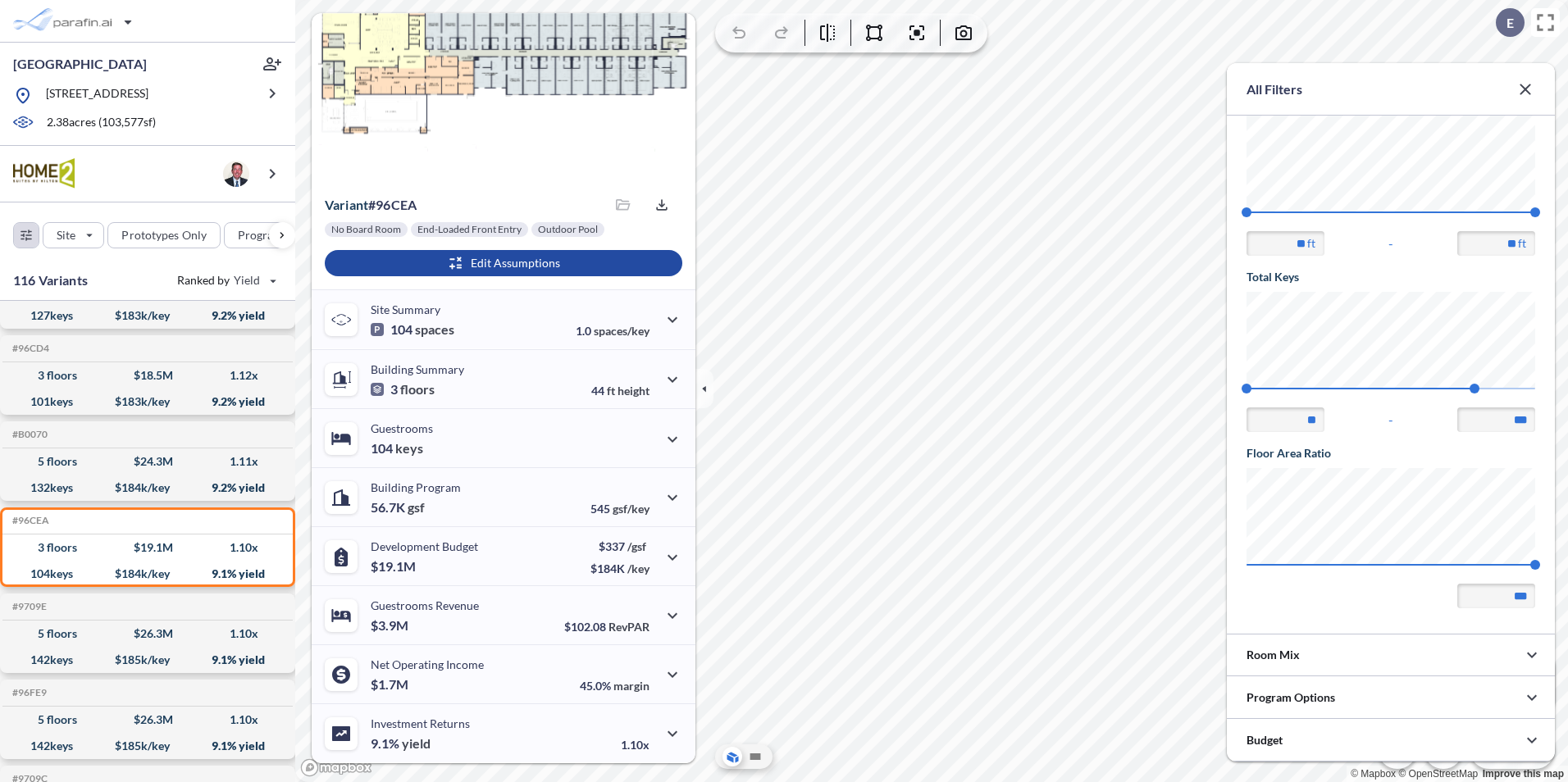
scroll to position [1778, 0]
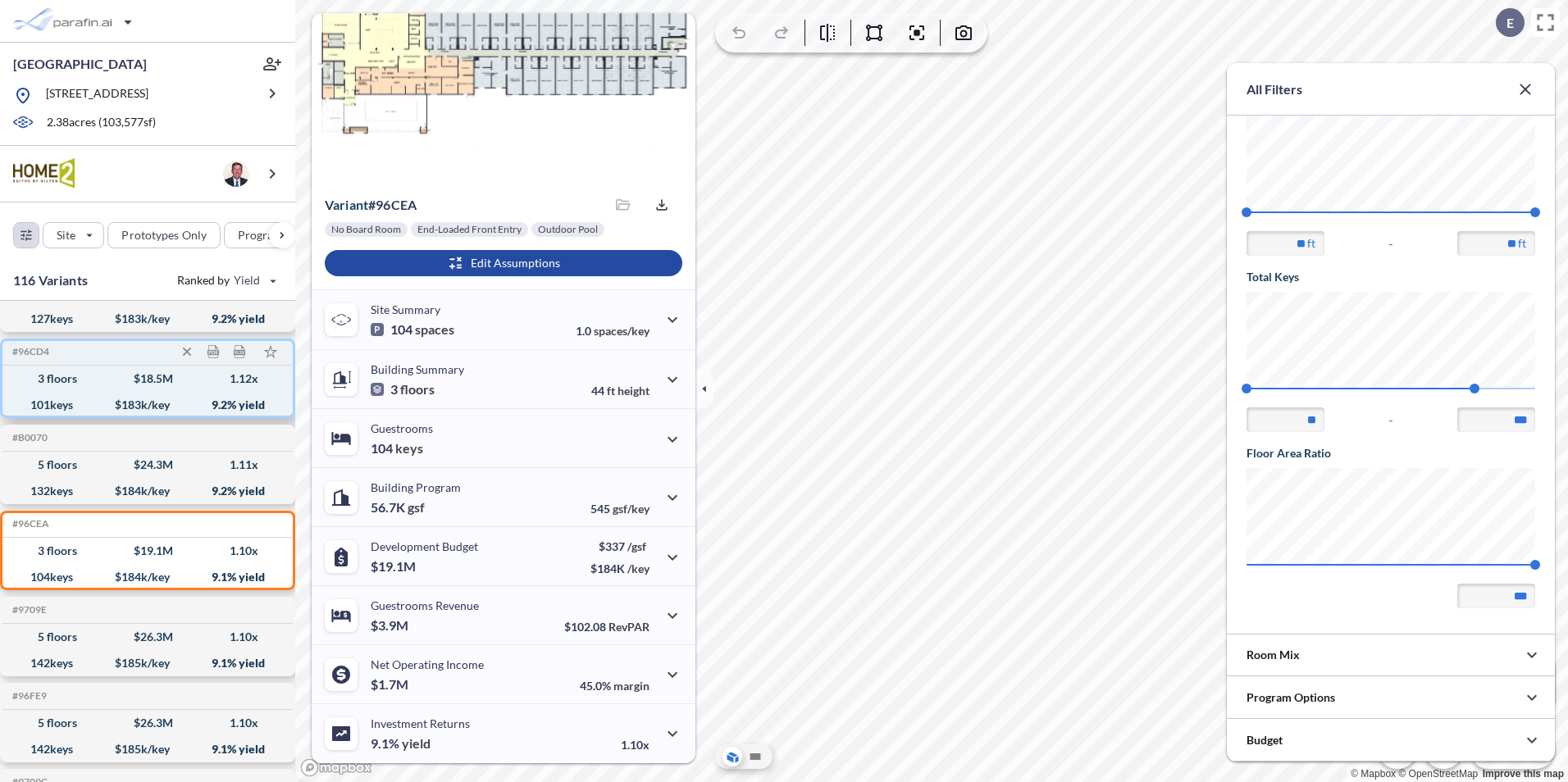
click at [166, 396] on div "101 keys $ 183 k/key 9.2 % yield" at bounding box center [148, 406] width 278 height 26
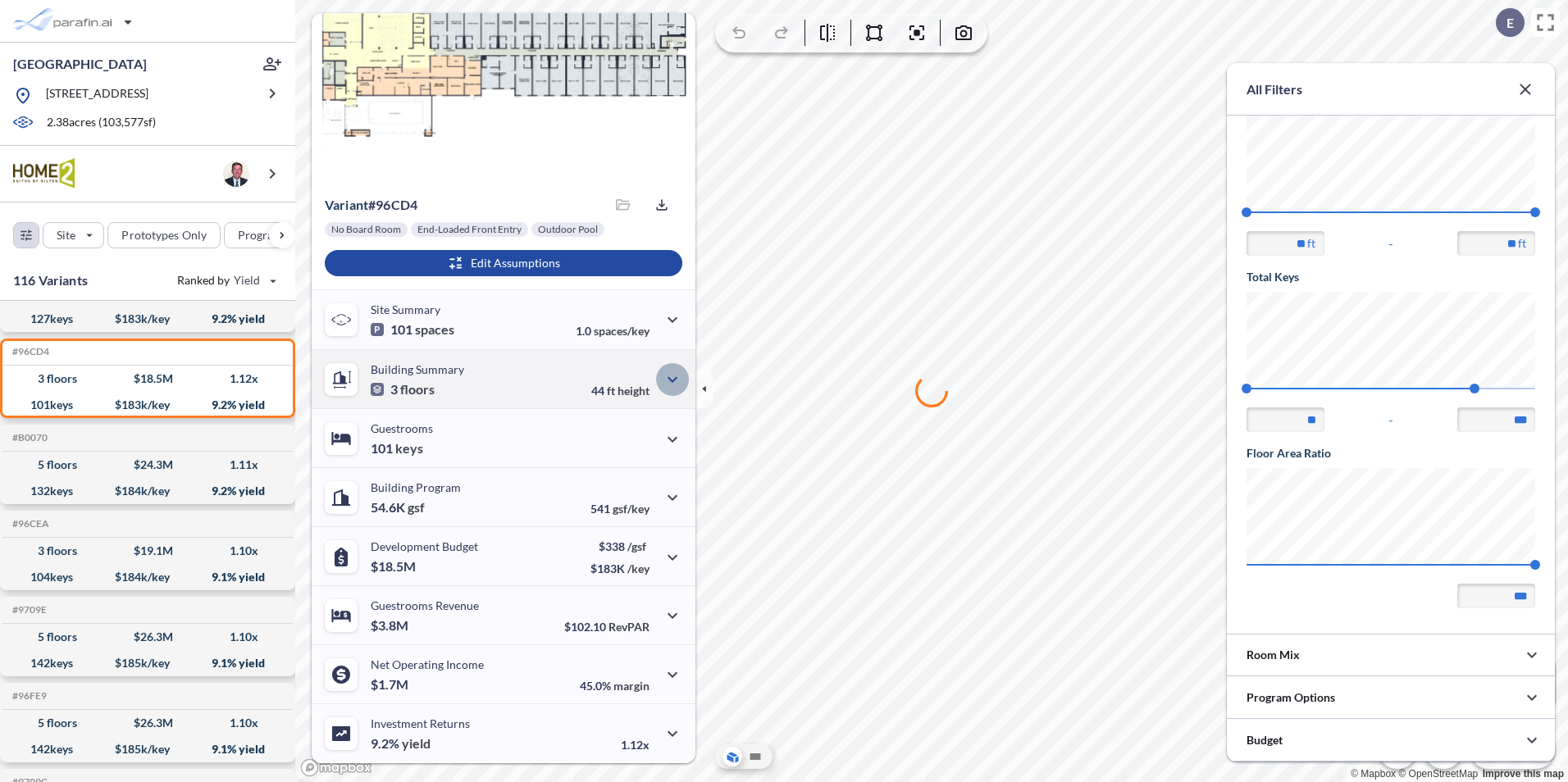
click at [673, 384] on icon "button" at bounding box center [672, 379] width 20 height 20
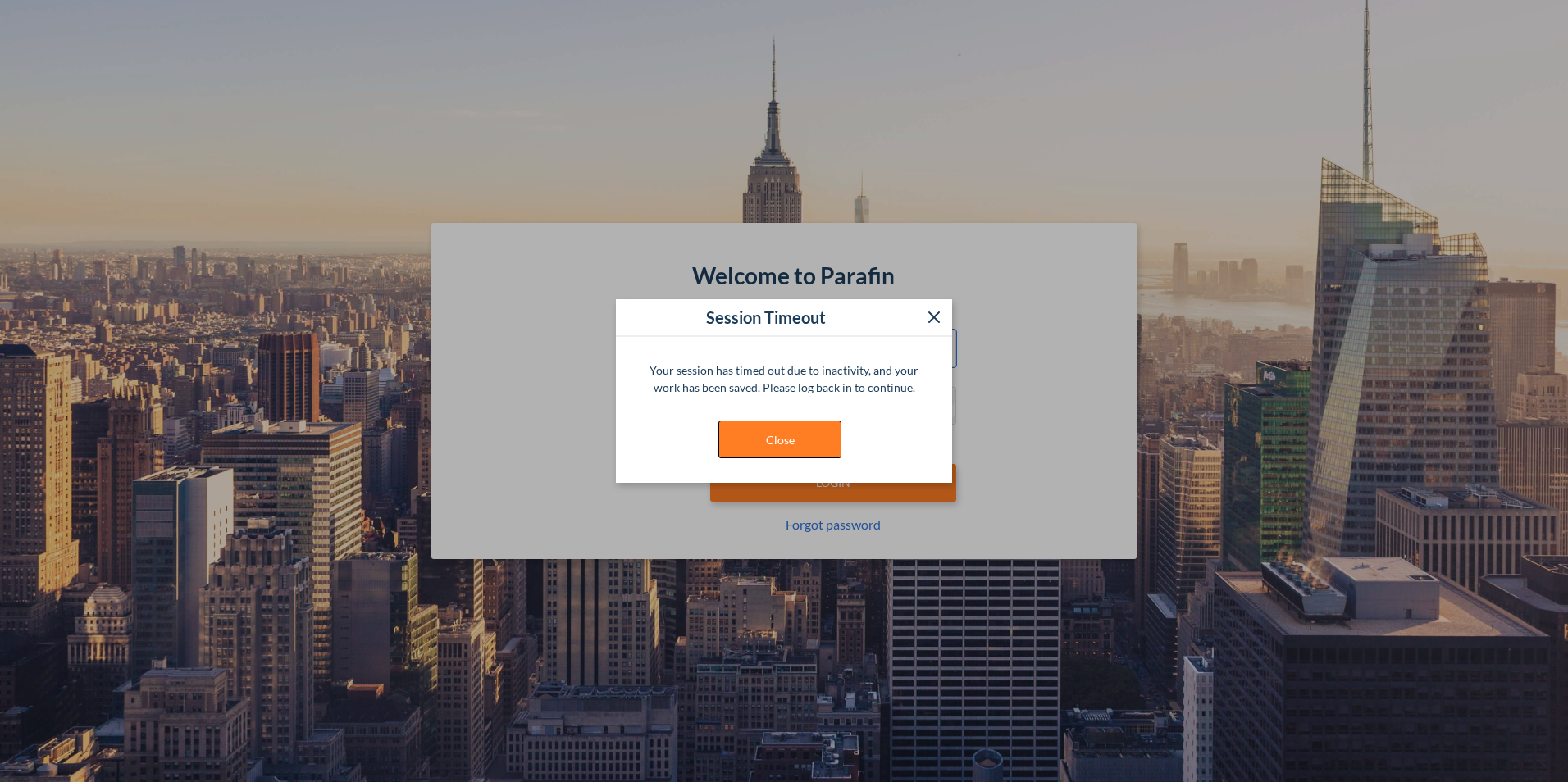
type input "**********"
click at [790, 439] on button "Close" at bounding box center [779, 439] width 123 height 38
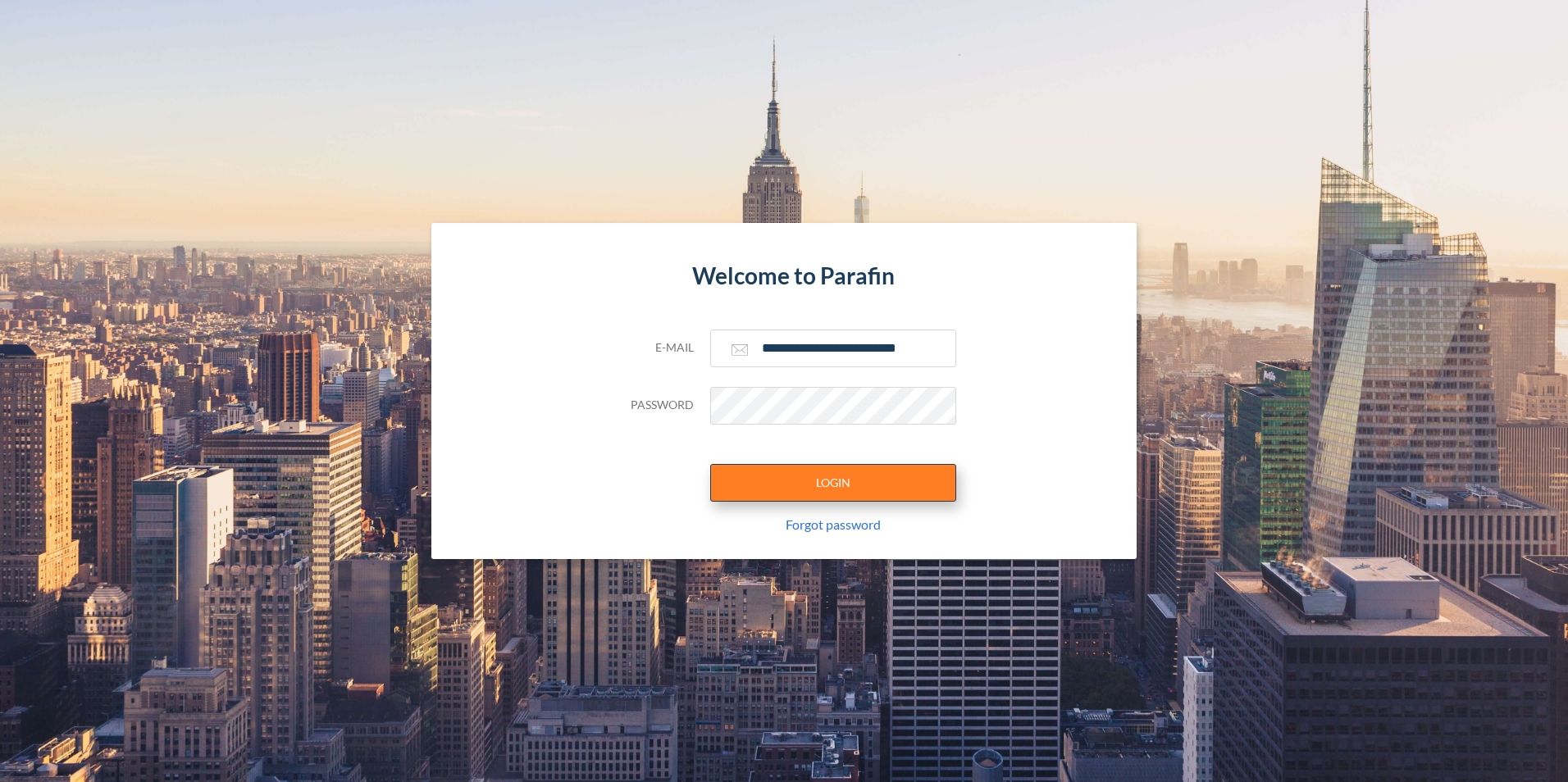
click at [842, 483] on button "LOGIN" at bounding box center [833, 483] width 246 height 38
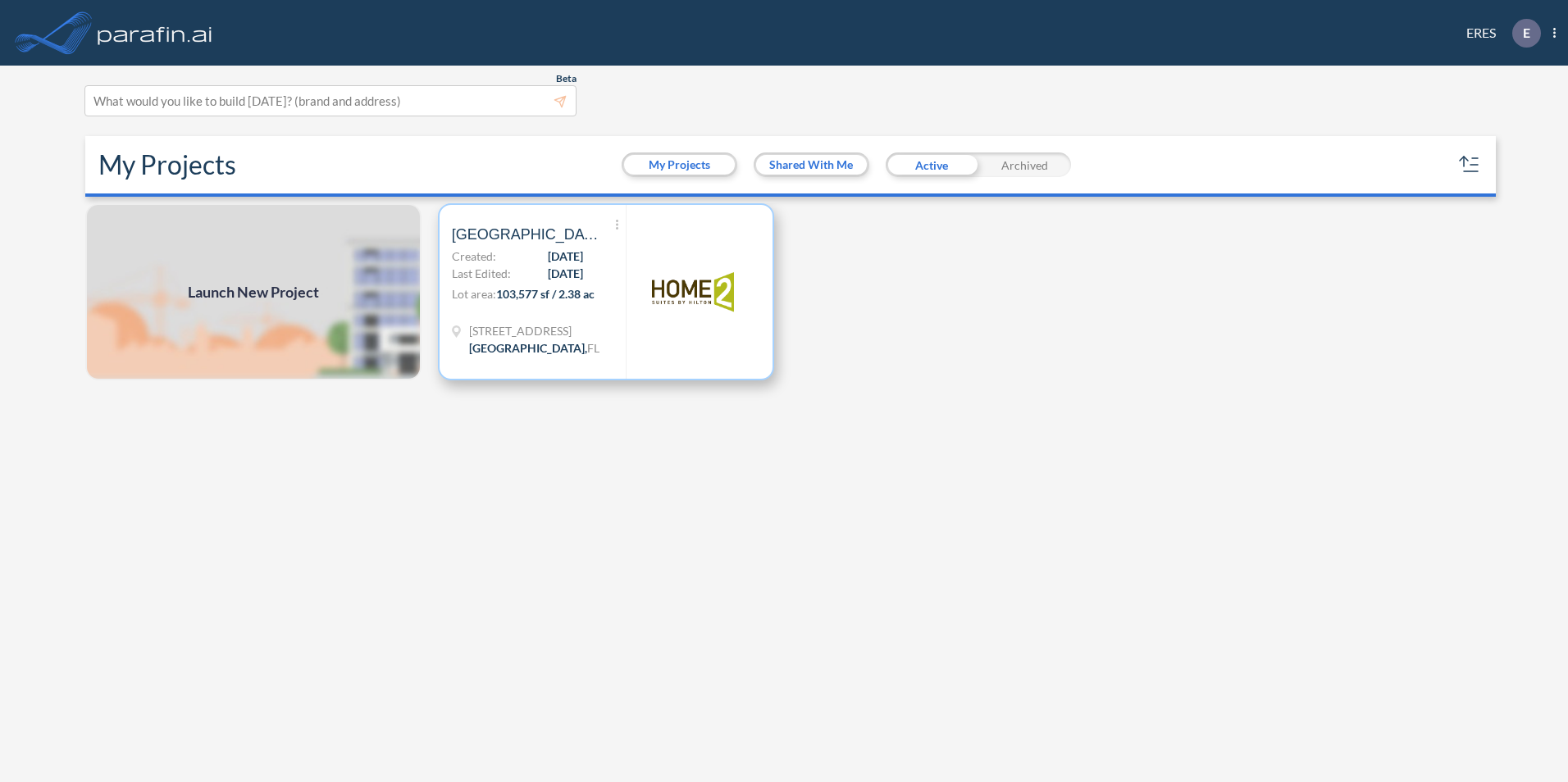
click at [680, 284] on img at bounding box center [693, 292] width 82 height 82
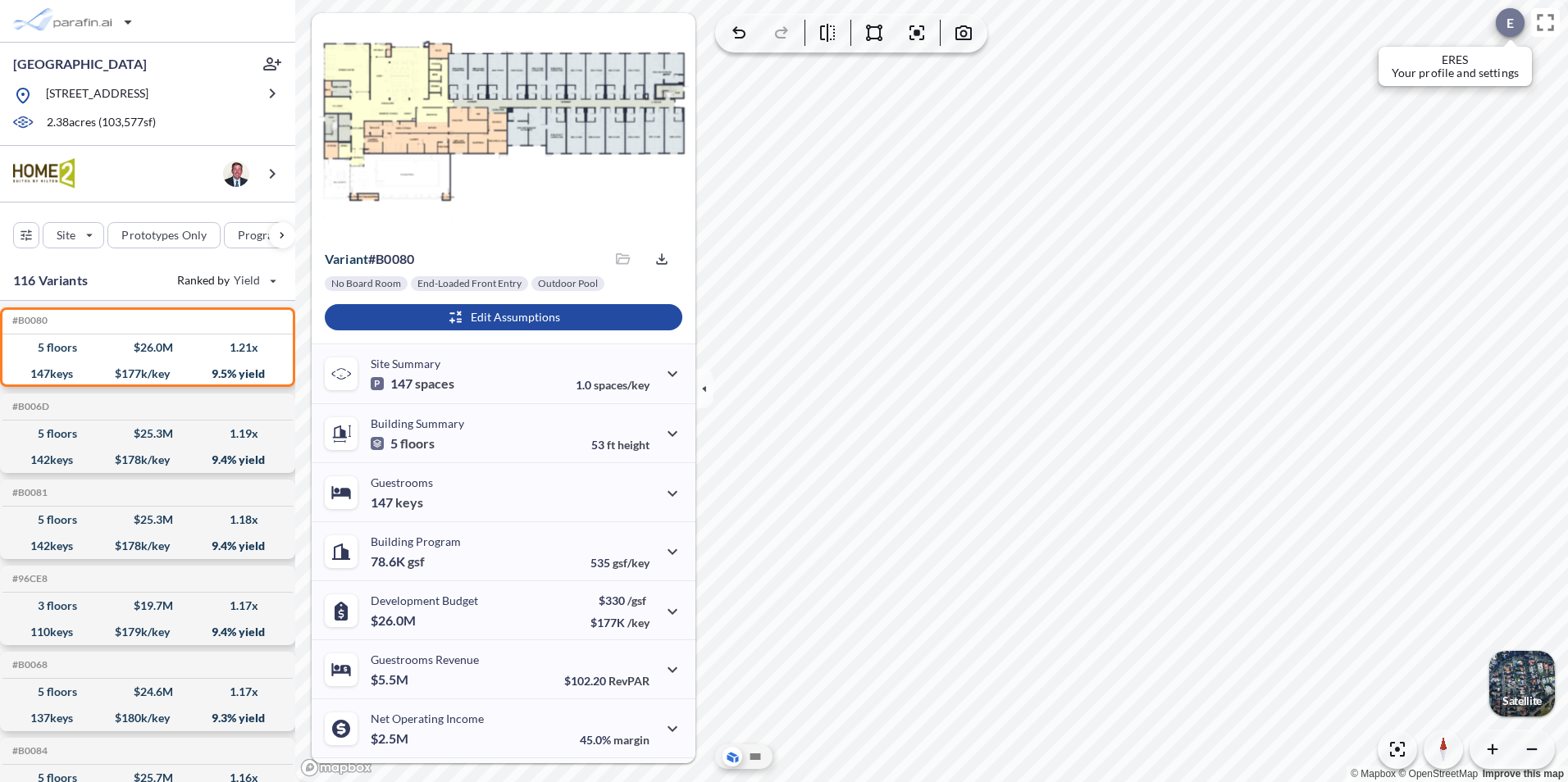
click at [1498, 18] on div at bounding box center [1511, 23] width 29 height 29
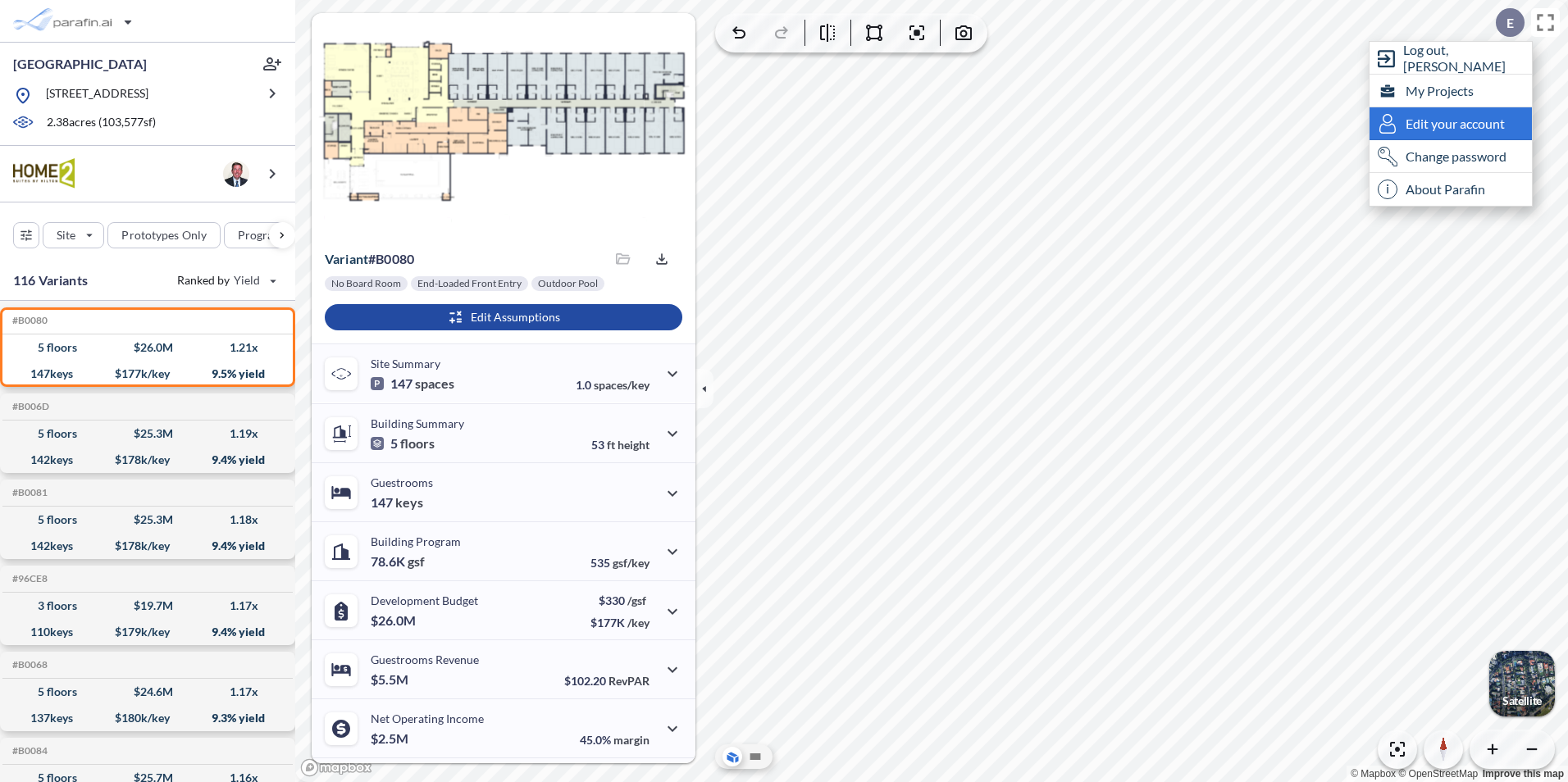
click at [1480, 135] on div "Edit your account" at bounding box center [1450, 123] width 163 height 33
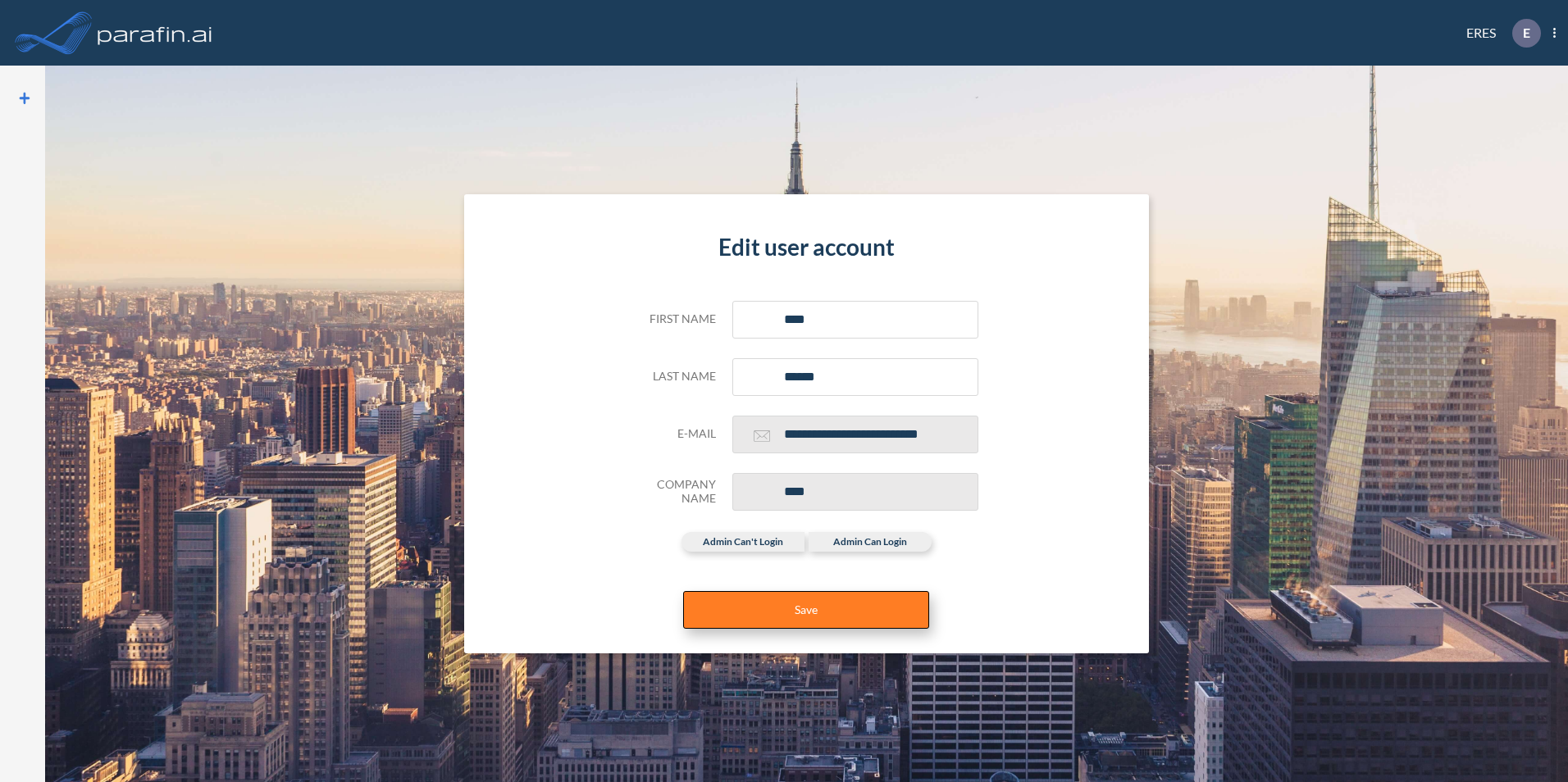
click at [800, 610] on button "Save" at bounding box center [806, 610] width 246 height 38
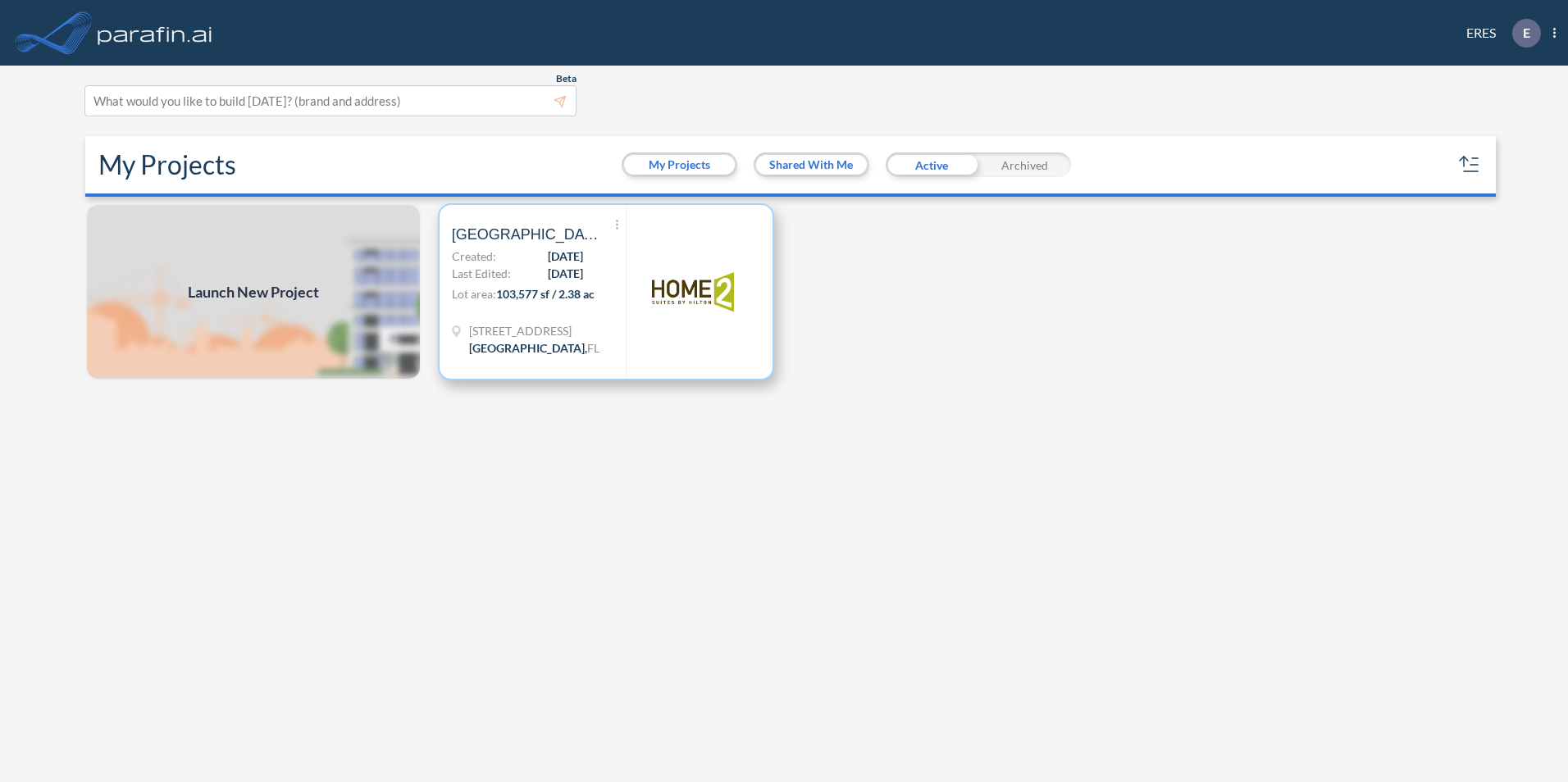
click at [493, 259] on span "Created:" at bounding box center [473, 256] width 44 height 17
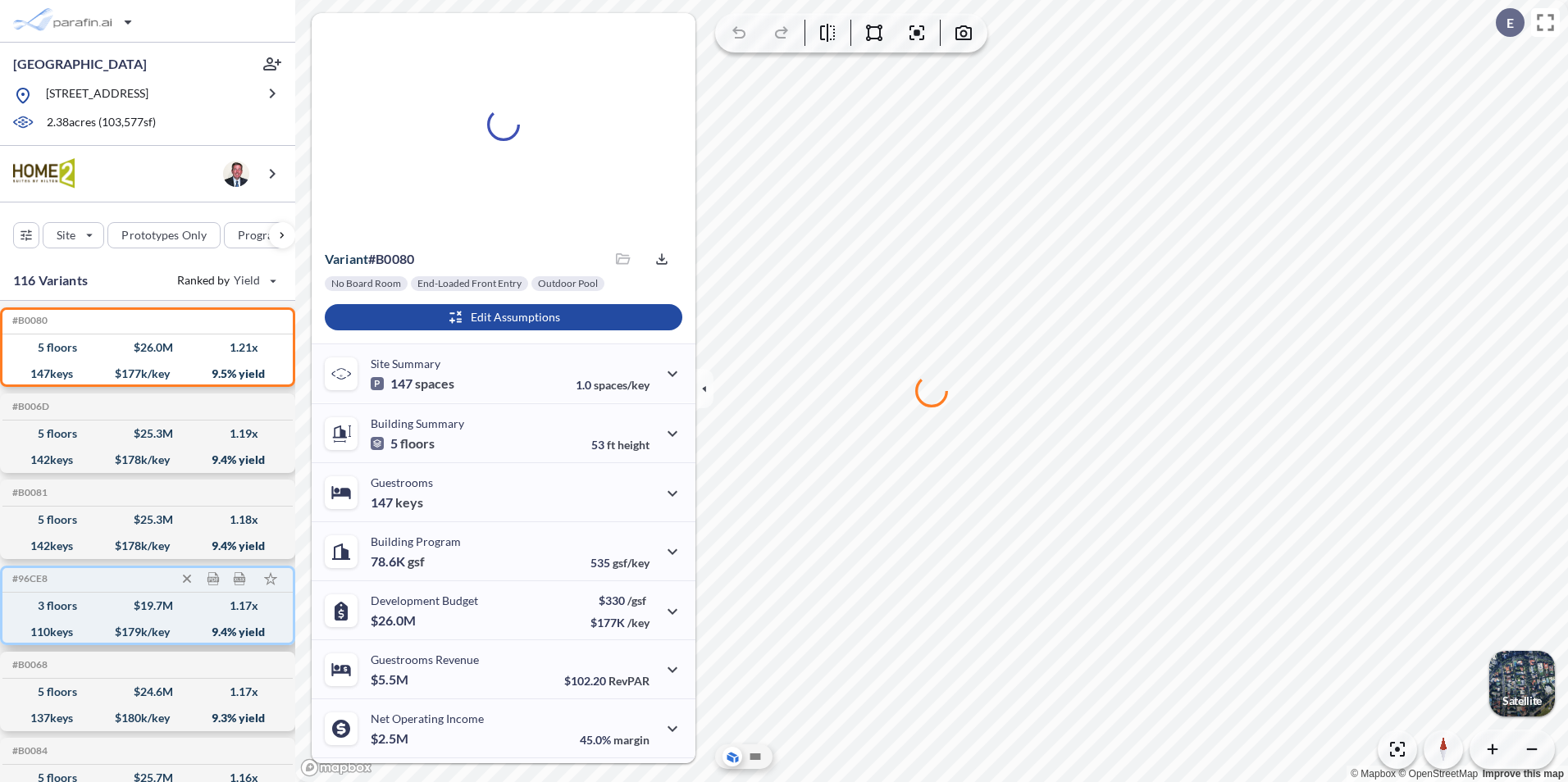
click at [92, 613] on div "3 floors $ 19.7 M 1.17 x" at bounding box center [148, 606] width 278 height 26
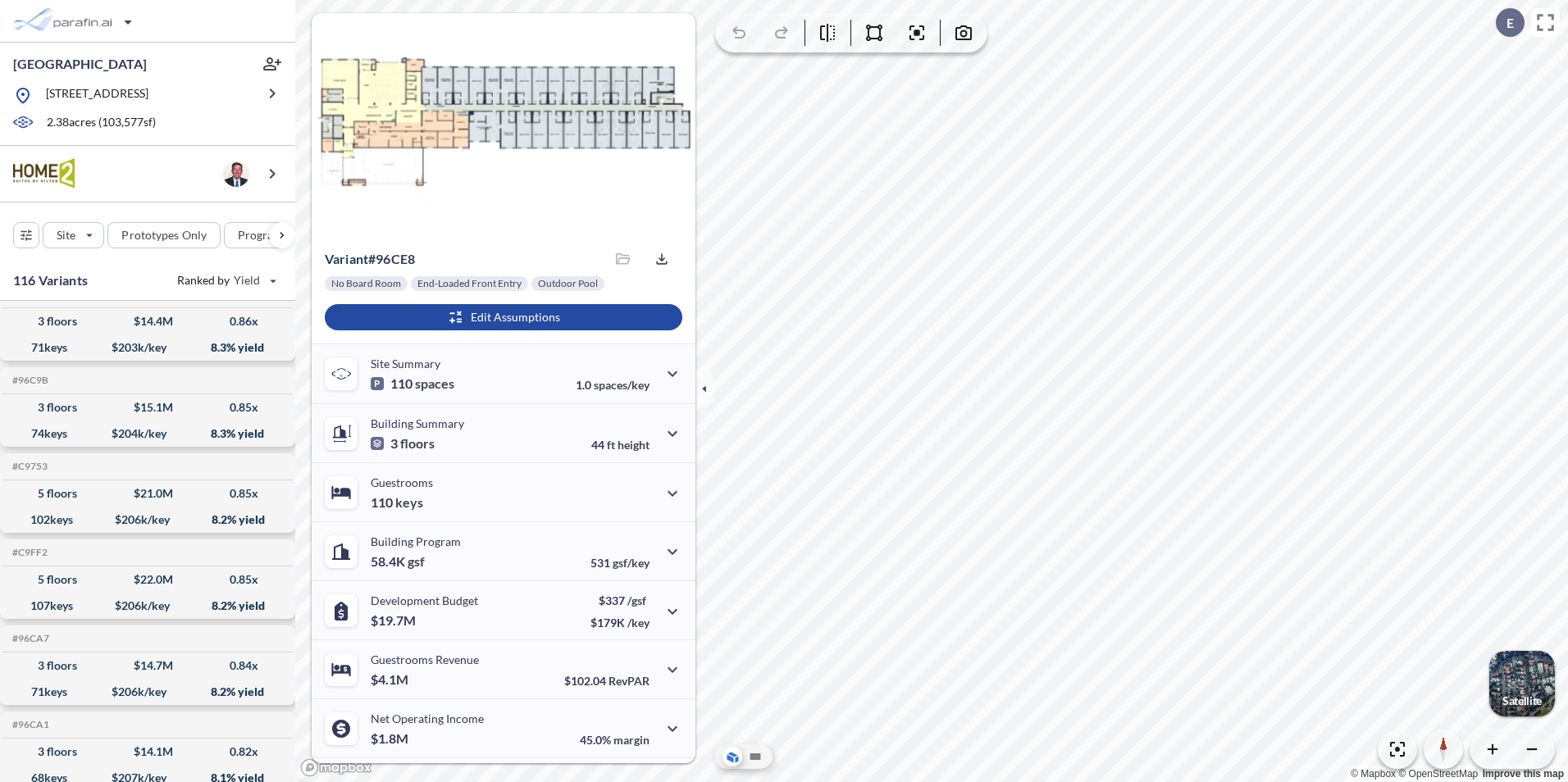
scroll to position [9514, 0]
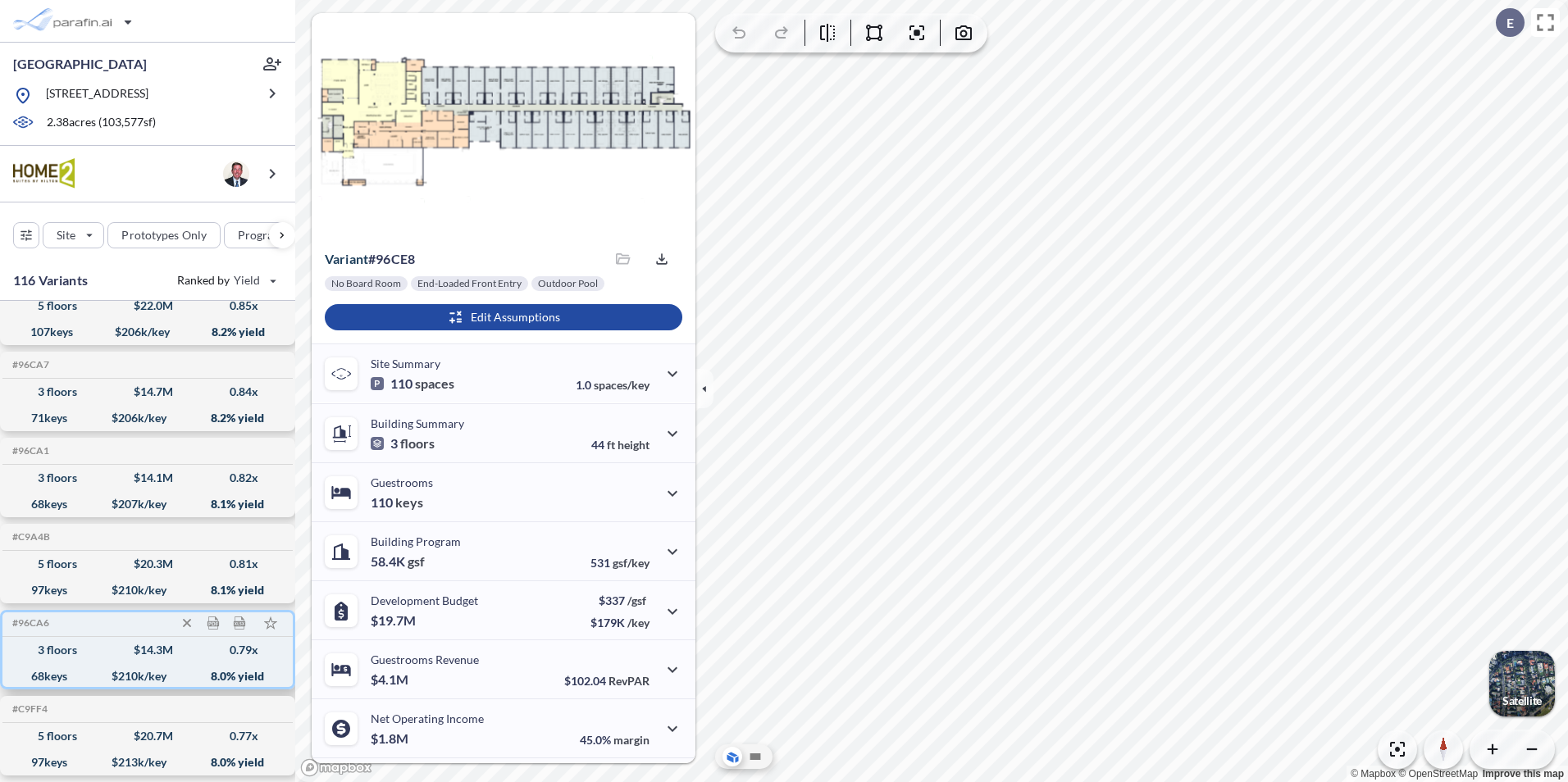
click at [110, 647] on div "3 floors $ 14.3 M 0.79 x" at bounding box center [148, 650] width 278 height 26
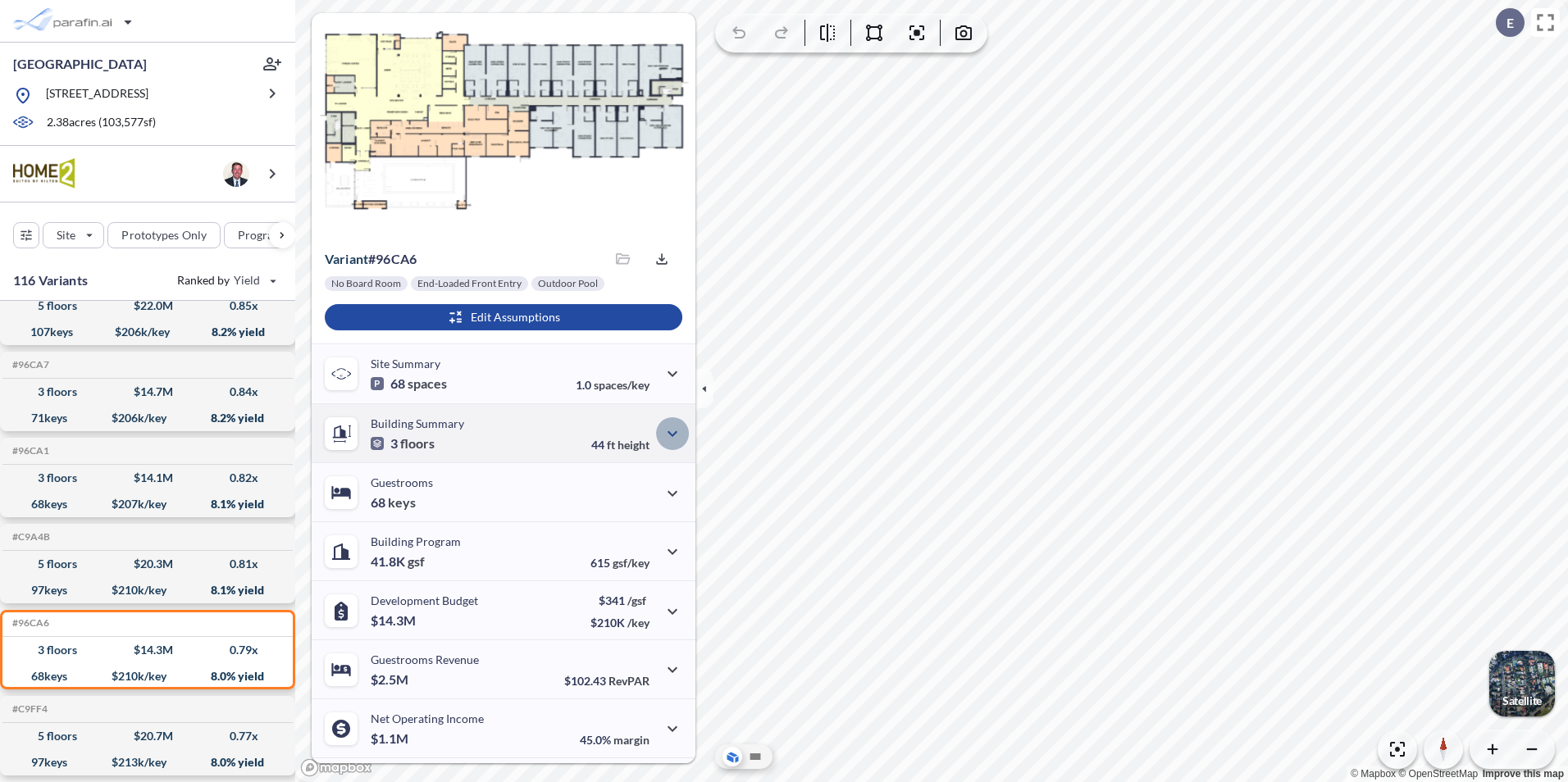
click at [669, 431] on icon "button" at bounding box center [672, 434] width 20 height 20
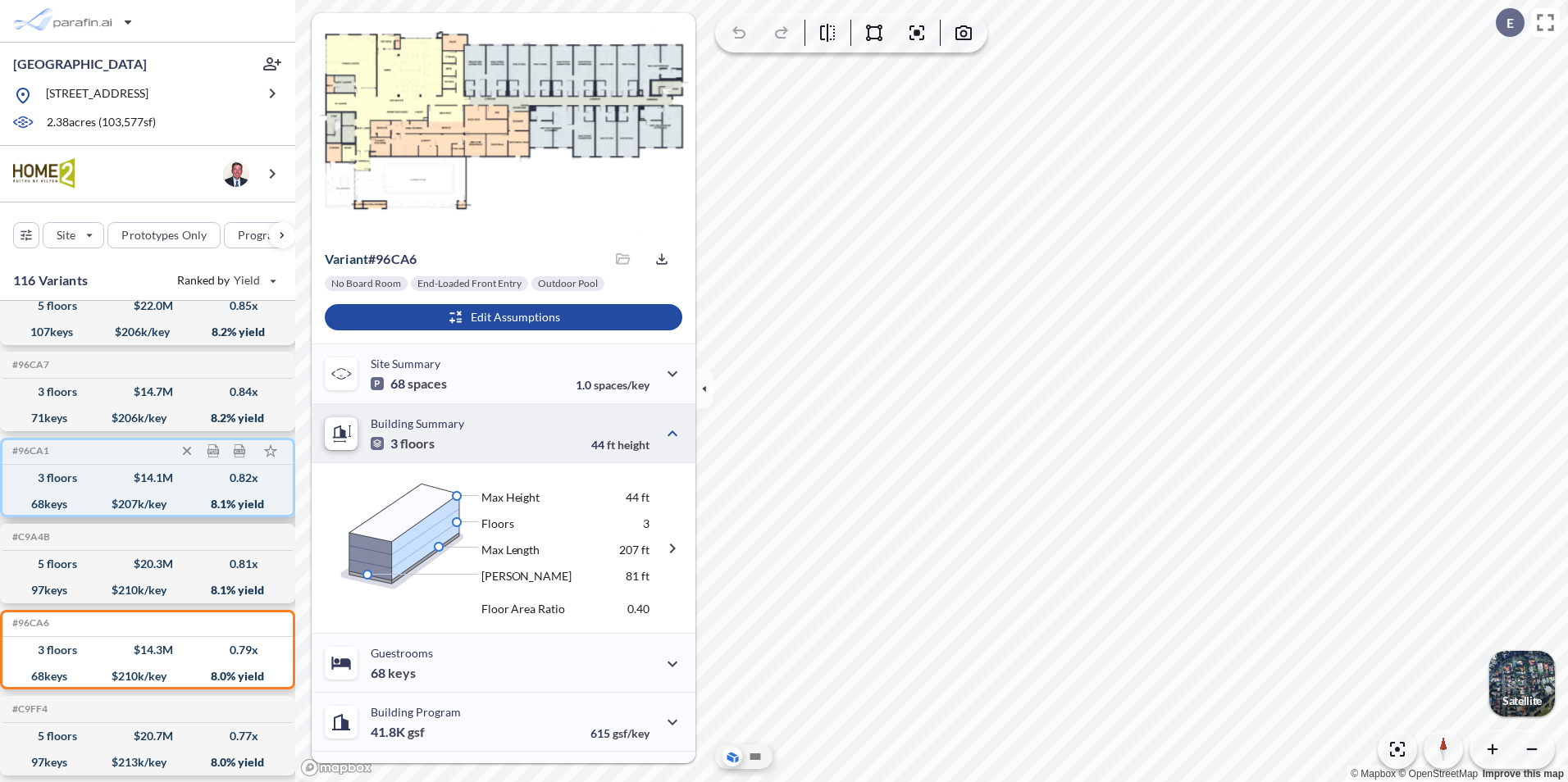
scroll to position [9159, 0]
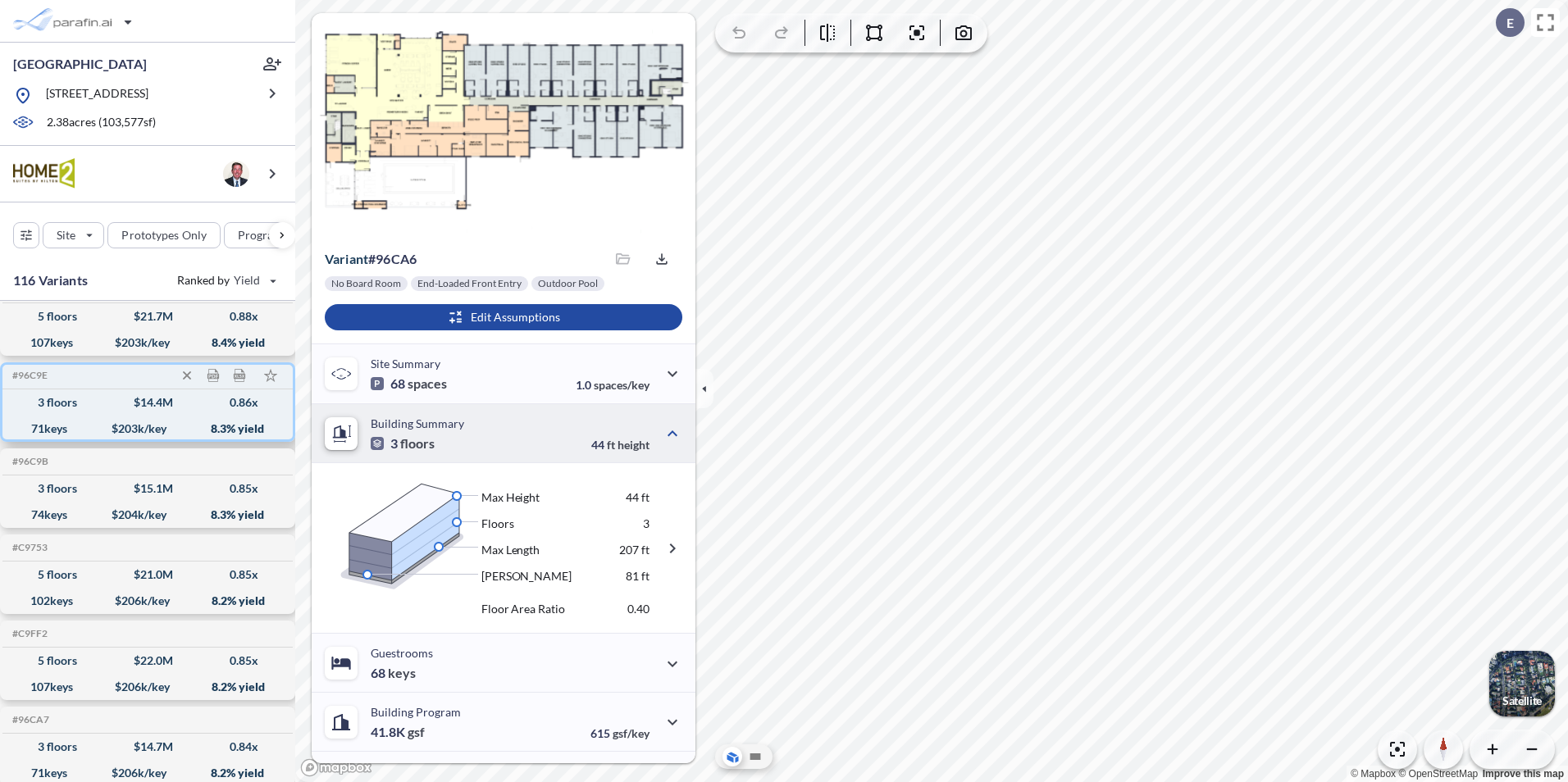
click at [100, 419] on div "71 keys $ 203 k/key 8.3 % yield" at bounding box center [148, 429] width 278 height 26
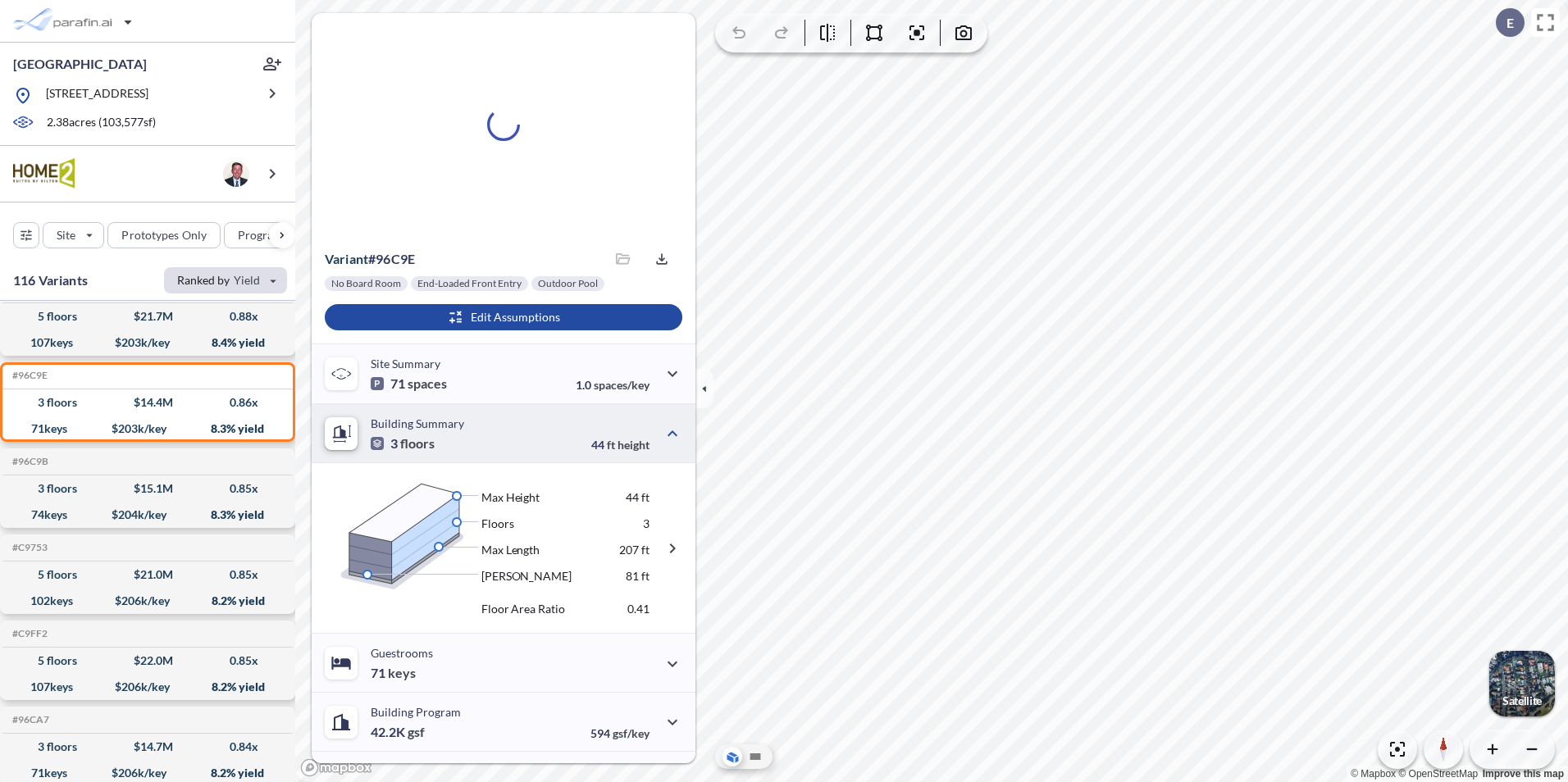
click at [278, 284] on div "button" at bounding box center [225, 280] width 123 height 26
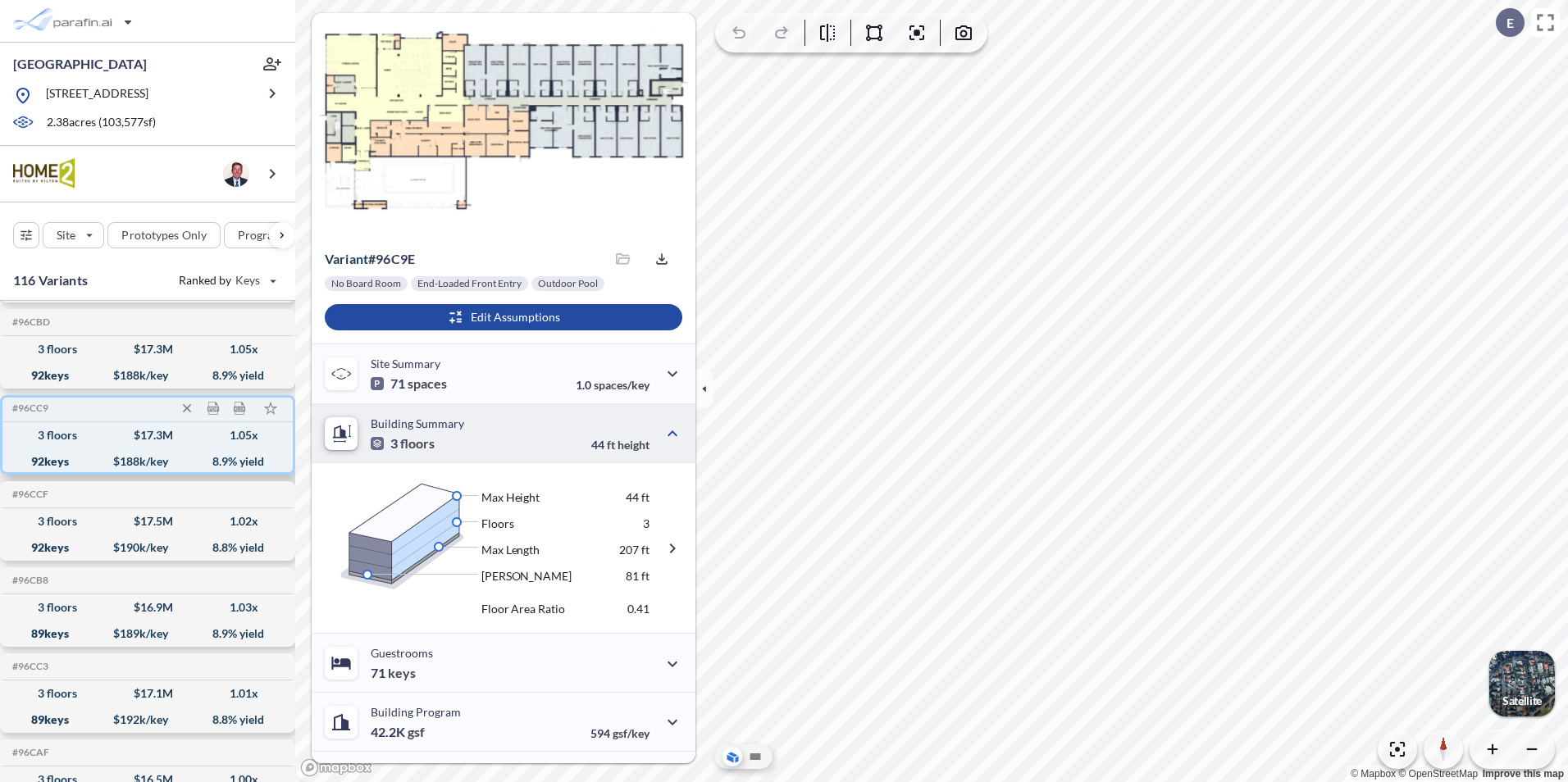
scroll to position [7737, 0]
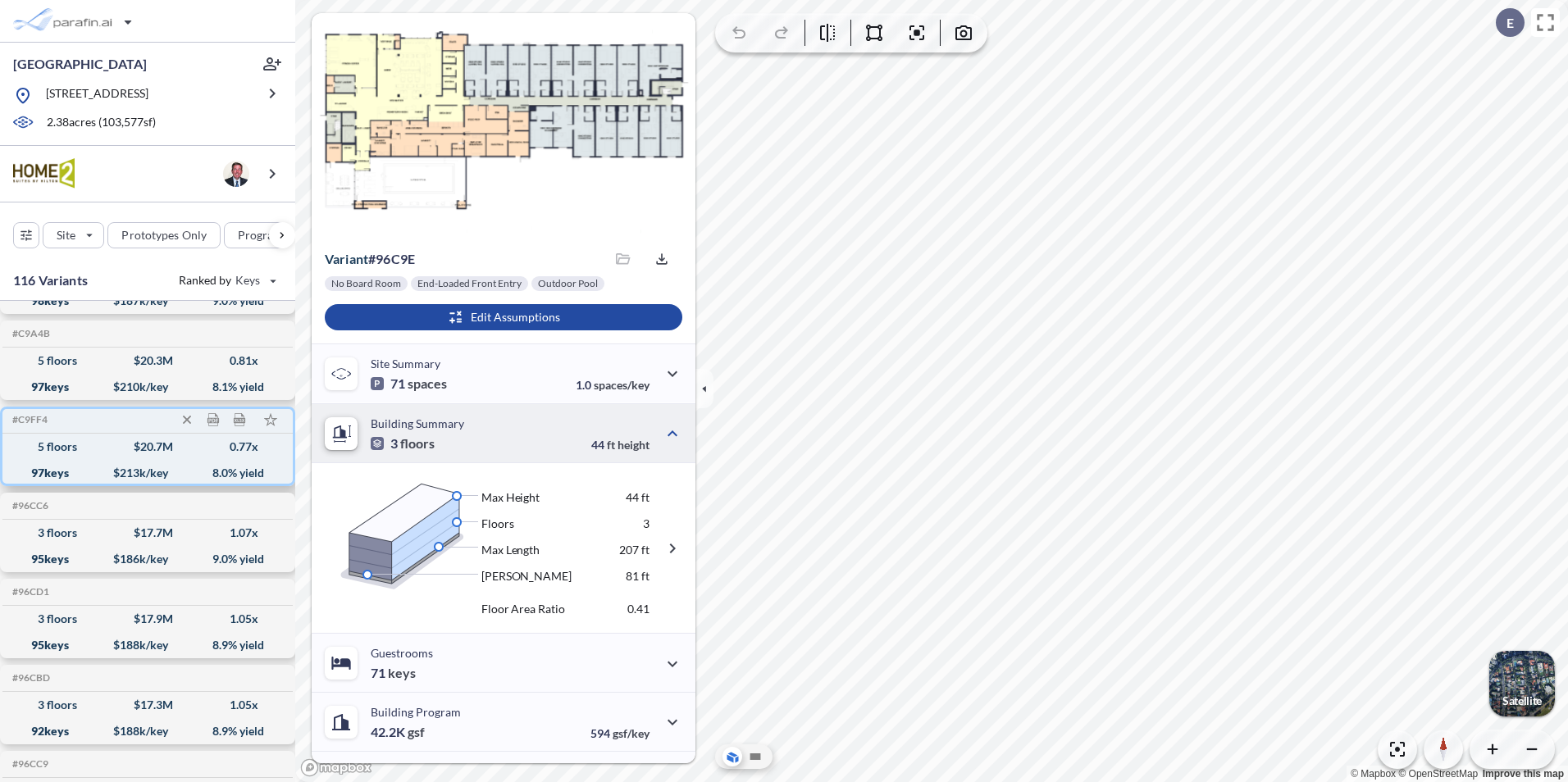
click at [93, 455] on div "5 floors $ 20.7 M 0.77 x" at bounding box center [148, 447] width 278 height 26
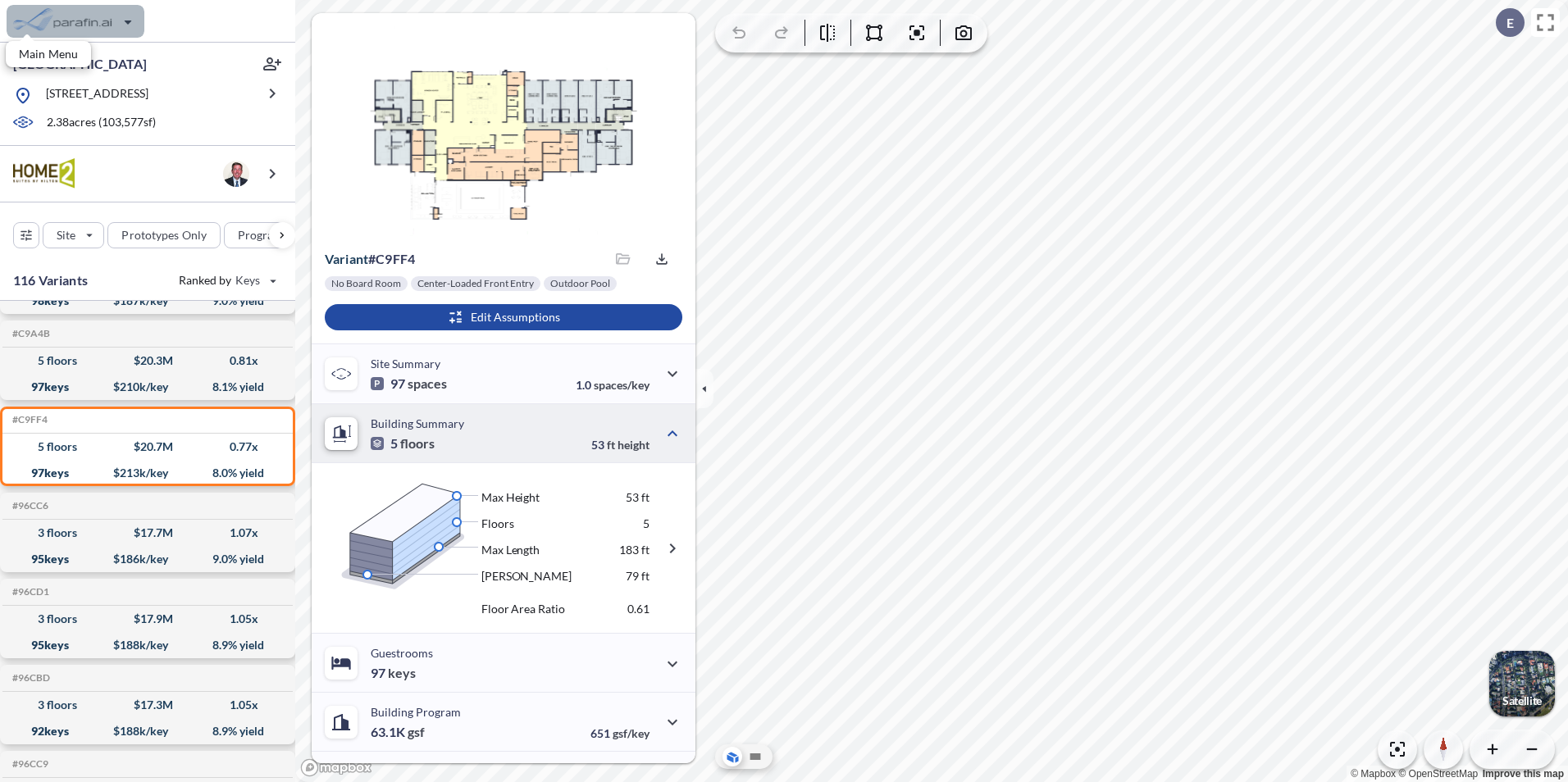
click at [130, 23] on div "button" at bounding box center [75, 21] width 137 height 33
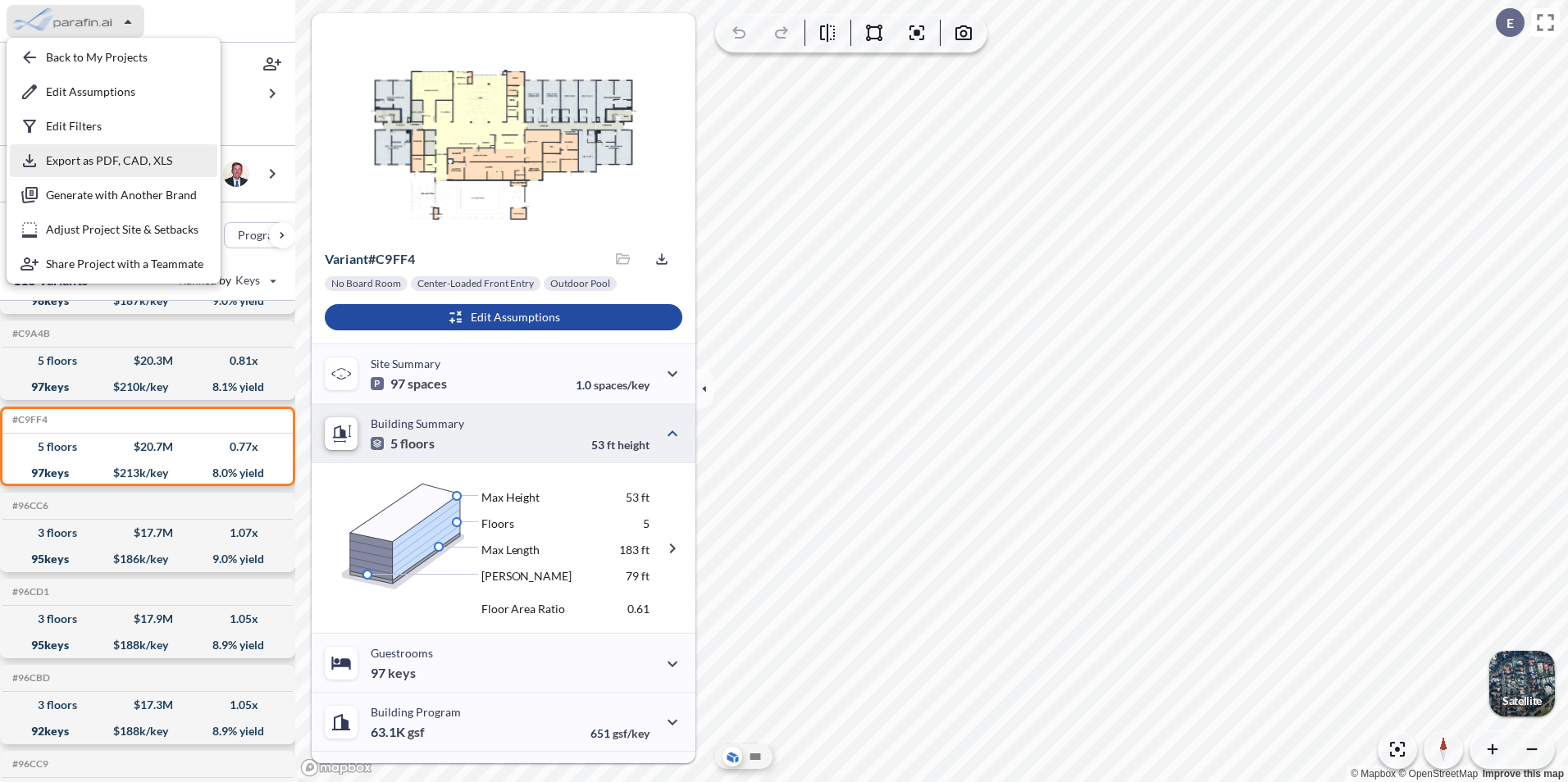
click at [118, 153] on div "button" at bounding box center [113, 160] width 207 height 33
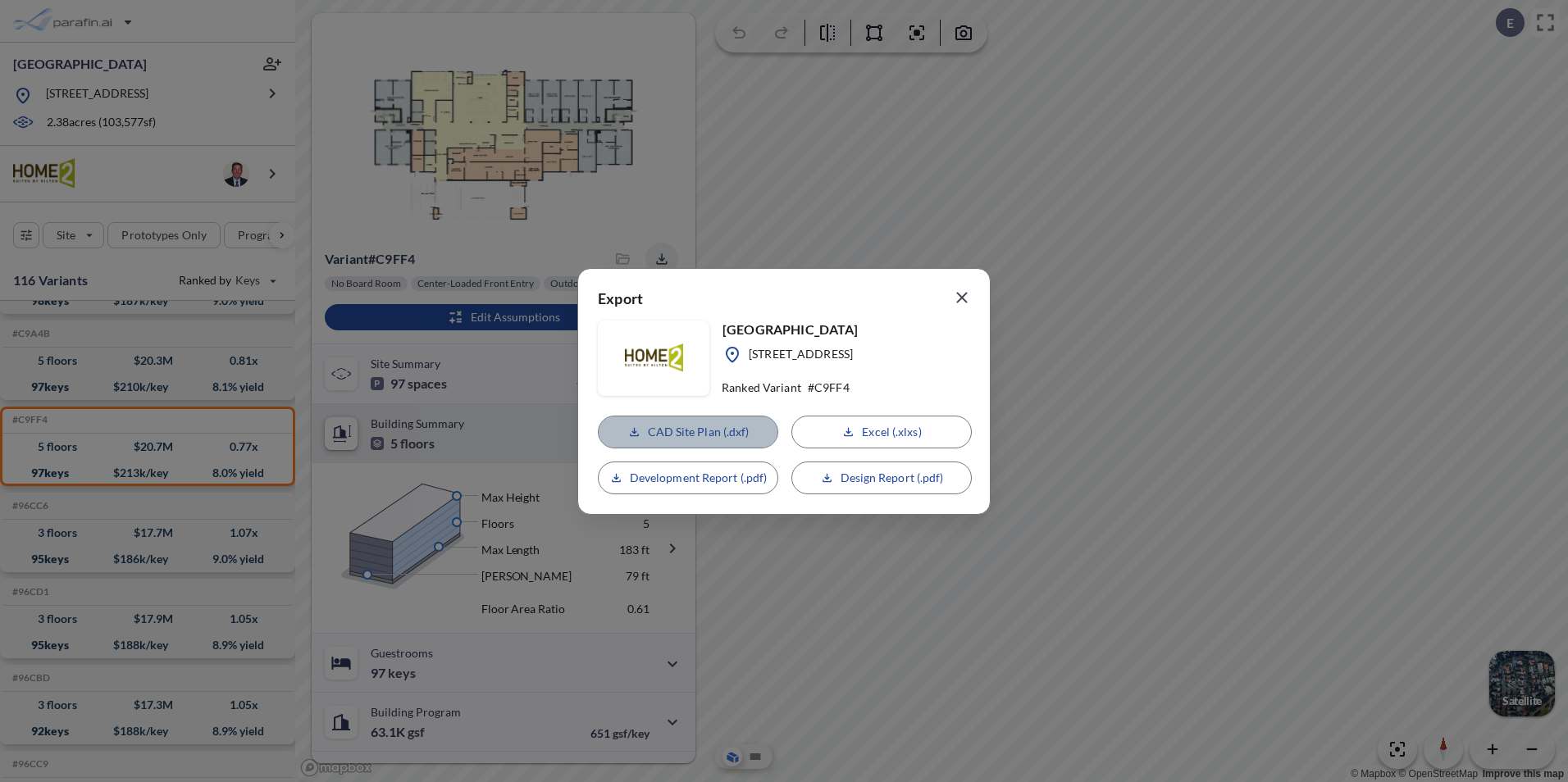
click at [697, 426] on p "CAD Site Plan (.dxf)" at bounding box center [698, 432] width 102 height 16
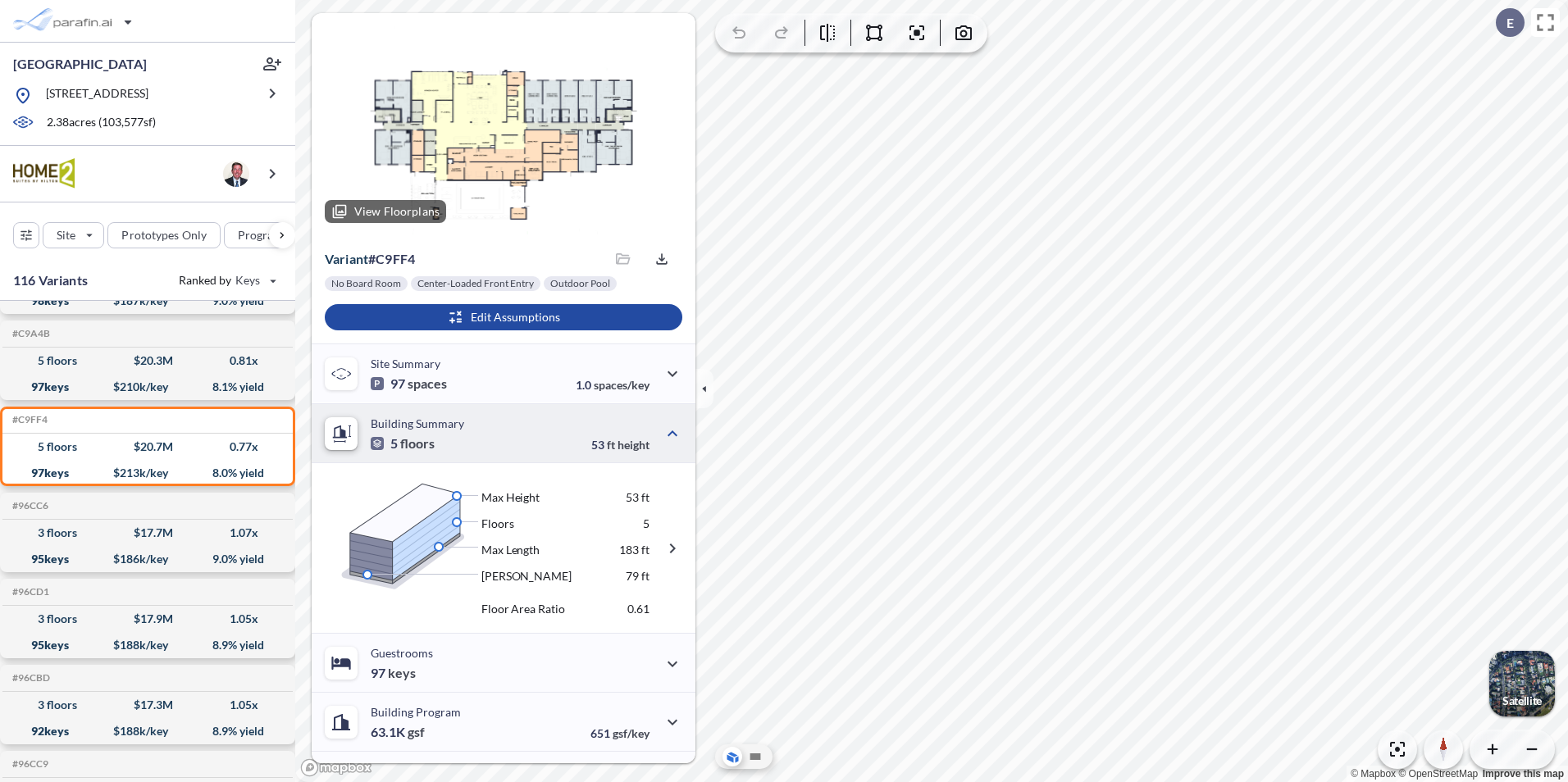
click at [580, 159] on div at bounding box center [504, 124] width 384 height 223
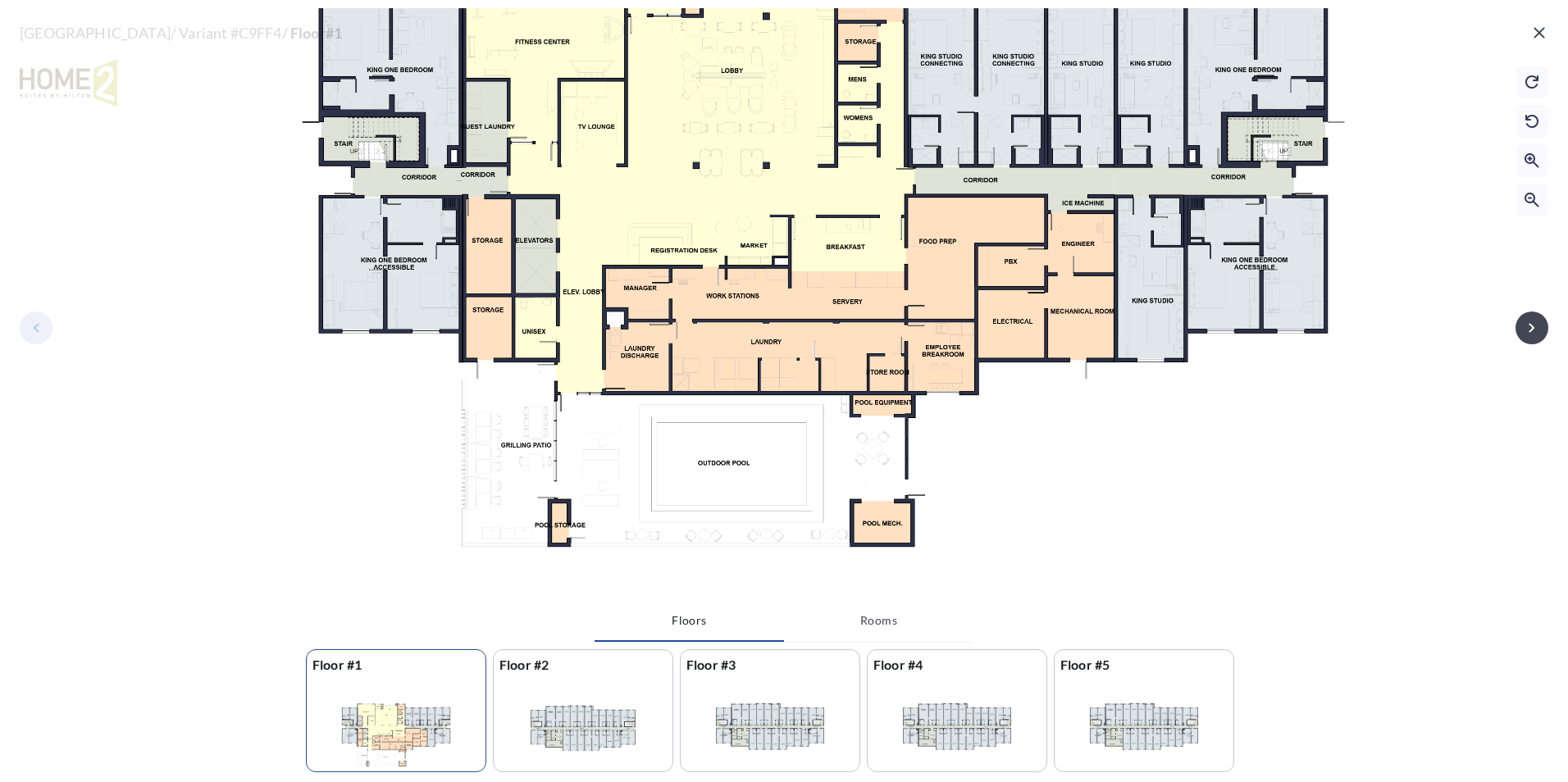
drag, startPoint x: 620, startPoint y: 488, endPoint x: 626, endPoint y: 274, distance: 214.1
click at [626, 274] on div at bounding box center [824, 133] width 1523 height 958
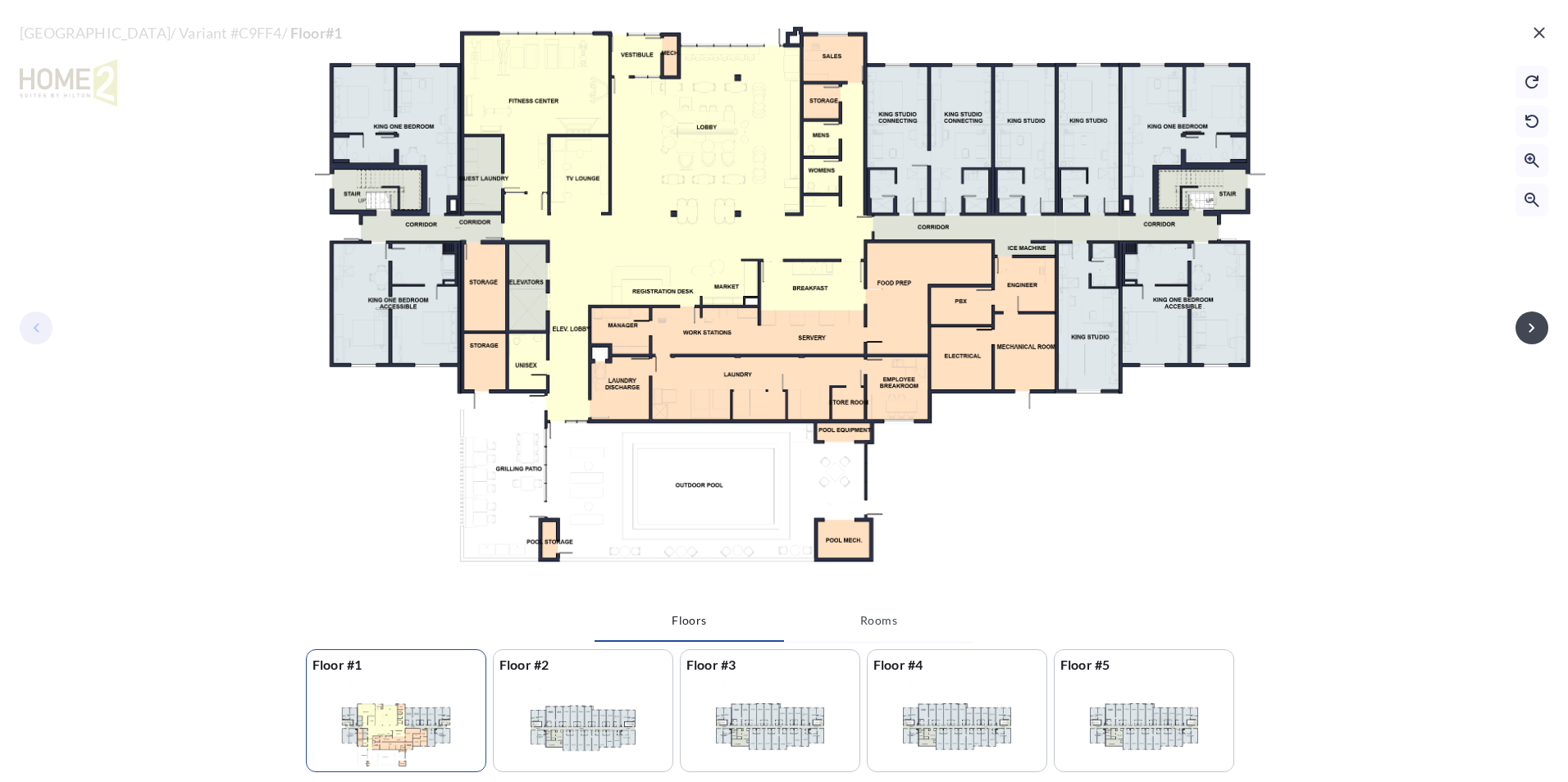
click at [1535, 30] on icon "button" at bounding box center [1539, 32] width 20 height 20
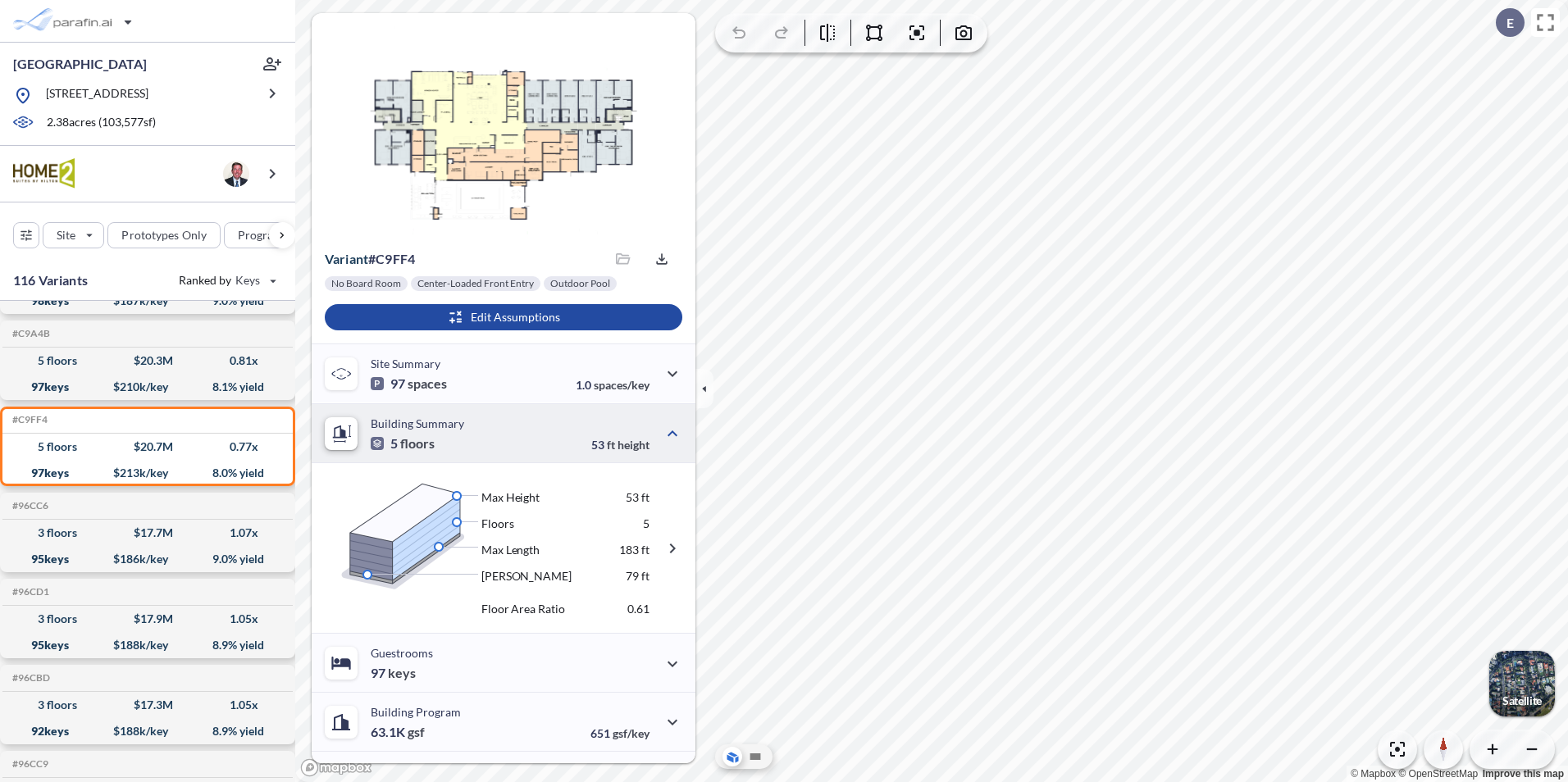
scroll to position [225, 0]
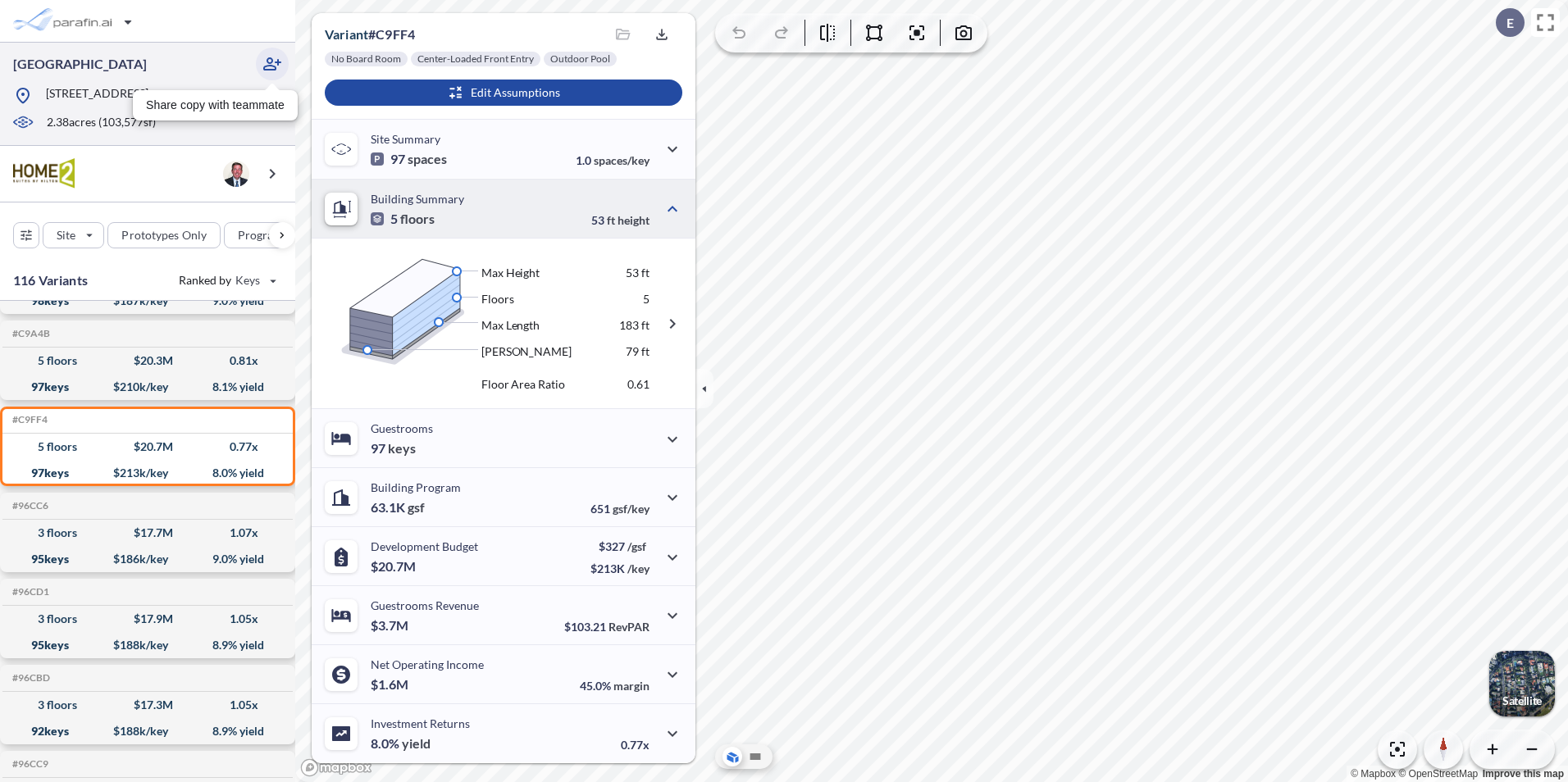
click at [276, 66] on icon "button" at bounding box center [272, 64] width 20 height 20
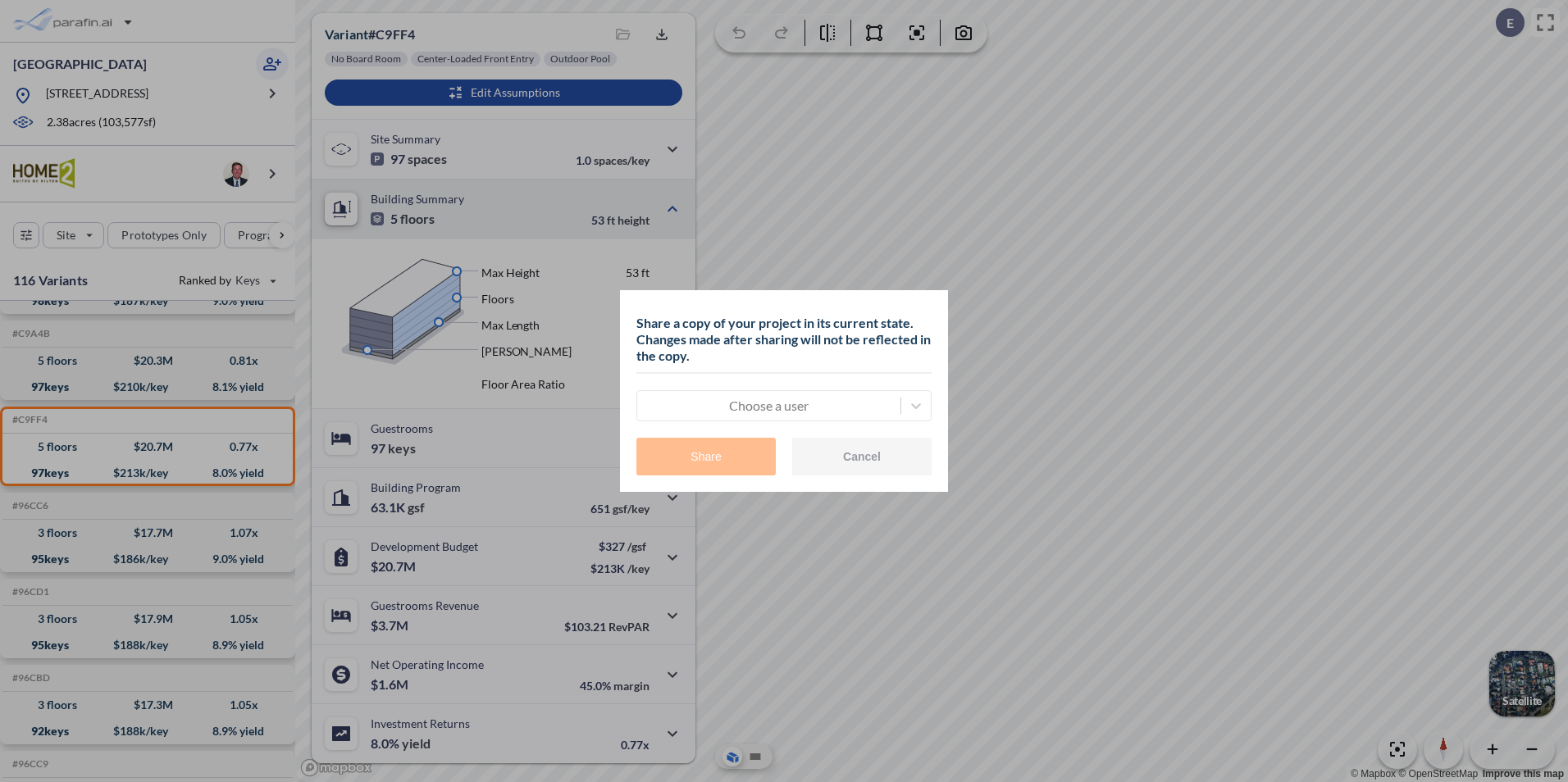
click at [830, 447] on button "Cancel" at bounding box center [862, 456] width 139 height 38
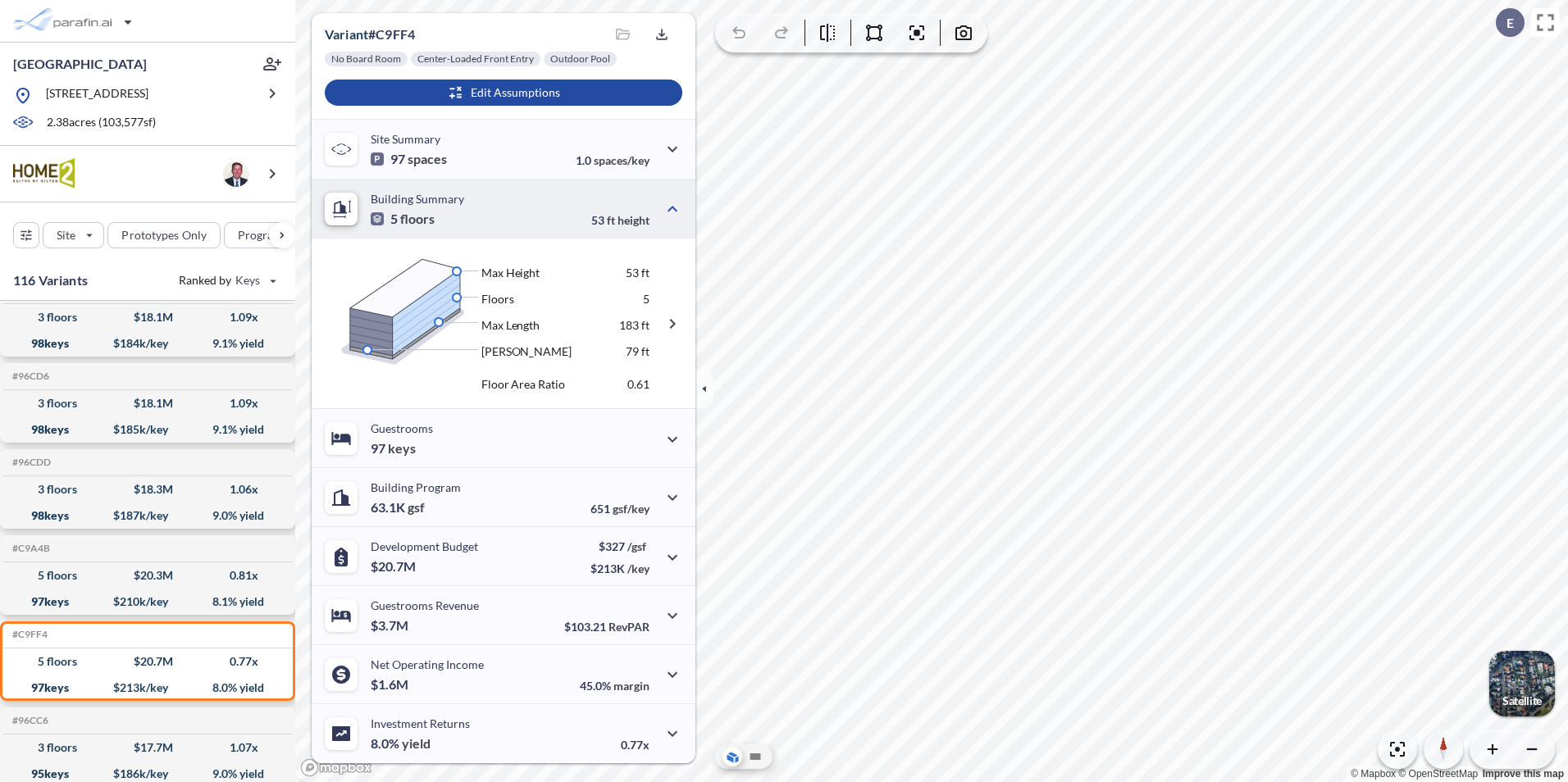
scroll to position [7818, 0]
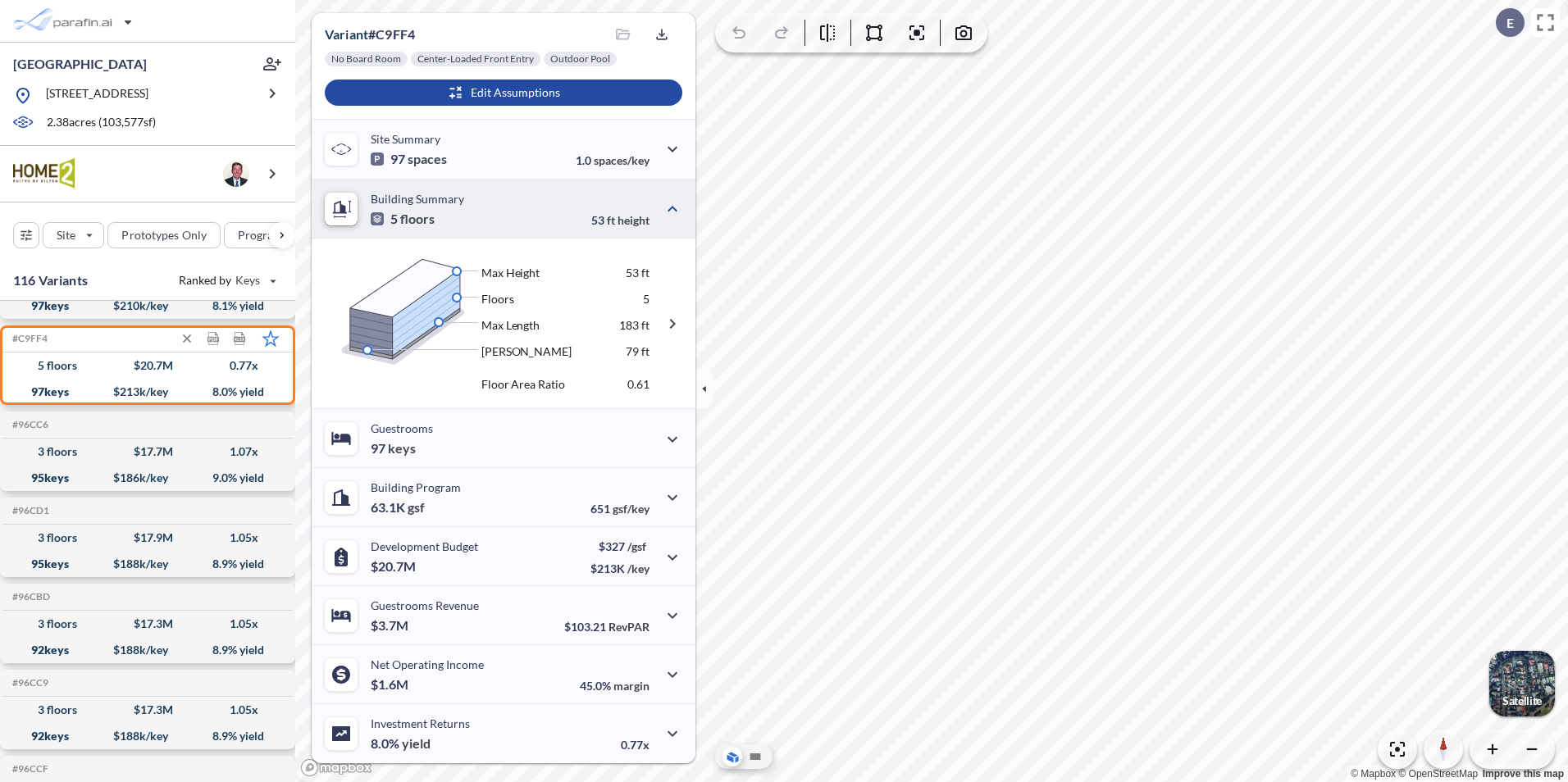
click at [274, 342] on polygon at bounding box center [271, 338] width 15 height 14
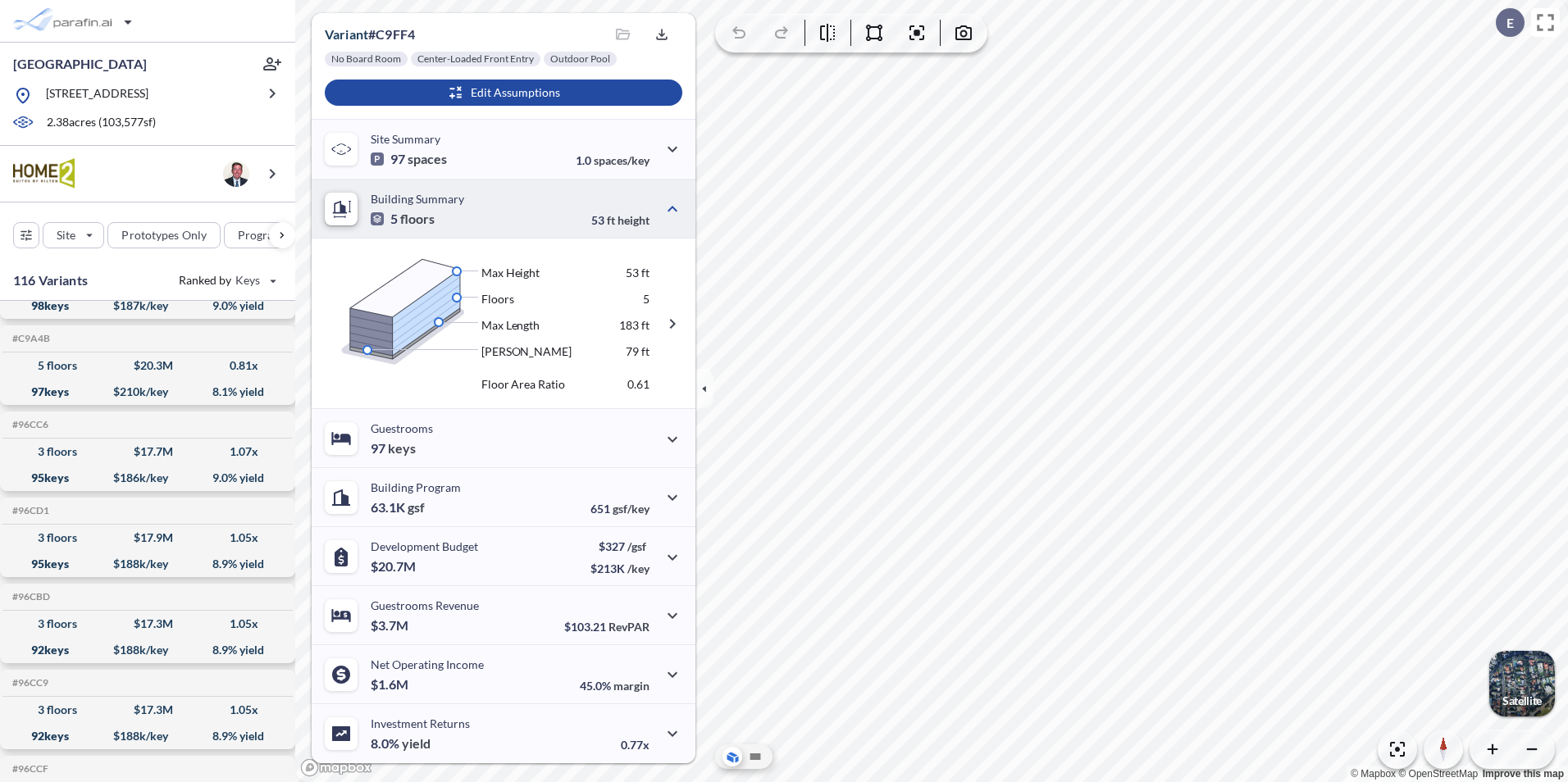
scroll to position [0, 0]
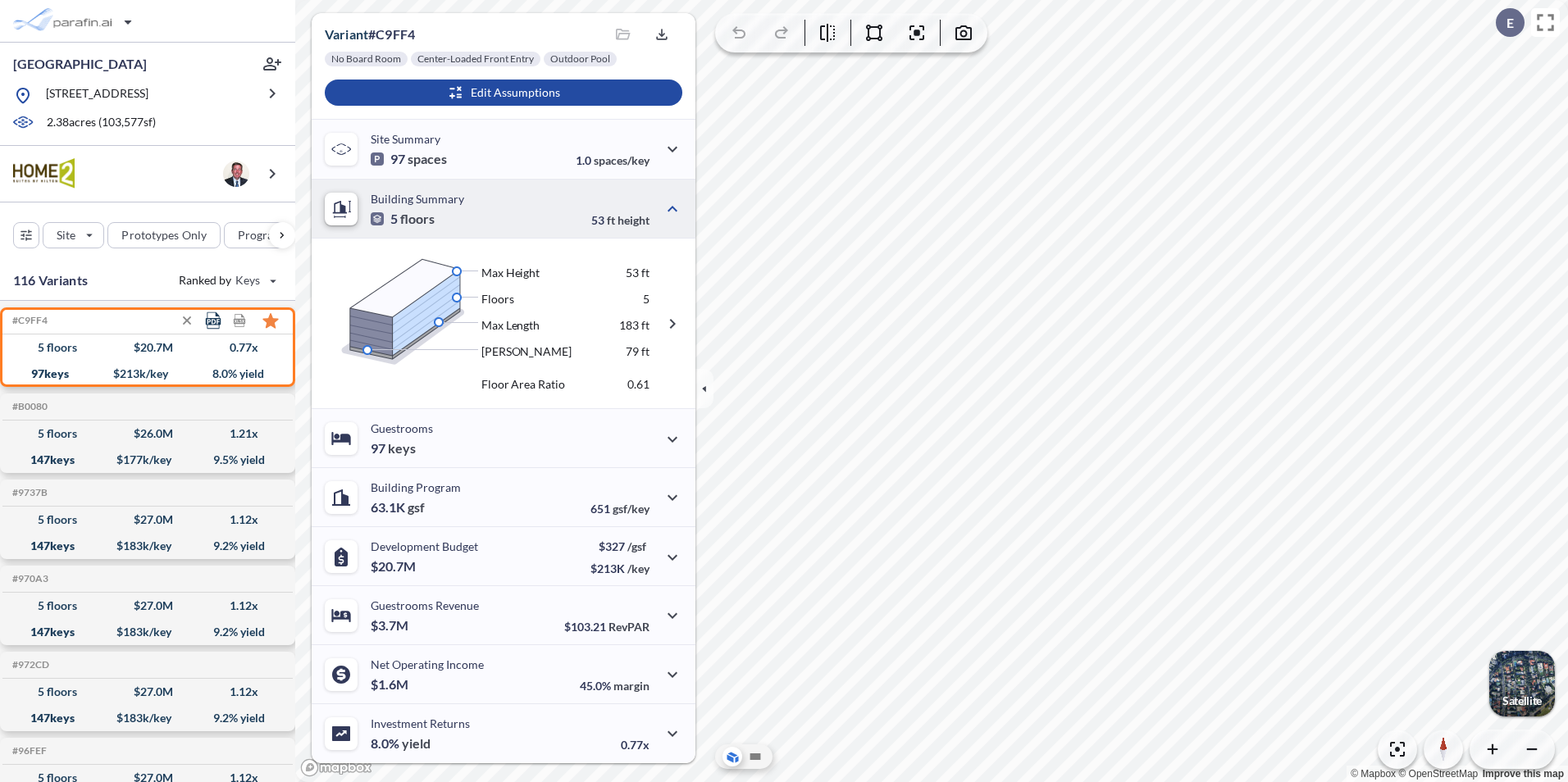
click at [212, 323] on icon at bounding box center [214, 321] width 17 height 17
click at [137, 373] on button "Design Report" at bounding box center [153, 380] width 146 height 33
